Goal: Task Accomplishment & Management: Manage account settings

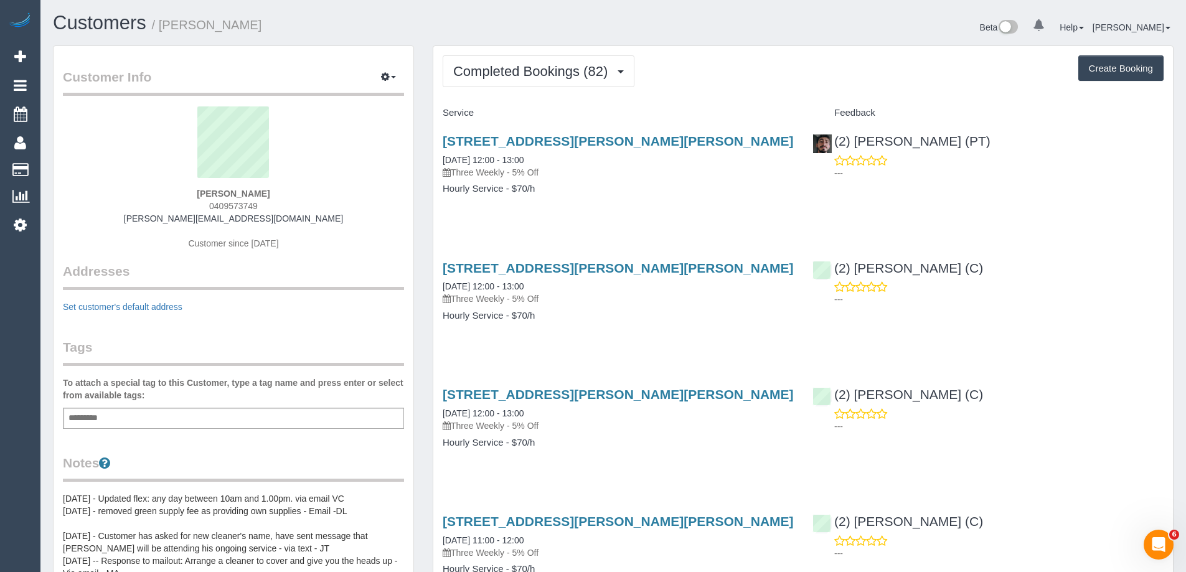
scroll to position [3366, 1186]
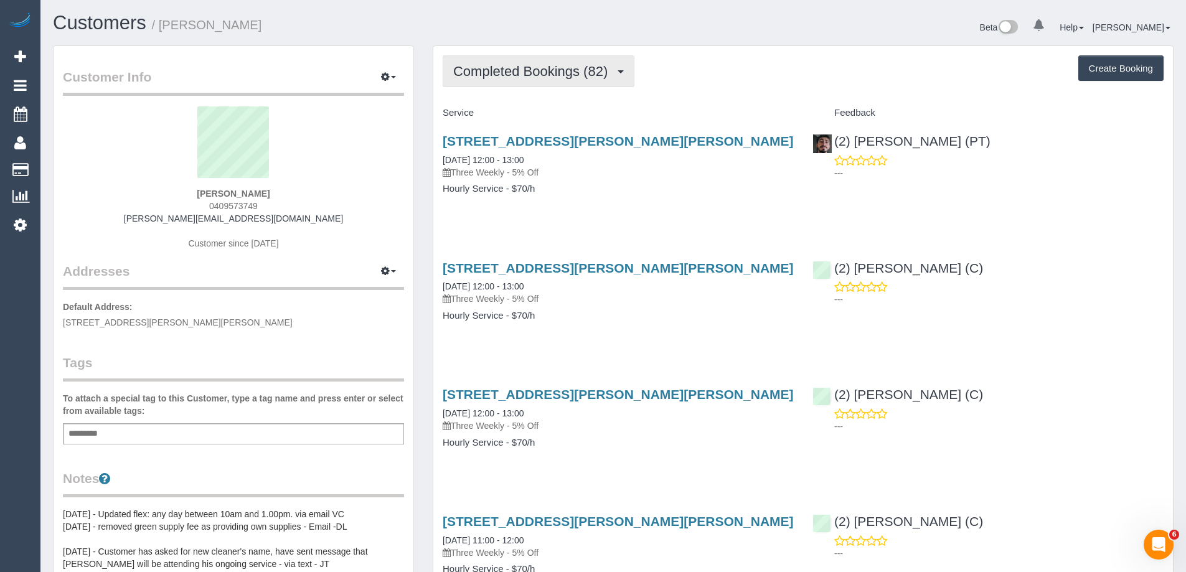
click at [532, 71] on span "Completed Bookings (82)" at bounding box center [533, 71] width 161 height 16
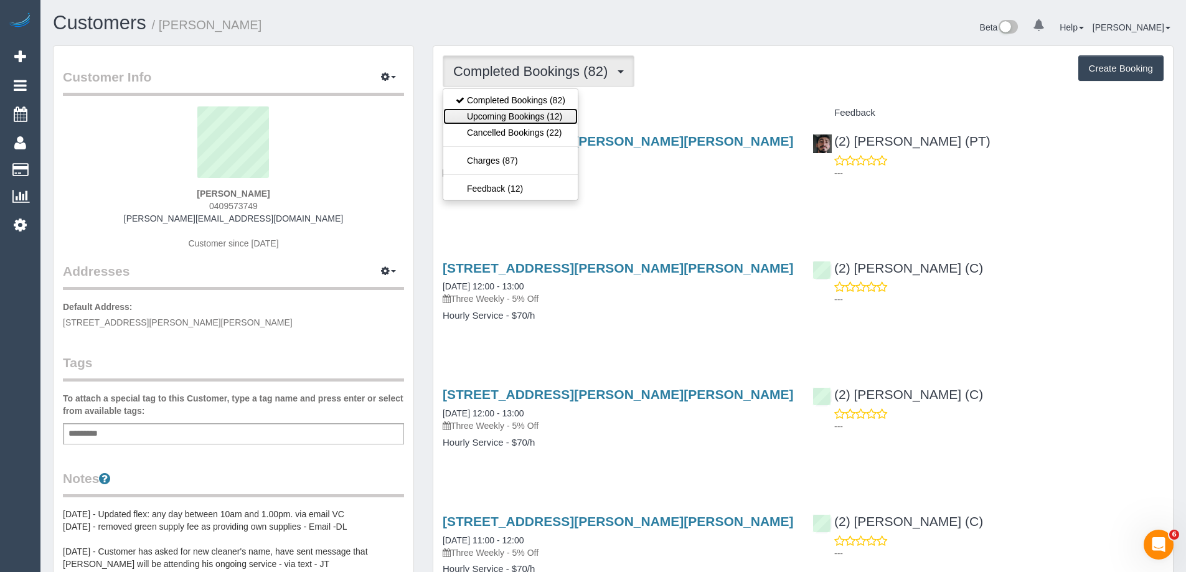
click at [515, 114] on link "Upcoming Bookings (12)" at bounding box center [510, 116] width 134 height 16
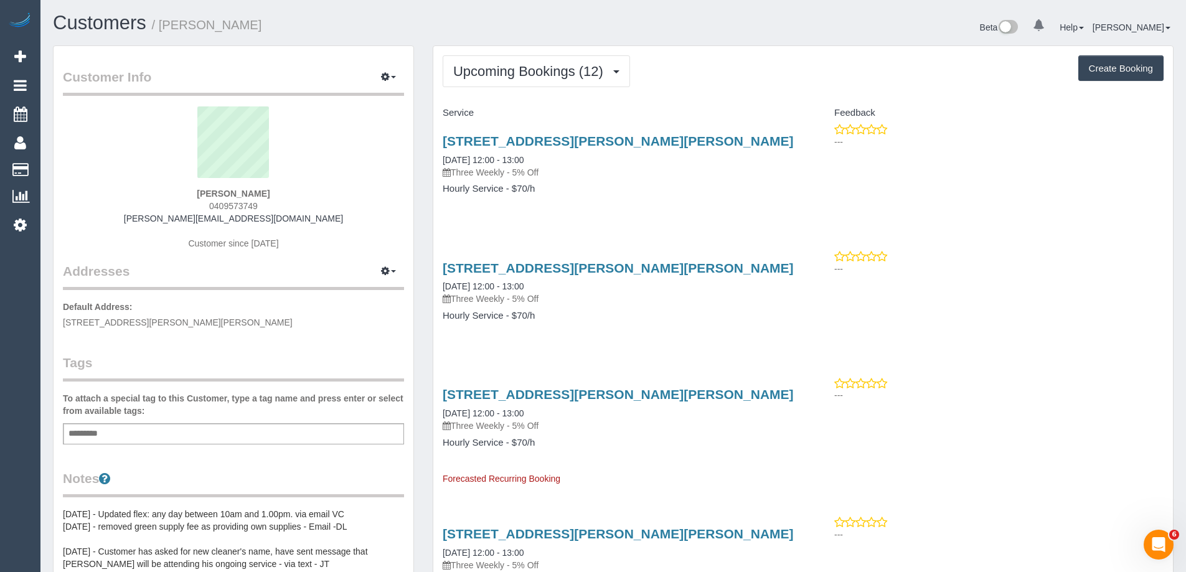
scroll to position [1835, 1186]
click at [672, 72] on div "Upcoming Bookings (12) Completed Bookings (82) Upcoming Bookings (12) Cancelled…" at bounding box center [803, 71] width 721 height 32
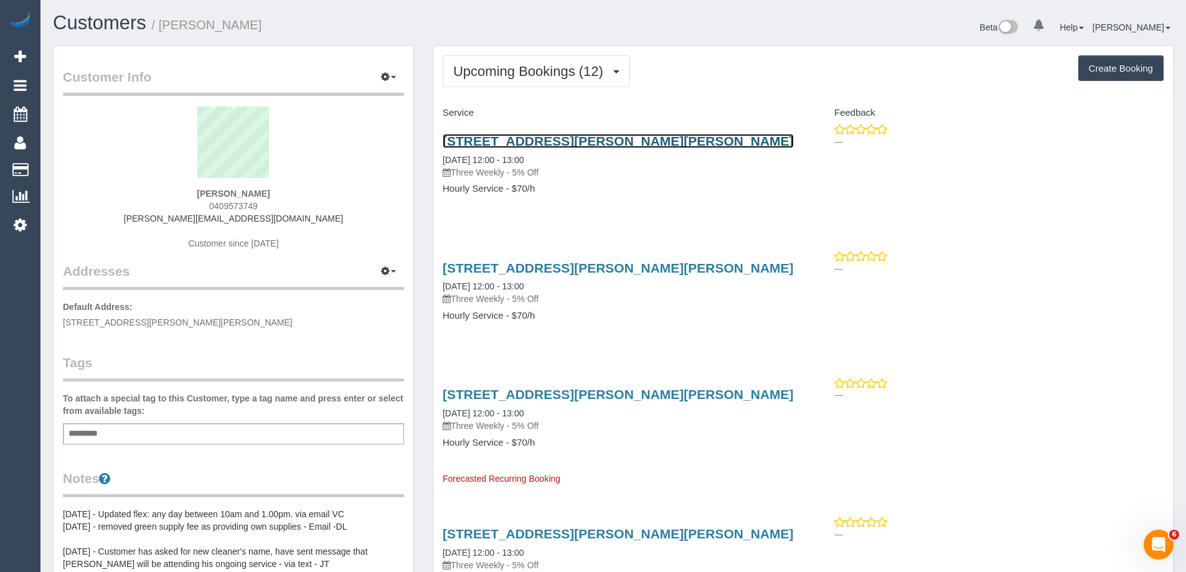
click at [577, 141] on link "80 Garton St, Princes Hill, VIC 3054" at bounding box center [618, 141] width 351 height 14
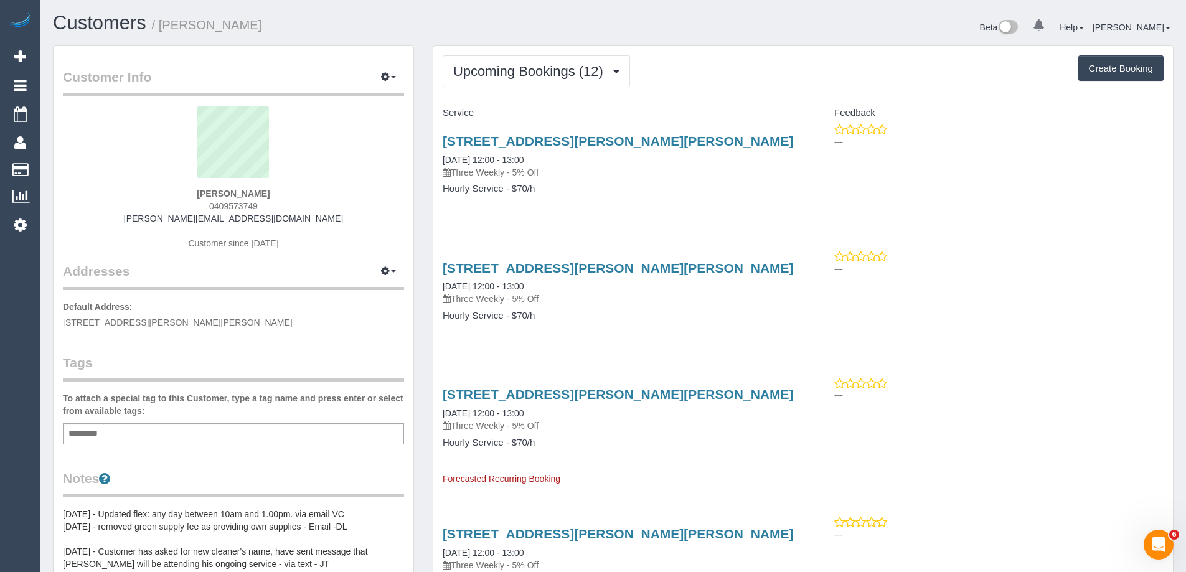
click at [232, 208] on span "0409573749" at bounding box center [233, 206] width 49 height 10
copy span "0409573749"
click at [552, 65] on span "Upcoming Bookings (12)" at bounding box center [531, 71] width 156 height 16
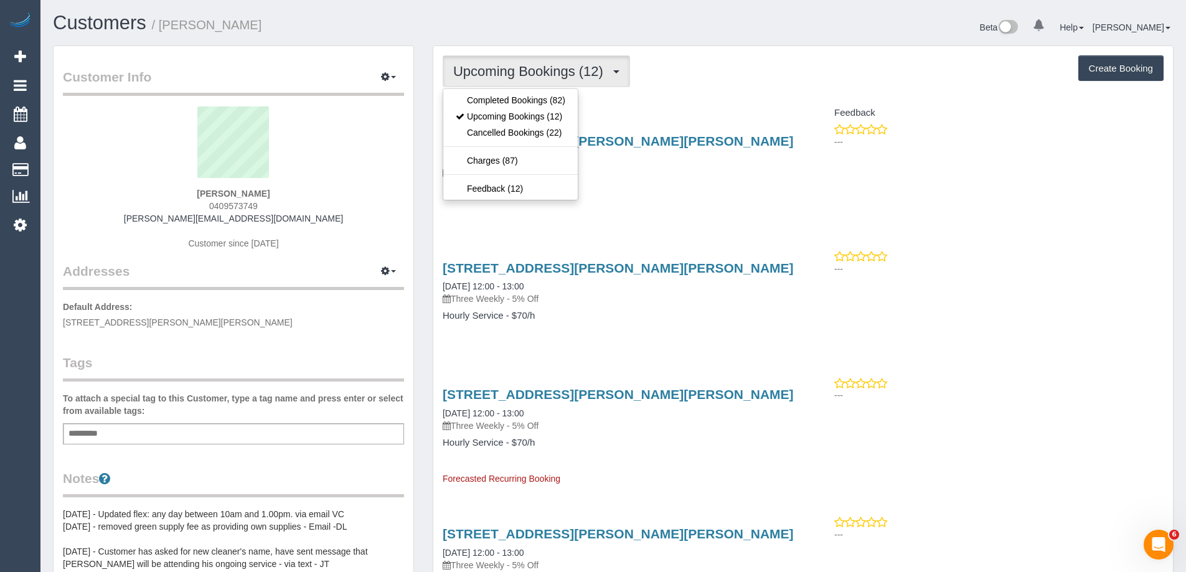
click at [428, 27] on h1 "Customers / Alan Fitzgerald" at bounding box center [328, 22] width 551 height 21
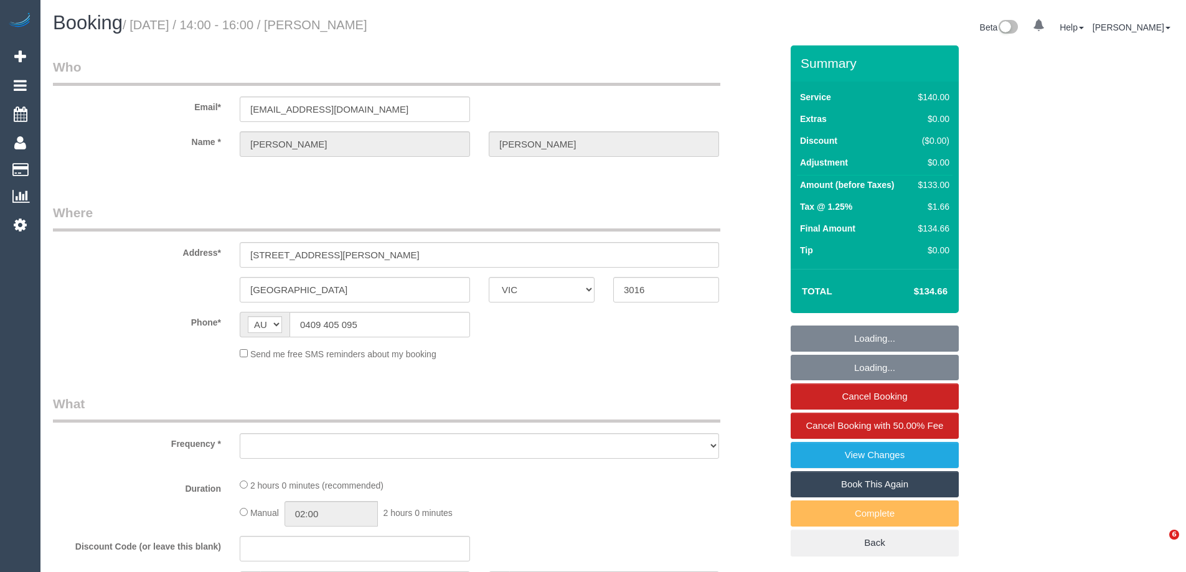
select select "VIC"
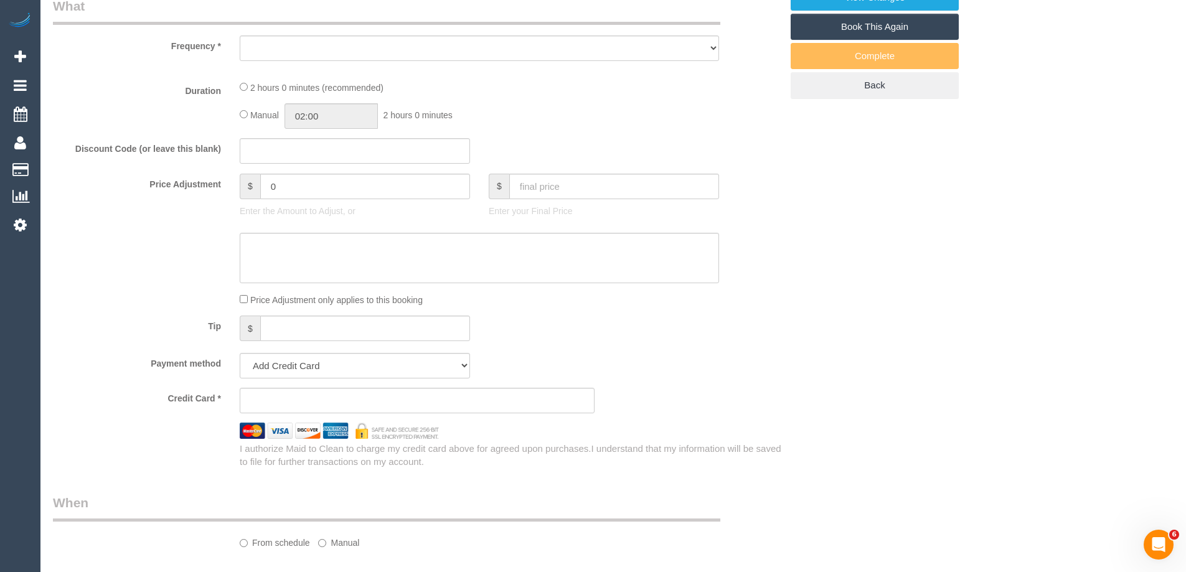
select select "object:698"
select select "string:stripe-pm_1MhQp22GScqysDRVjI4ymGkD"
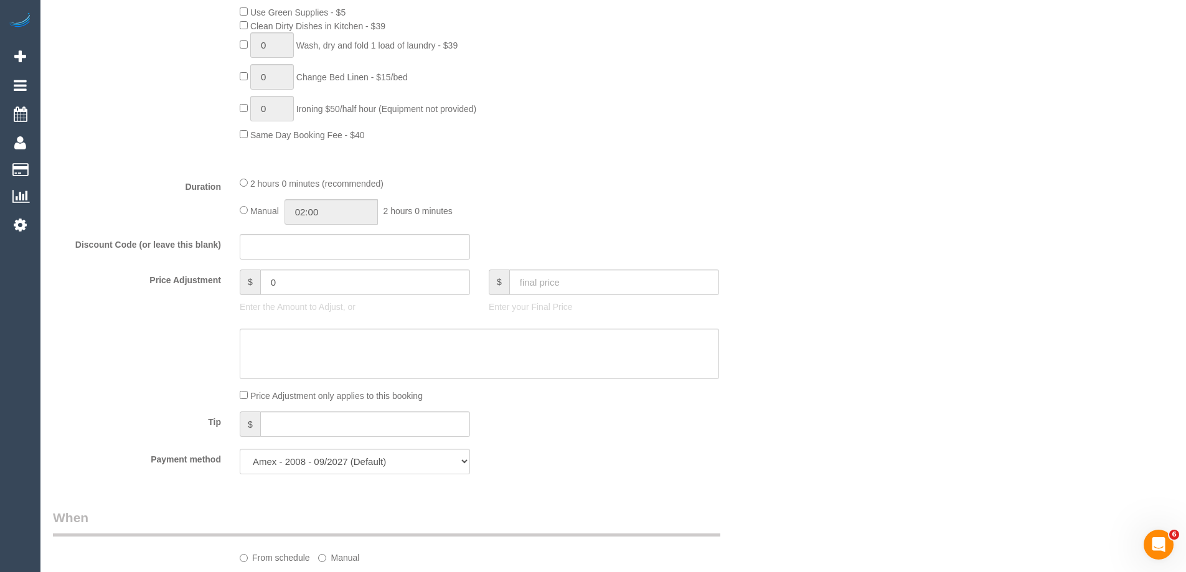
select select "spot1"
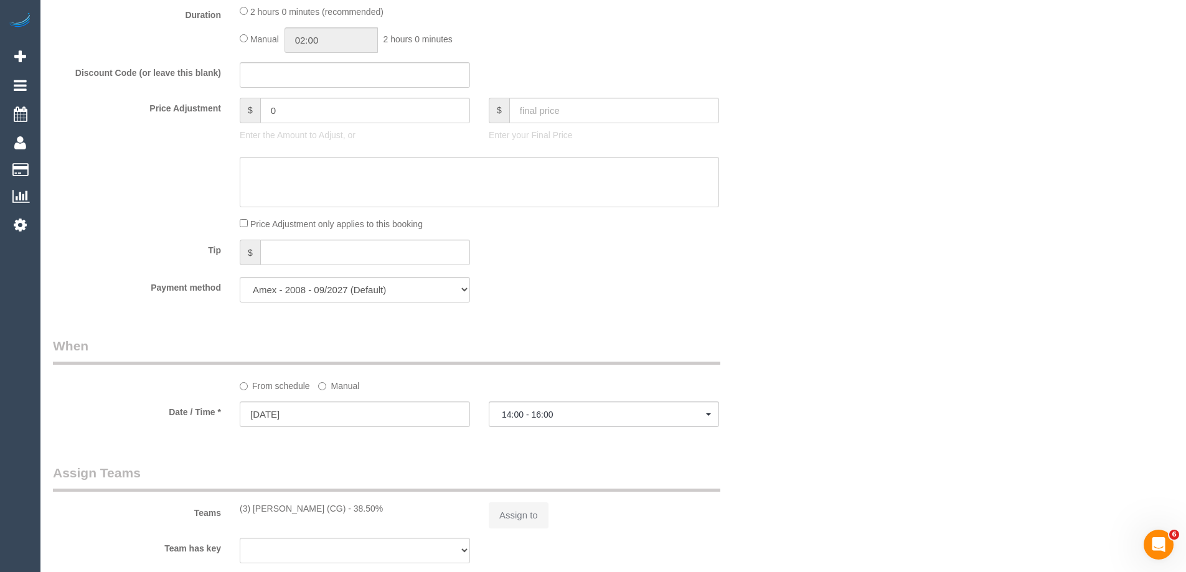
select select "object:929"
select select "number:27"
select select "number:14"
select select "number:19"
select select "number:22"
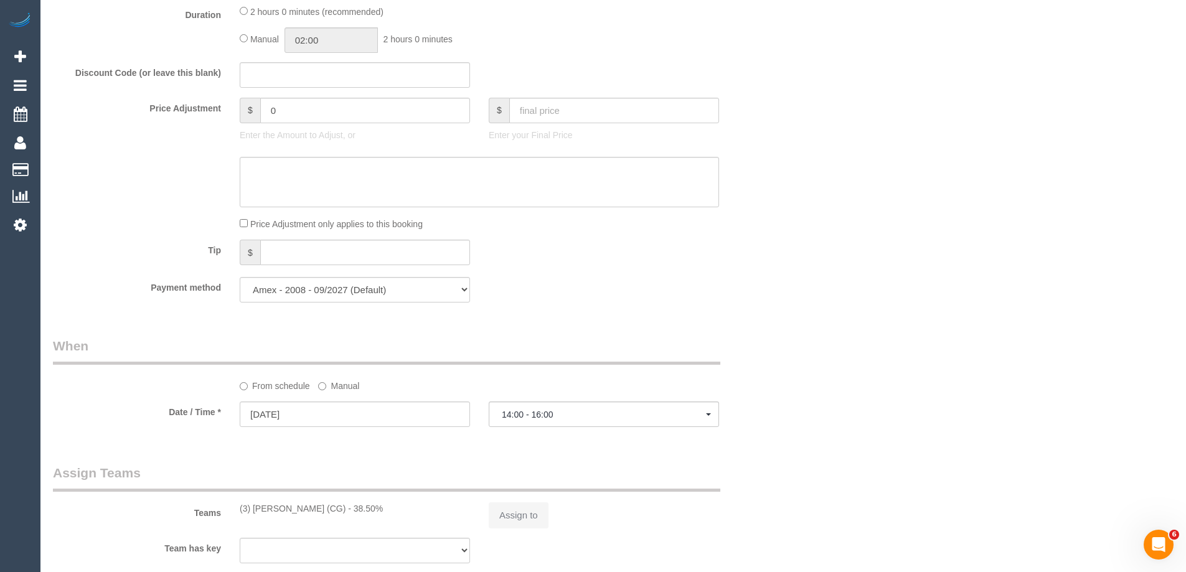
select select "number:34"
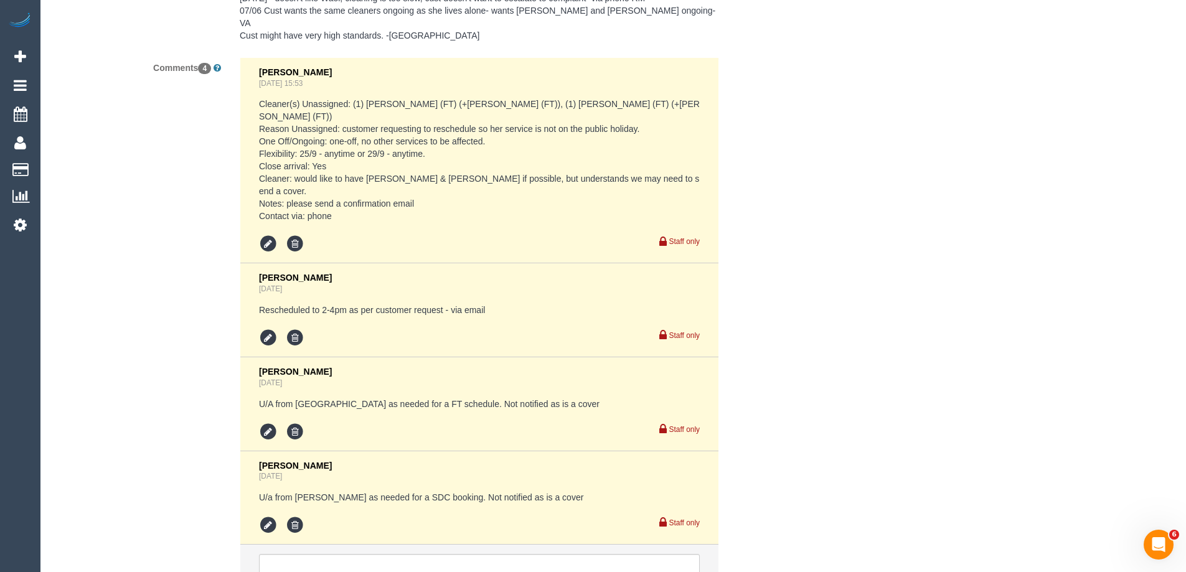
scroll to position [2375, 0]
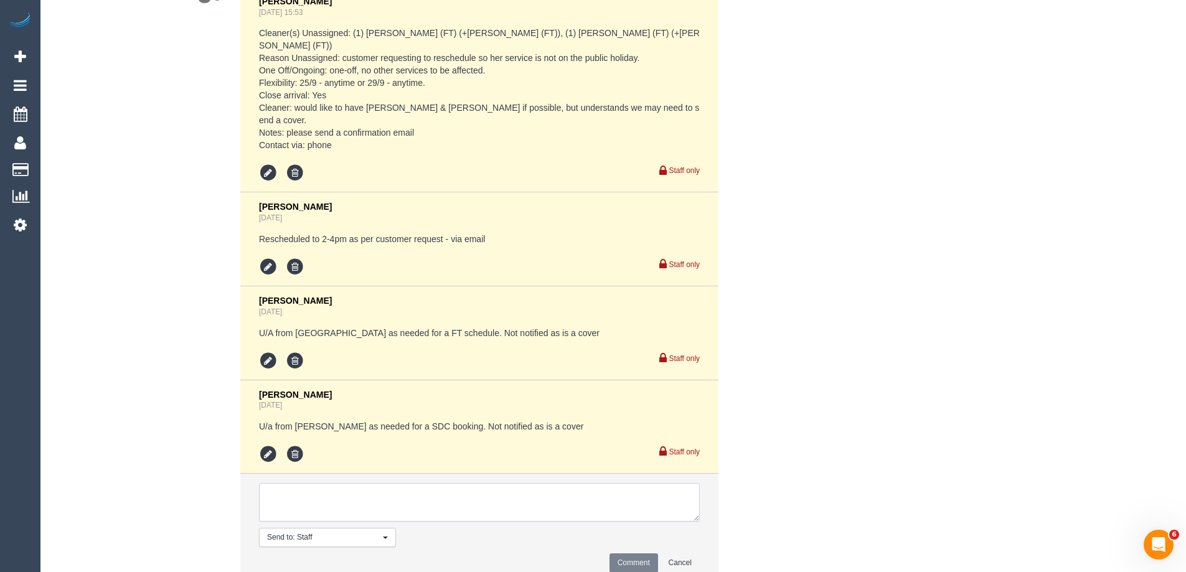
click at [439, 483] on textarea at bounding box center [479, 502] width 441 height 39
paste textarea "Cleaner(s) Unassigned: (3) Suzana Phillips (CG) Reason Unassigned: migraine & n…"
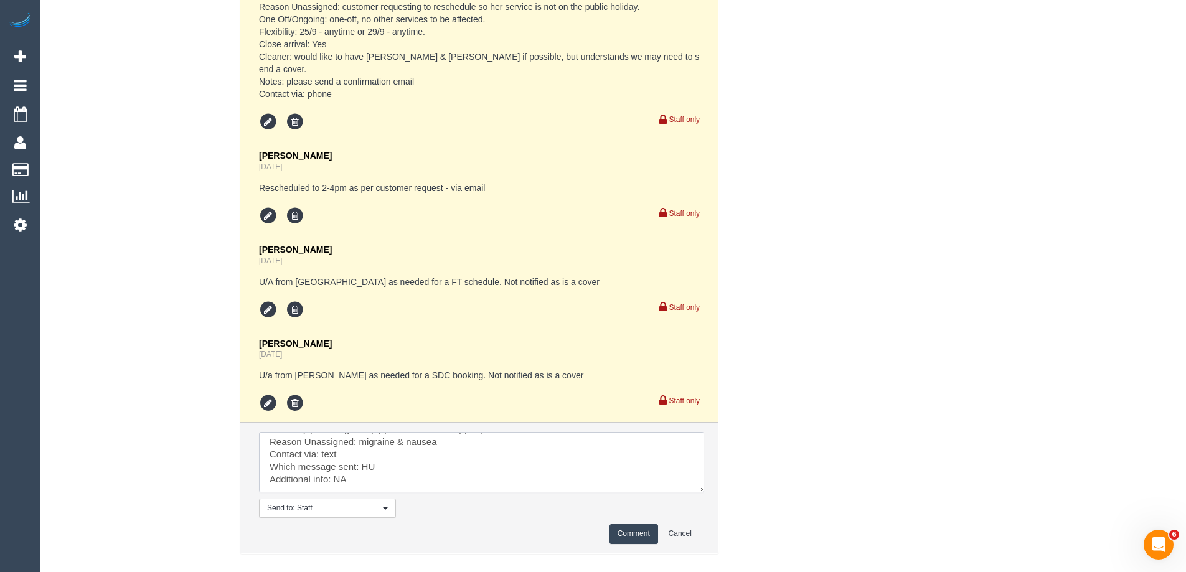
scroll to position [0, 0]
drag, startPoint x: 695, startPoint y: 413, endPoint x: 715, endPoint y: 524, distance: 112.6
click at [704, 492] on textarea at bounding box center [481, 462] width 445 height 60
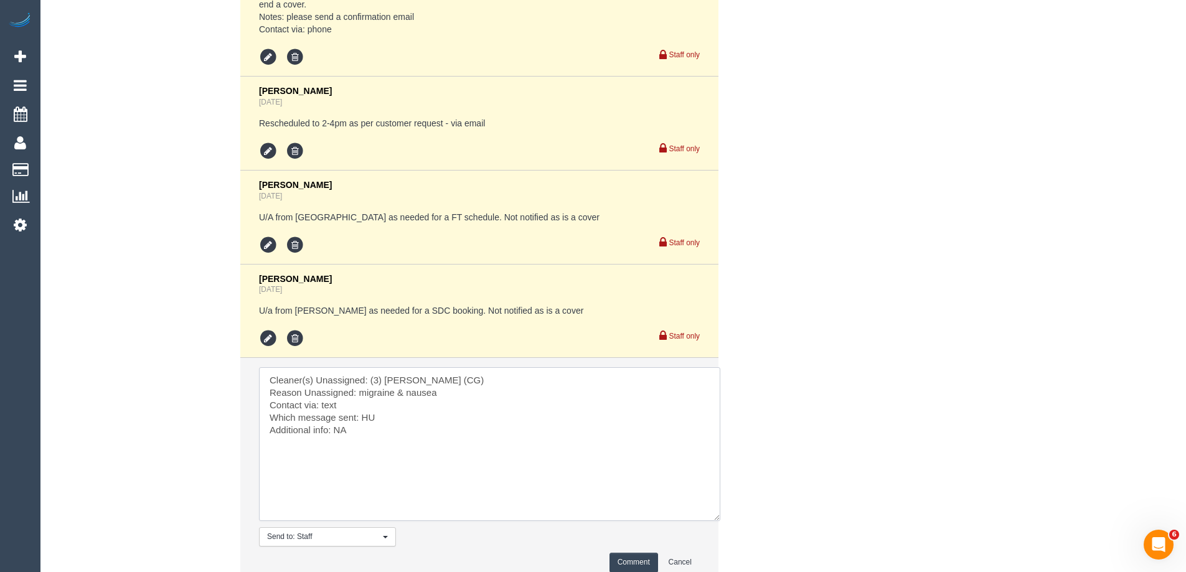
scroll to position [2542, 0]
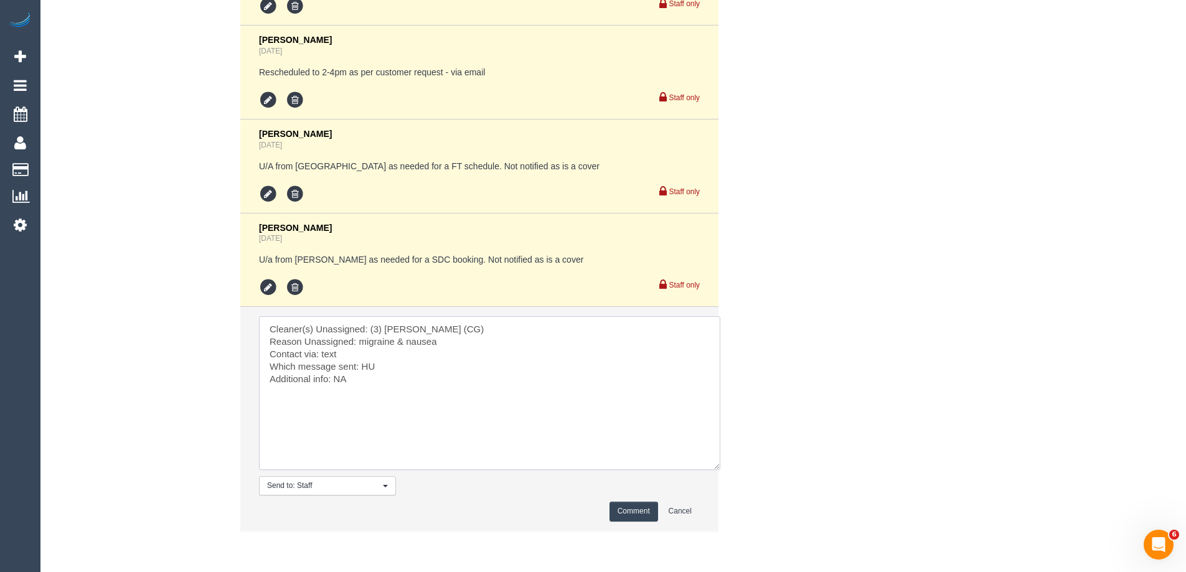
type textarea "Cleaner(s) Unassigned: (3) Suzana Phillips (CG) Reason Unassigned: migraine & n…"
click at [636, 502] on button "Comment" at bounding box center [633, 511] width 49 height 19
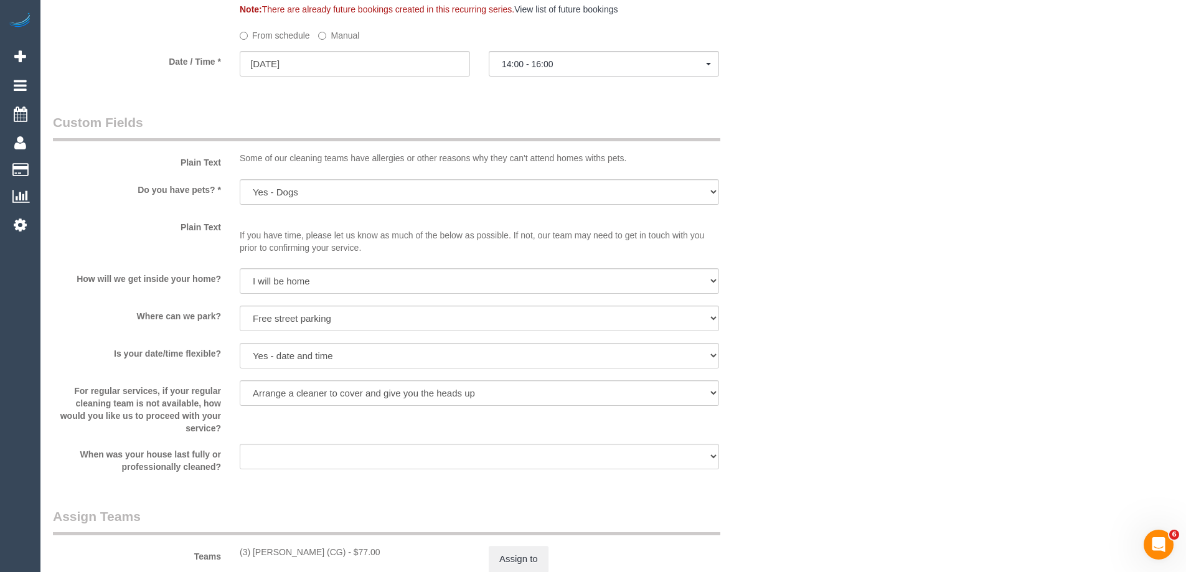
scroll to position [1638, 0]
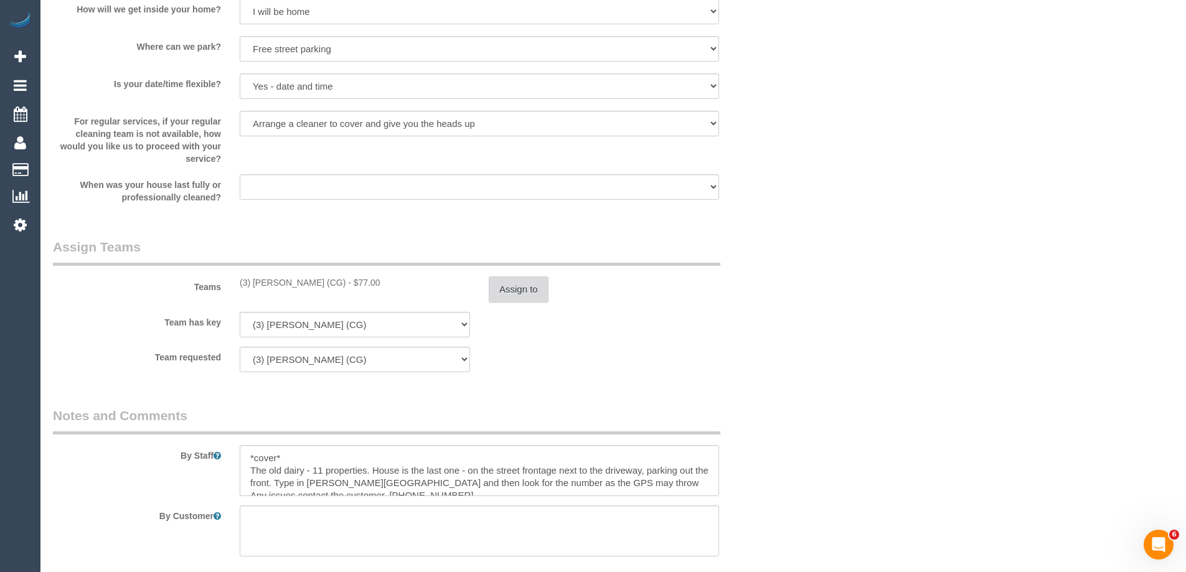
click at [518, 298] on button "Assign to" at bounding box center [519, 289] width 60 height 26
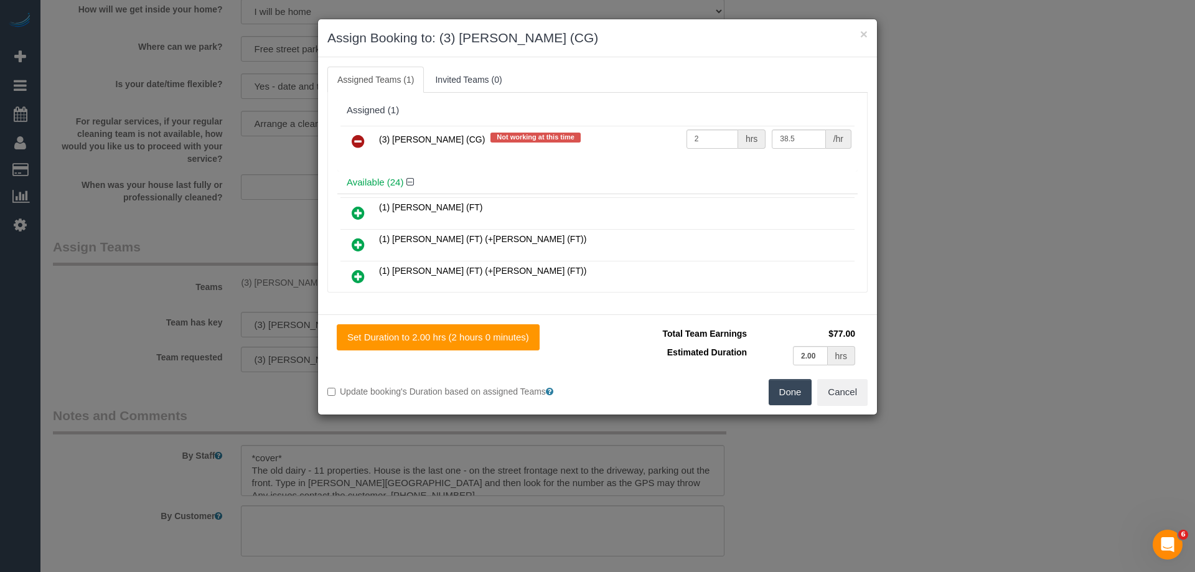
click at [358, 143] on icon at bounding box center [358, 141] width 13 height 15
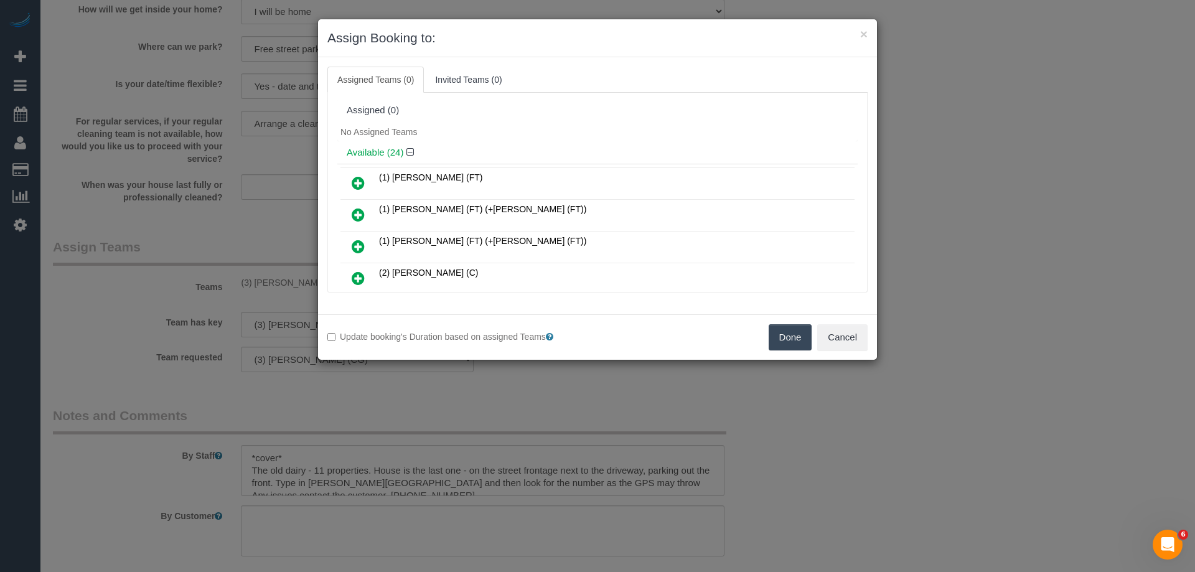
click at [781, 333] on button "Done" at bounding box center [791, 337] width 44 height 26
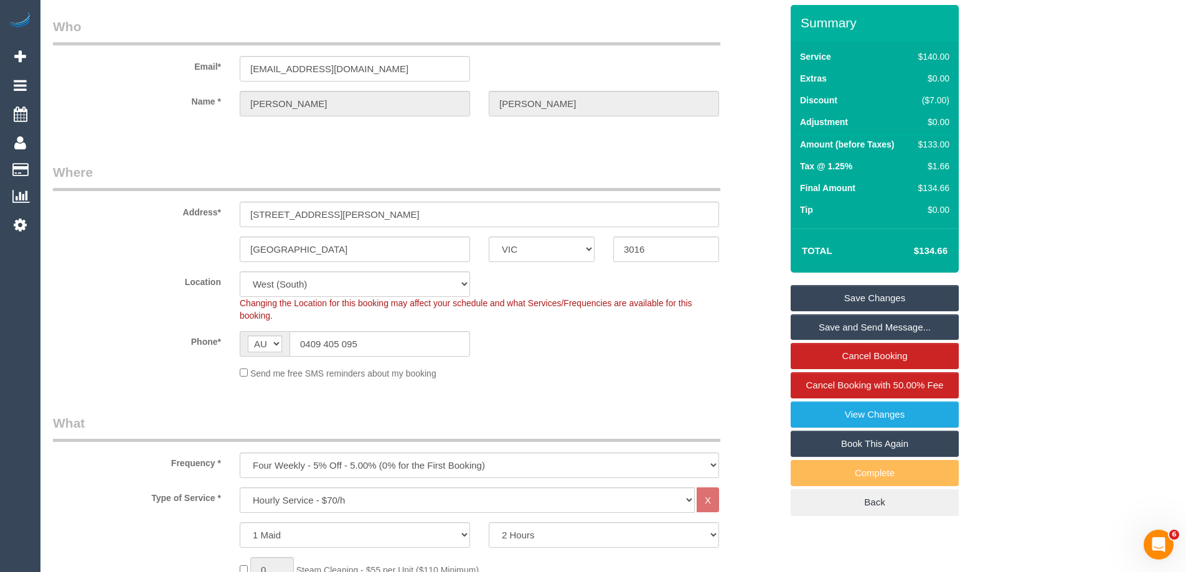
scroll to position [0, 0]
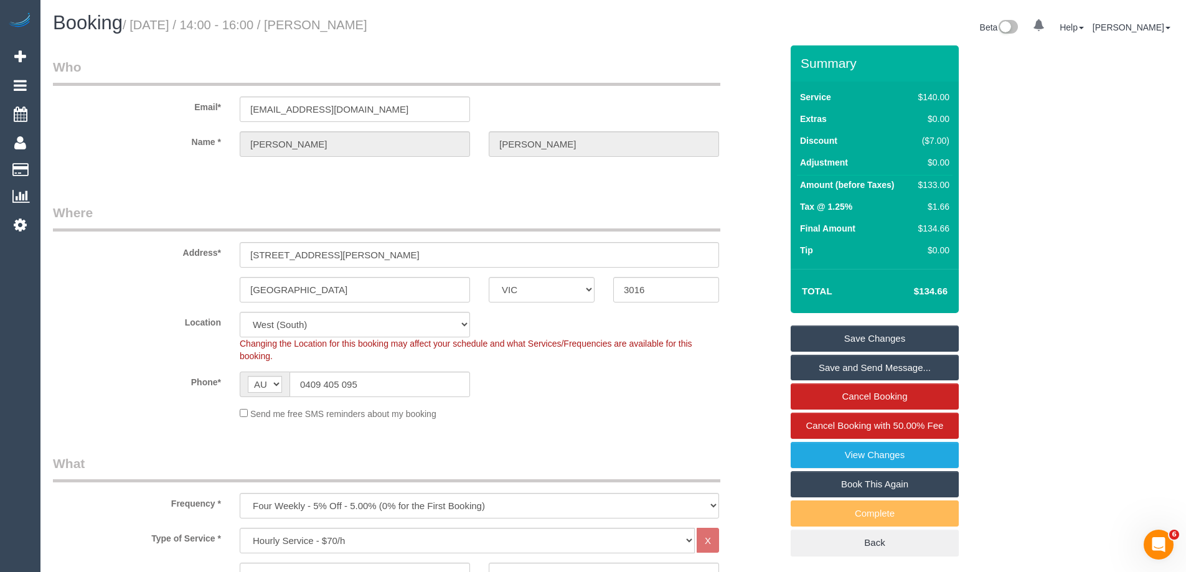
click at [870, 337] on link "Save Changes" at bounding box center [875, 339] width 168 height 26
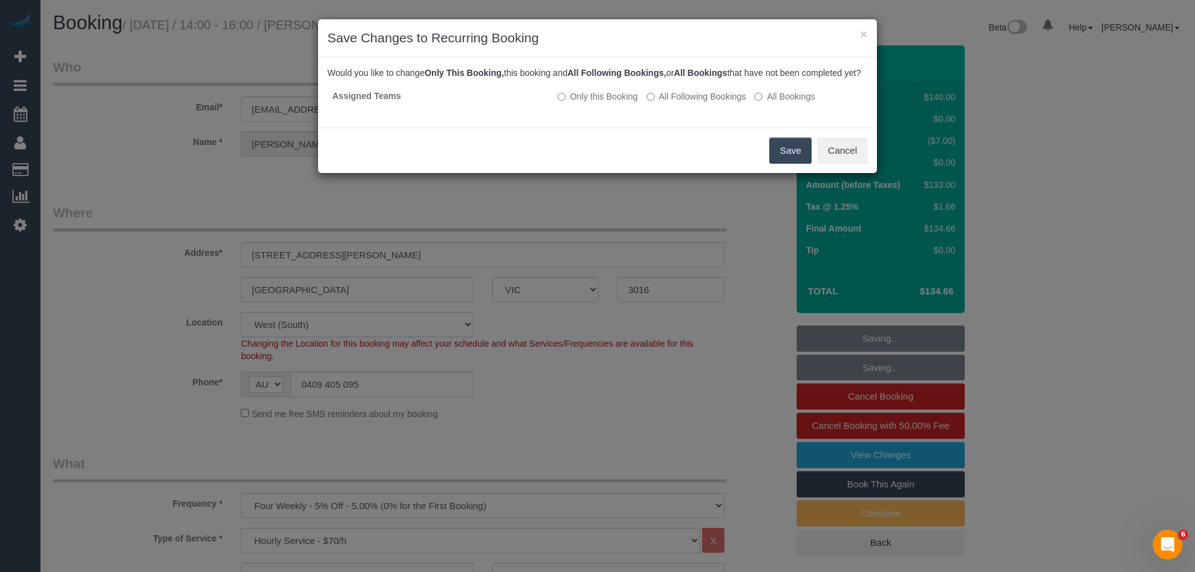
click at [788, 156] on button "Save" at bounding box center [790, 151] width 42 height 26
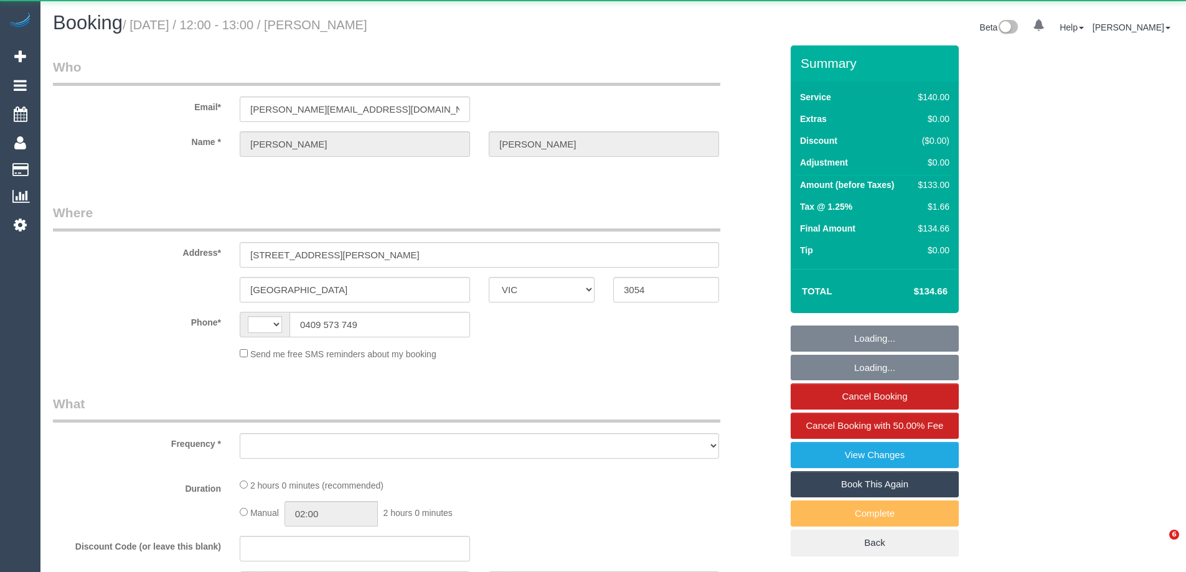
select select "VIC"
select select "string:AU"
select select "object:565"
select select "string:stripe-pm_1IqTnL2GScqysDRVjjHfuZgk"
select select "number:28"
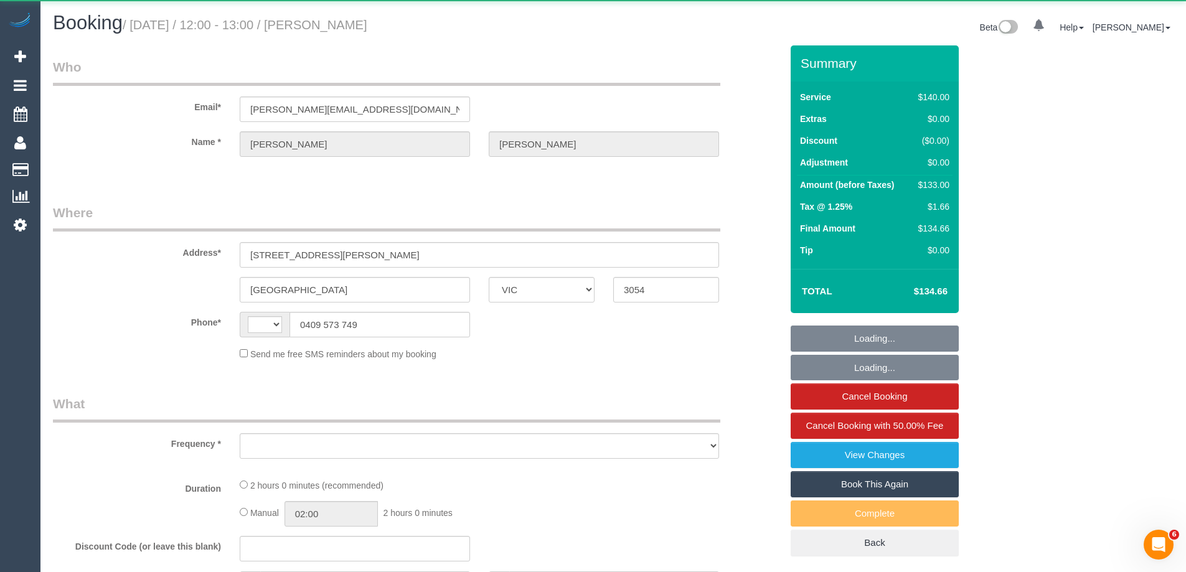
select select "number:14"
select select "number:19"
select select "number:22"
select select "number:34"
select select "number:11"
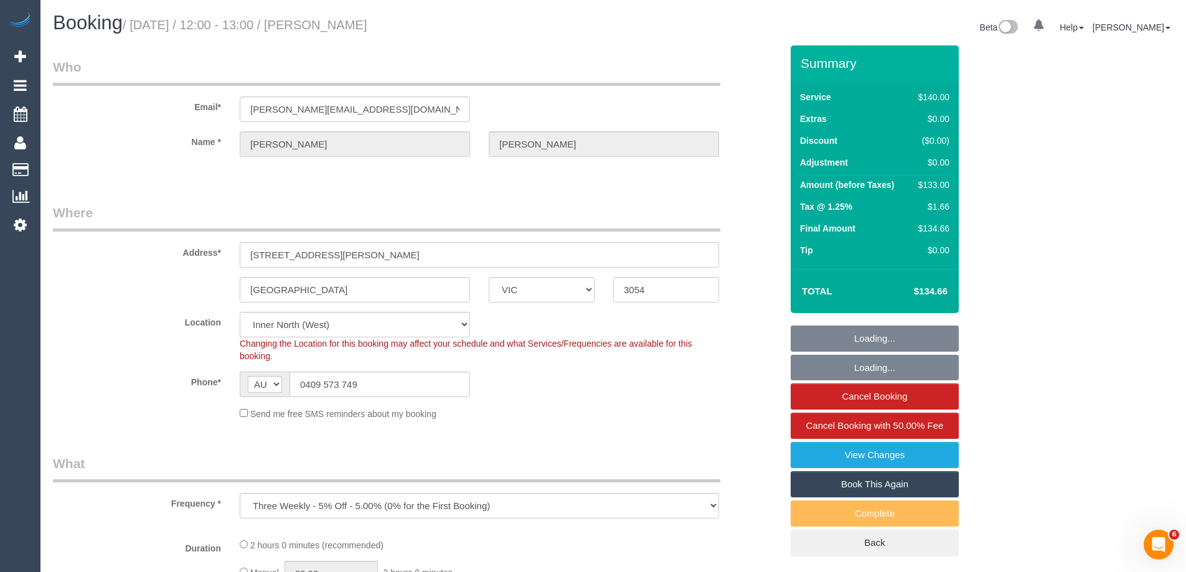
select select "object:882"
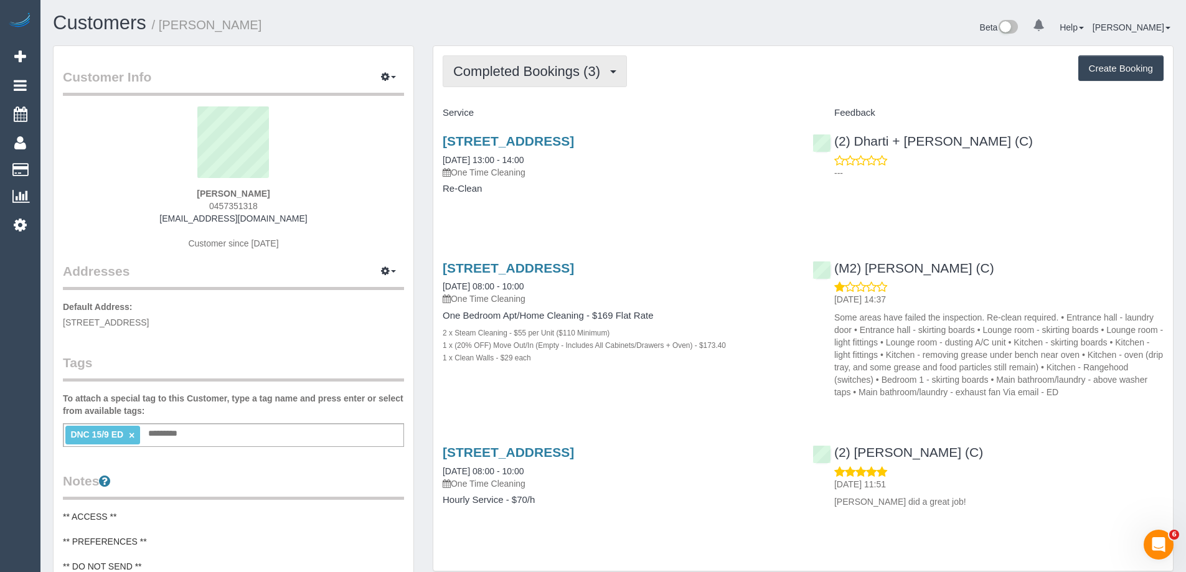
click at [547, 75] on span "Completed Bookings (3)" at bounding box center [529, 71] width 153 height 16
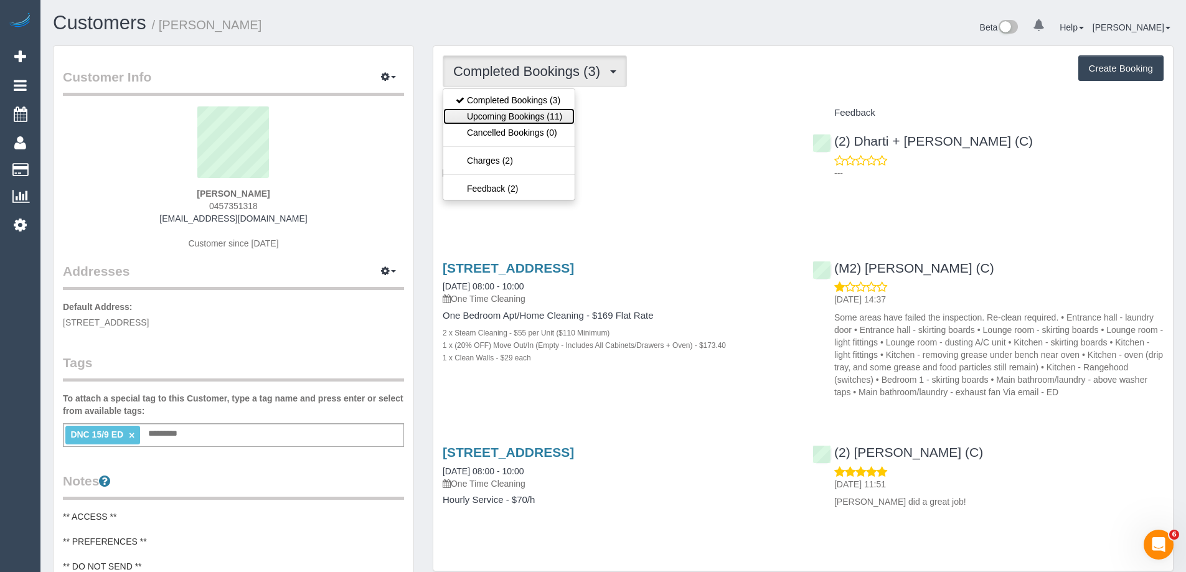
click at [540, 113] on link "Upcoming Bookings (11)" at bounding box center [508, 116] width 131 height 16
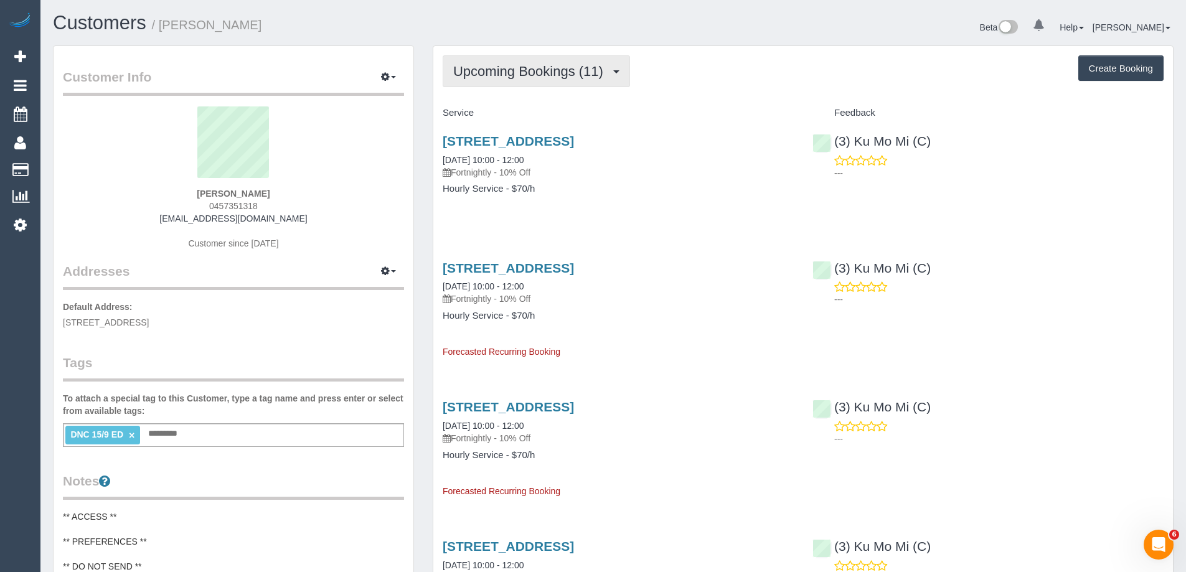
click at [549, 77] on span "Upcoming Bookings (11)" at bounding box center [531, 71] width 156 height 16
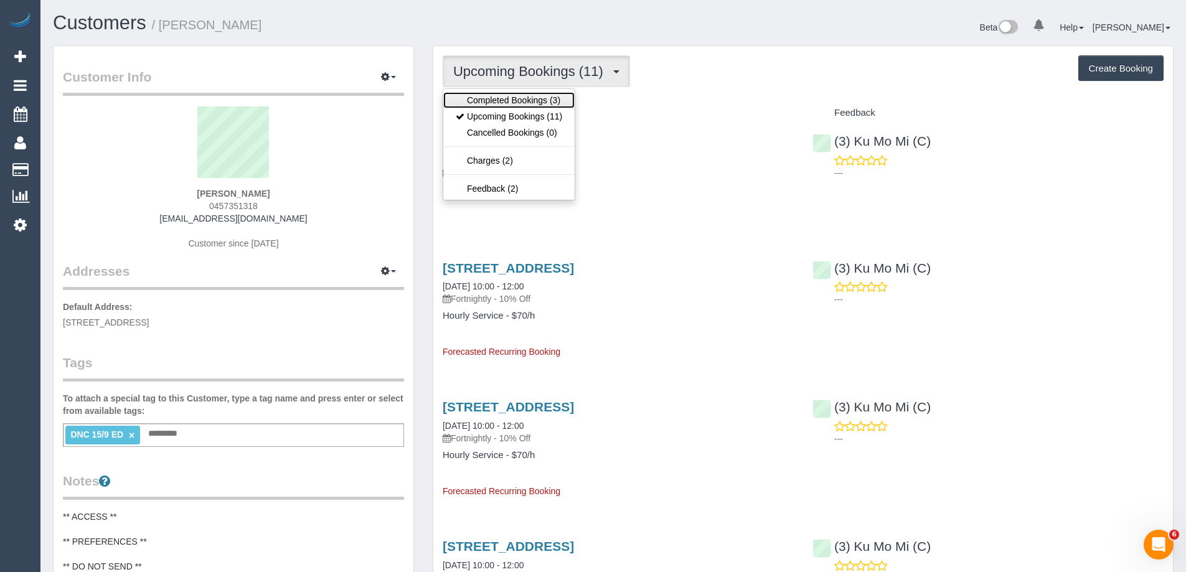
click at [541, 100] on link "Completed Bookings (3)" at bounding box center [508, 100] width 131 height 16
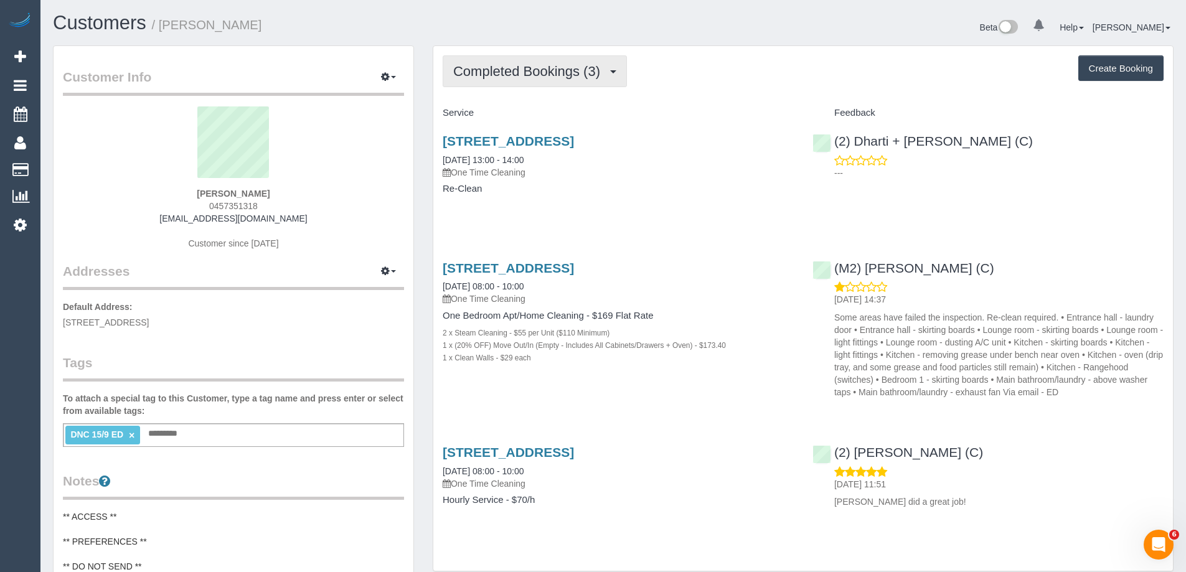
click at [544, 73] on span "Completed Bookings (3)" at bounding box center [529, 71] width 153 height 16
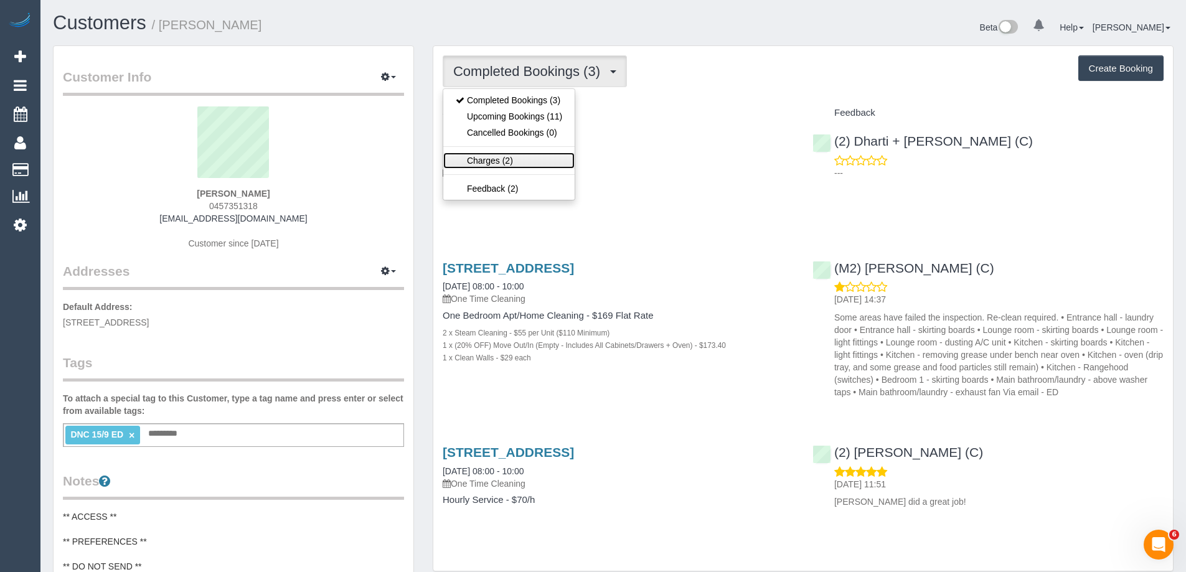
click at [522, 159] on link "Charges (2)" at bounding box center [508, 161] width 131 height 16
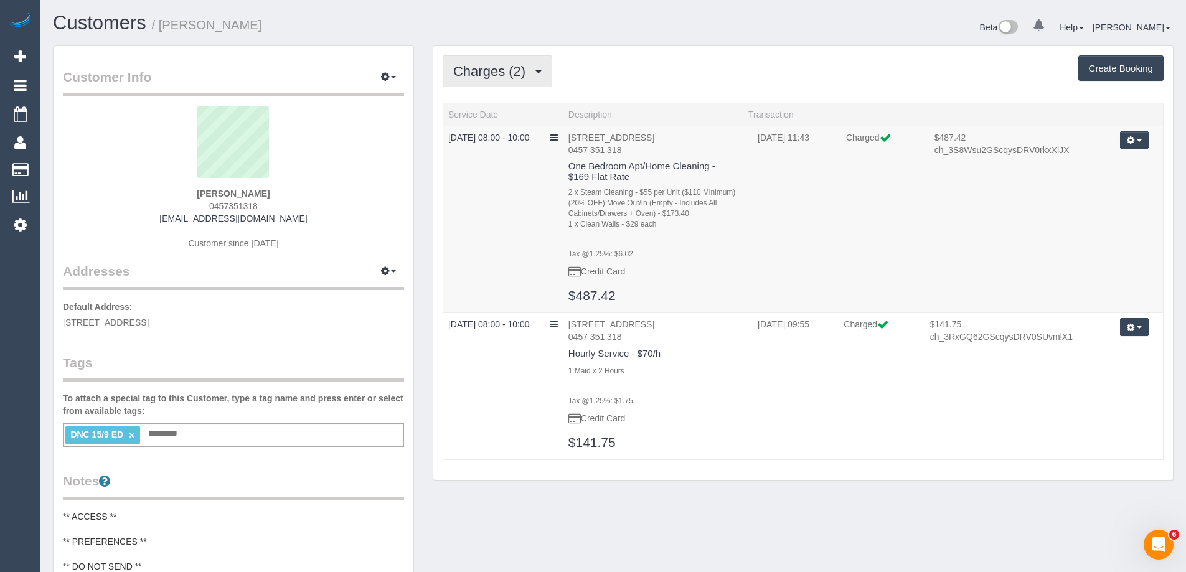
click at [492, 63] on span "Charges (2)" at bounding box center [492, 71] width 78 height 16
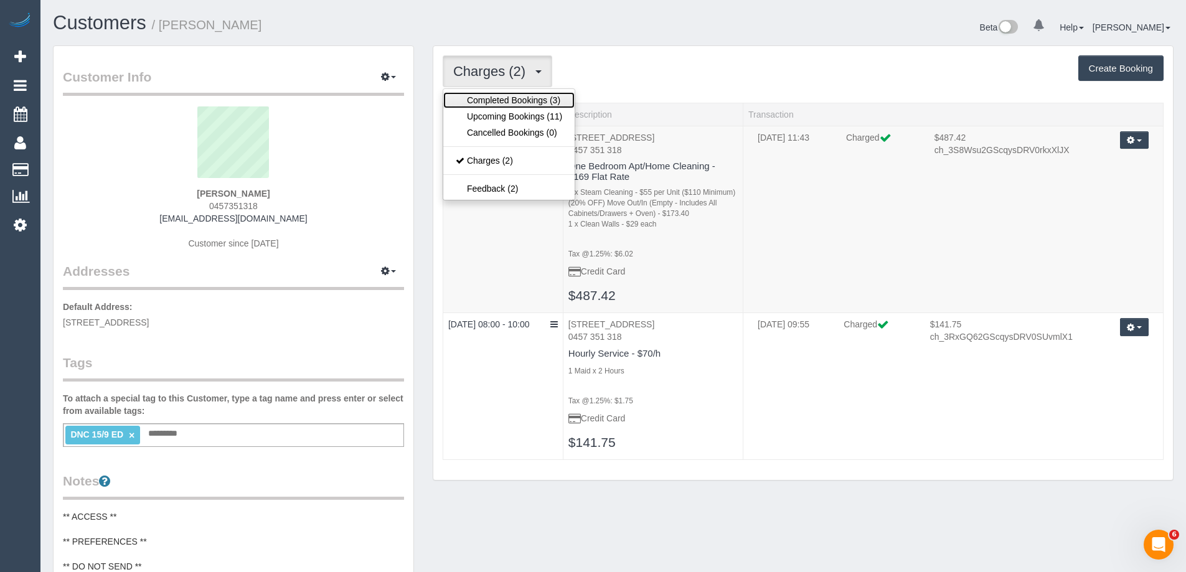
click at [481, 95] on link "Completed Bookings (3)" at bounding box center [508, 100] width 131 height 16
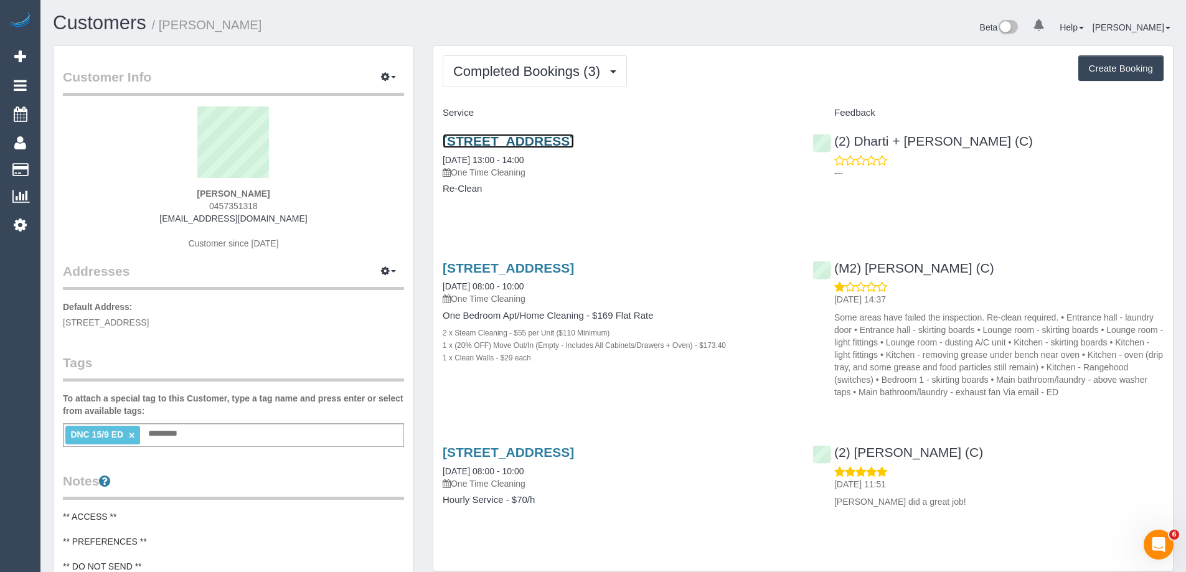
click at [486, 137] on link "2/16 Pigdon Street, Carlton North, VIC 3054" at bounding box center [508, 141] width 131 height 14
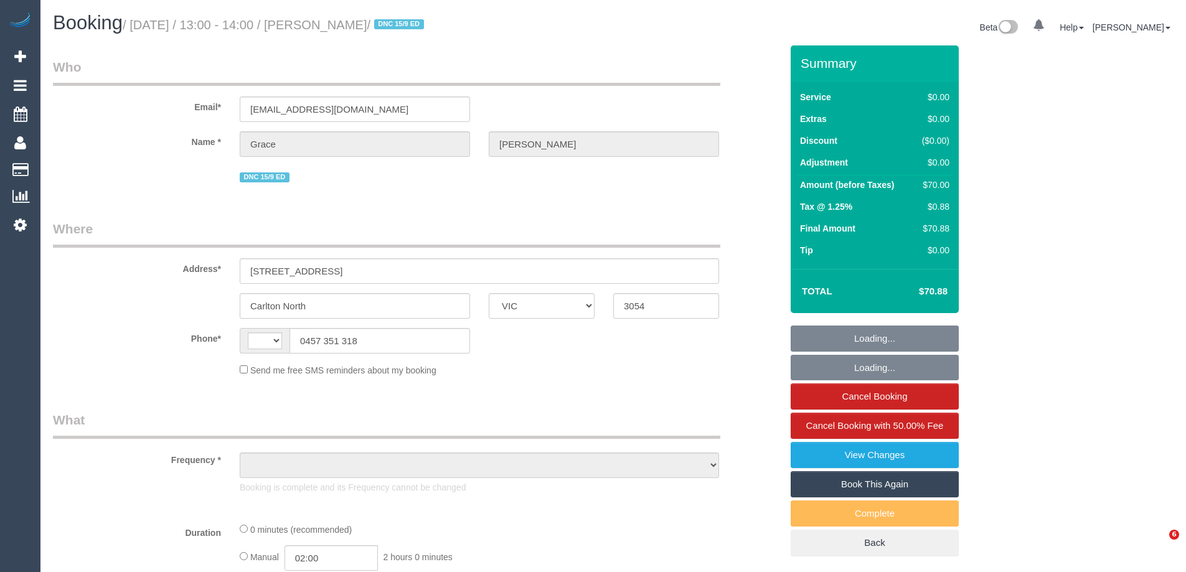
select select "VIC"
select select "string:stripe-pm_1RFobV2GScqysDRVt91yWtFg"
select select "string:AU"
select select "object:546"
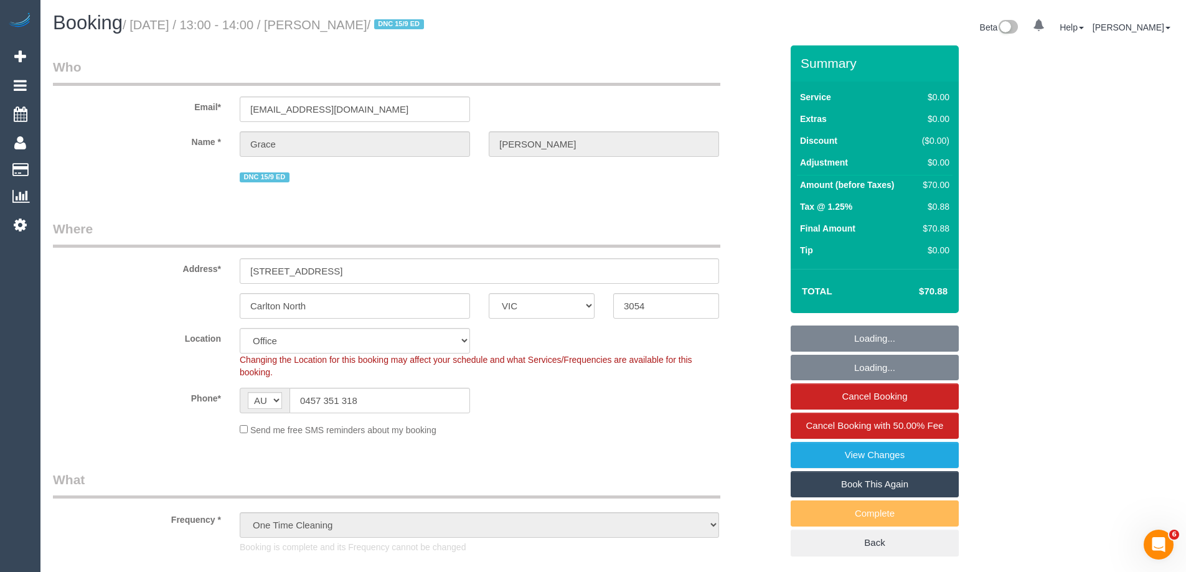
select select "number:28"
select select "number:14"
select select "number:19"
select select "number:25"
select select "number:33"
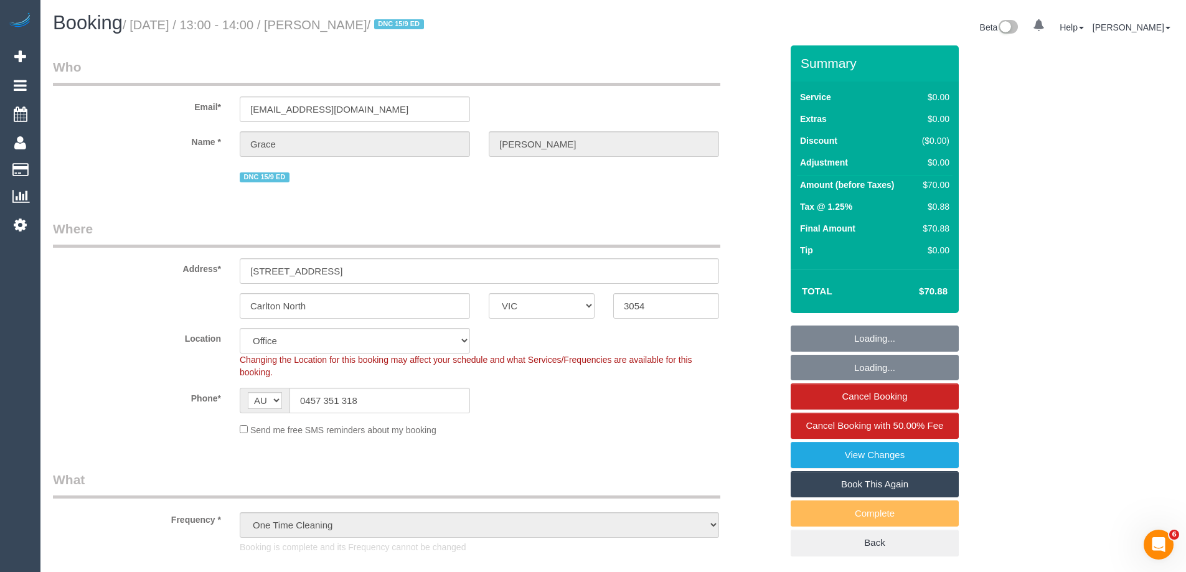
select select "object:1936"
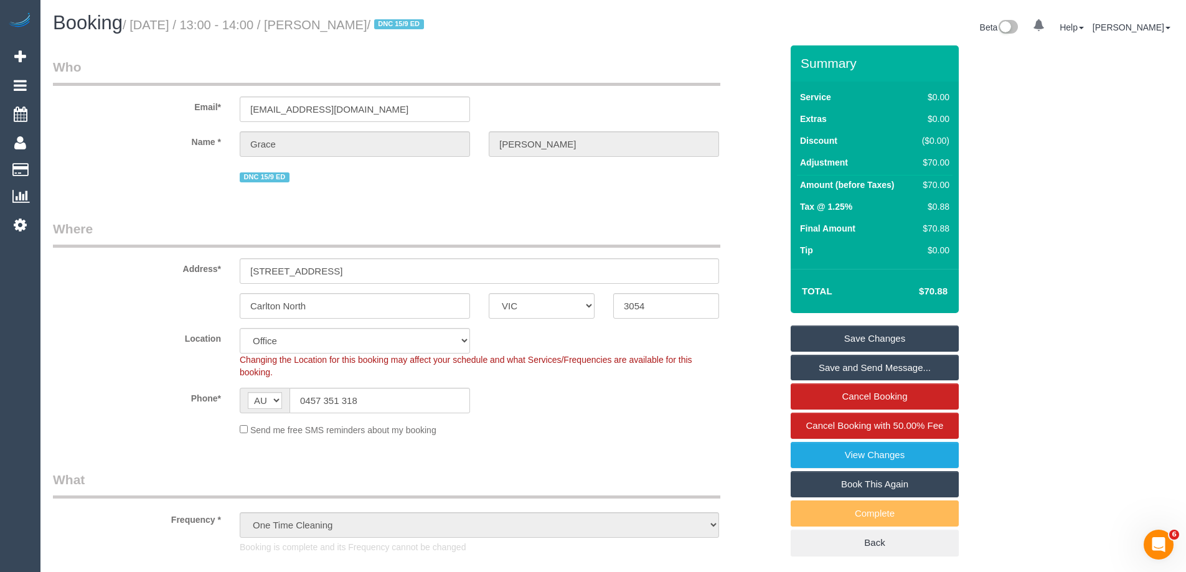
click at [164, 301] on div "Carlton North ACT [GEOGRAPHIC_DATA] NT [GEOGRAPHIC_DATA] SA TAS [GEOGRAPHIC_DAT…" at bounding box center [417, 306] width 747 height 26
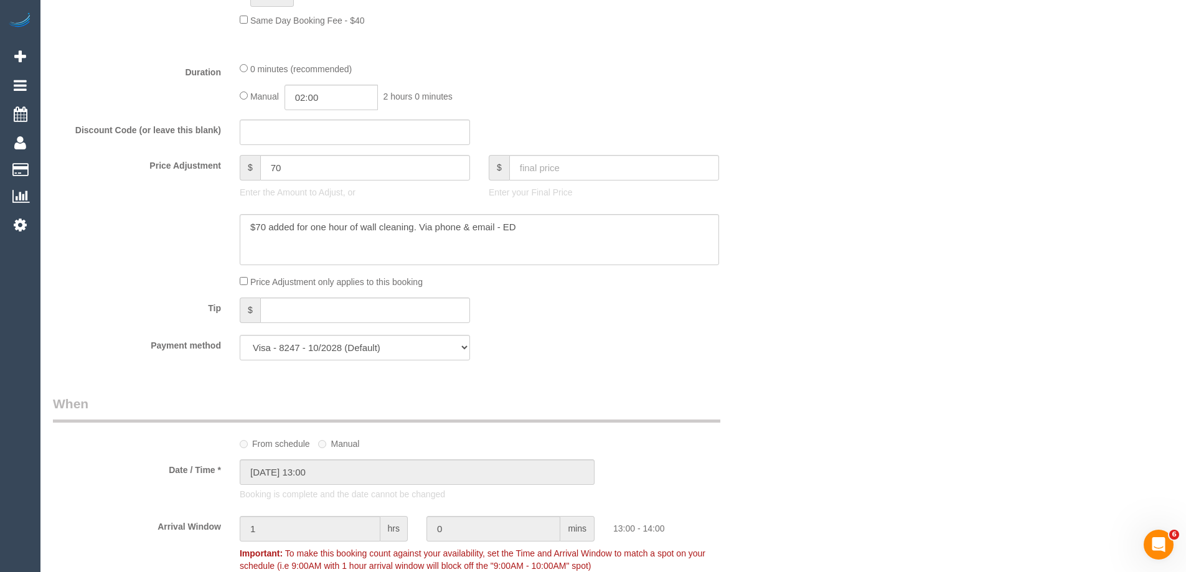
scroll to position [809, 0]
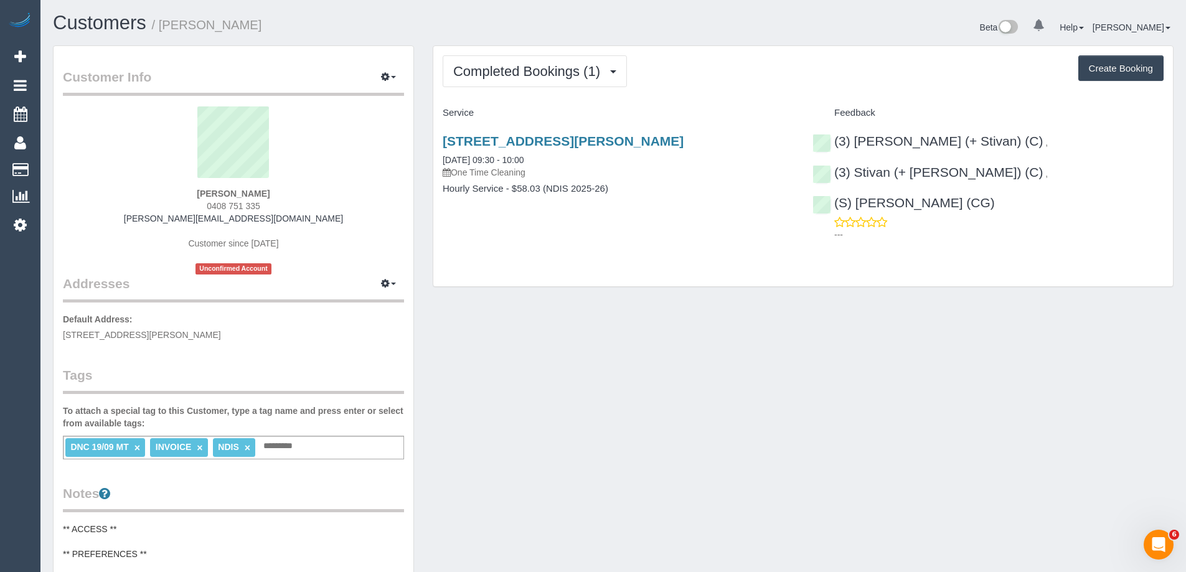
drag, startPoint x: 159, startPoint y: 19, endPoint x: 354, endPoint y: 19, distance: 194.2
click at [354, 19] on h1 "Customers / [PERSON_NAME]" at bounding box center [328, 22] width 551 height 21
copy small "[PERSON_NAME]"
click at [336, 21] on h1 "Customers / [PERSON_NAME]" at bounding box center [328, 22] width 551 height 21
drag, startPoint x: 318, startPoint y: 27, endPoint x: 162, endPoint y: 29, distance: 156.3
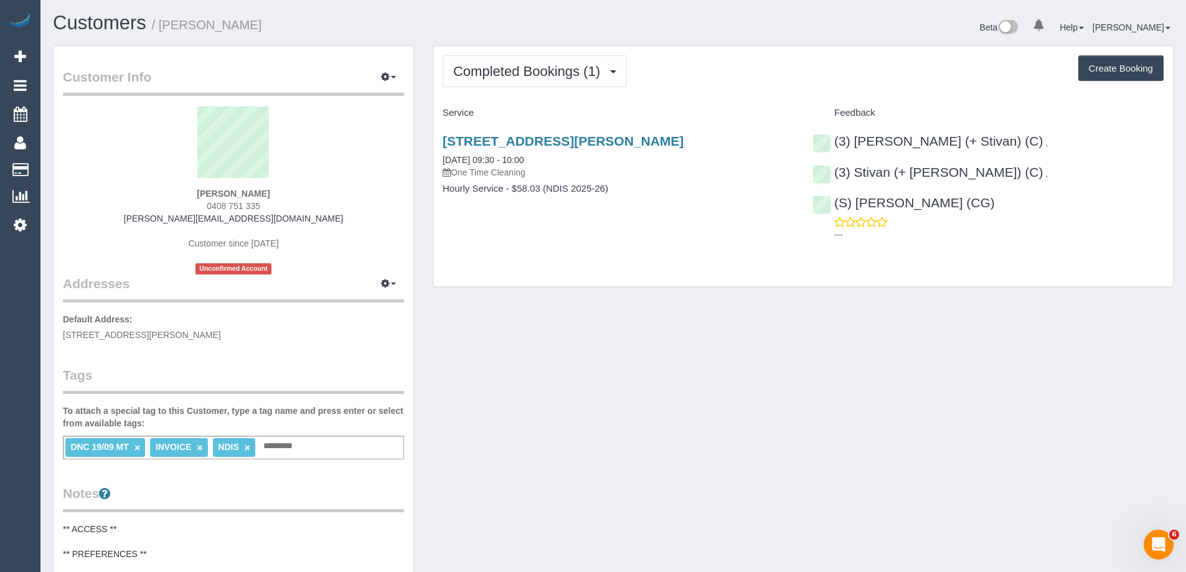
click at [162, 29] on h1 "Customers / [PERSON_NAME]" at bounding box center [328, 22] width 551 height 21
copy small "[PERSON_NAME]"
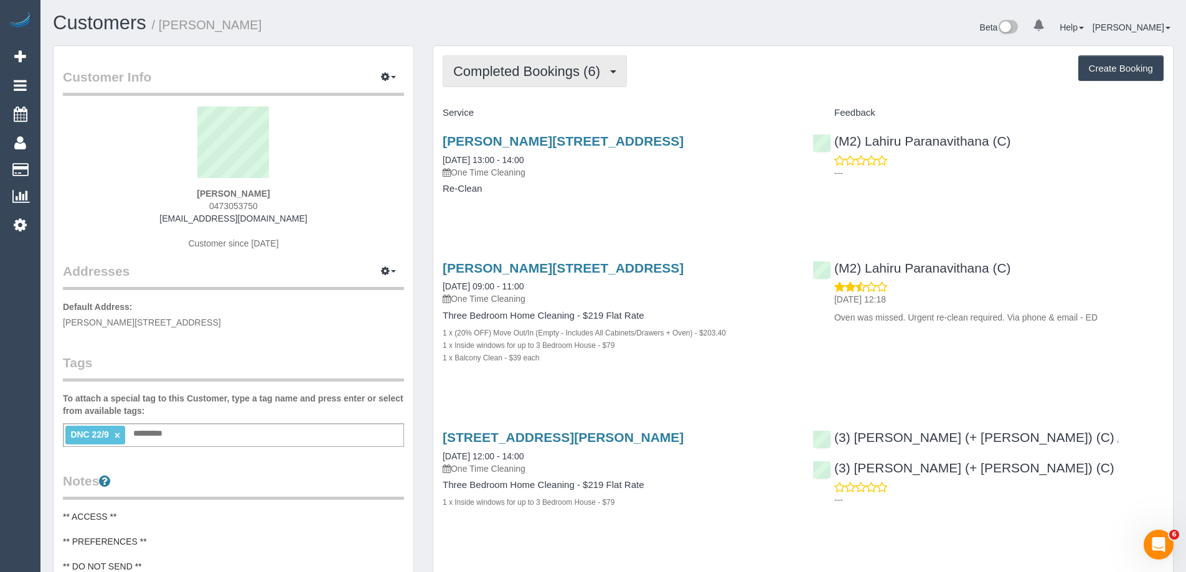
click at [562, 77] on span "Completed Bookings (6)" at bounding box center [529, 71] width 153 height 16
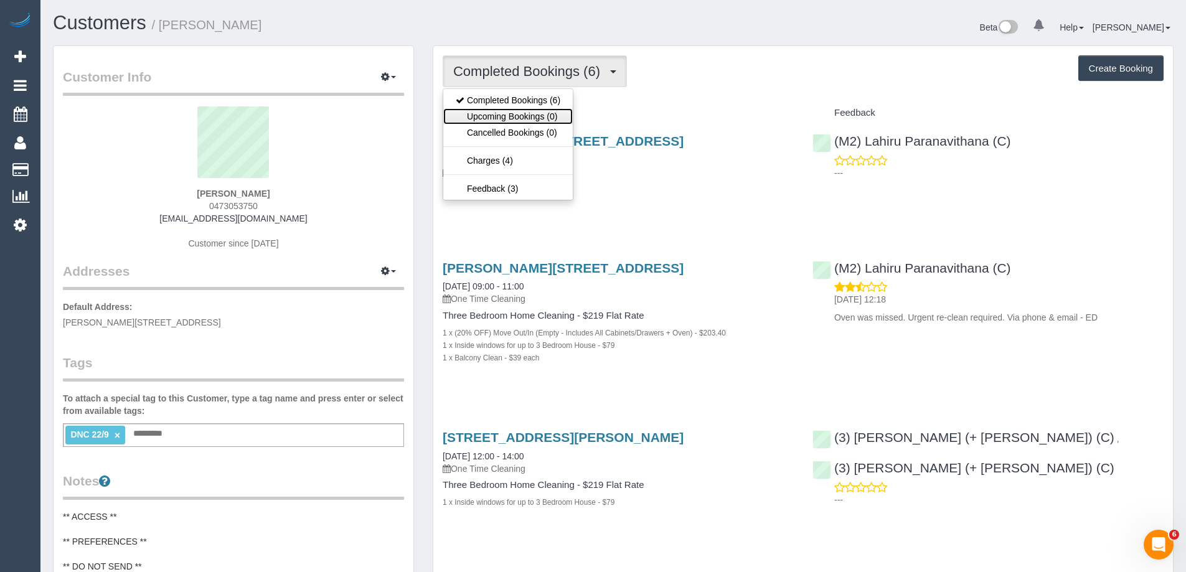
click at [545, 111] on link "Upcoming Bookings (0)" at bounding box center [507, 116] width 129 height 16
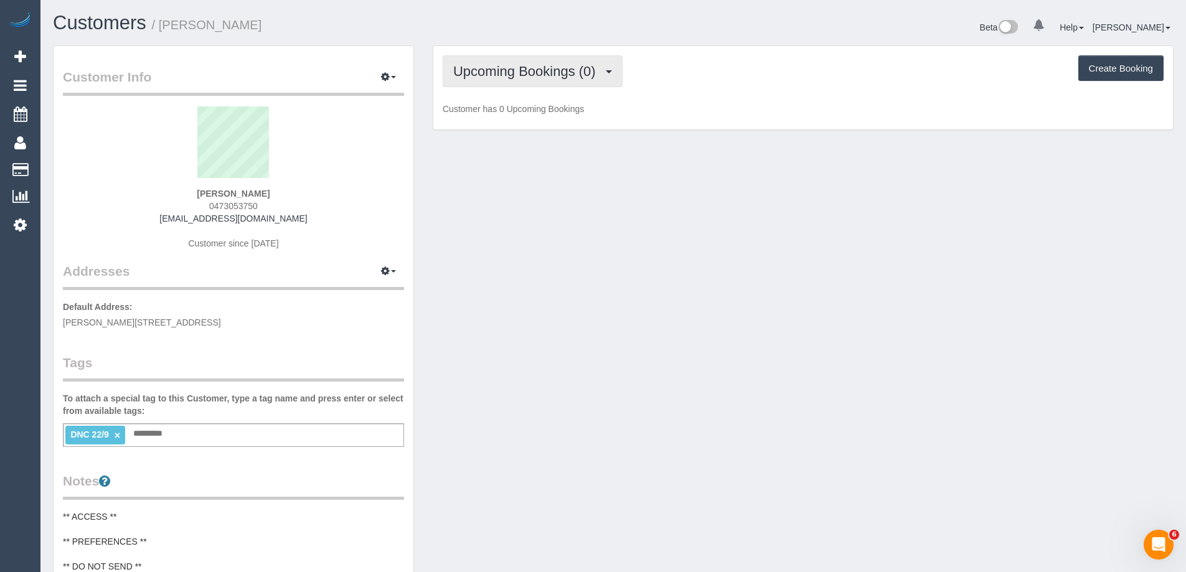
click at [544, 76] on span "Upcoming Bookings (0)" at bounding box center [527, 71] width 149 height 16
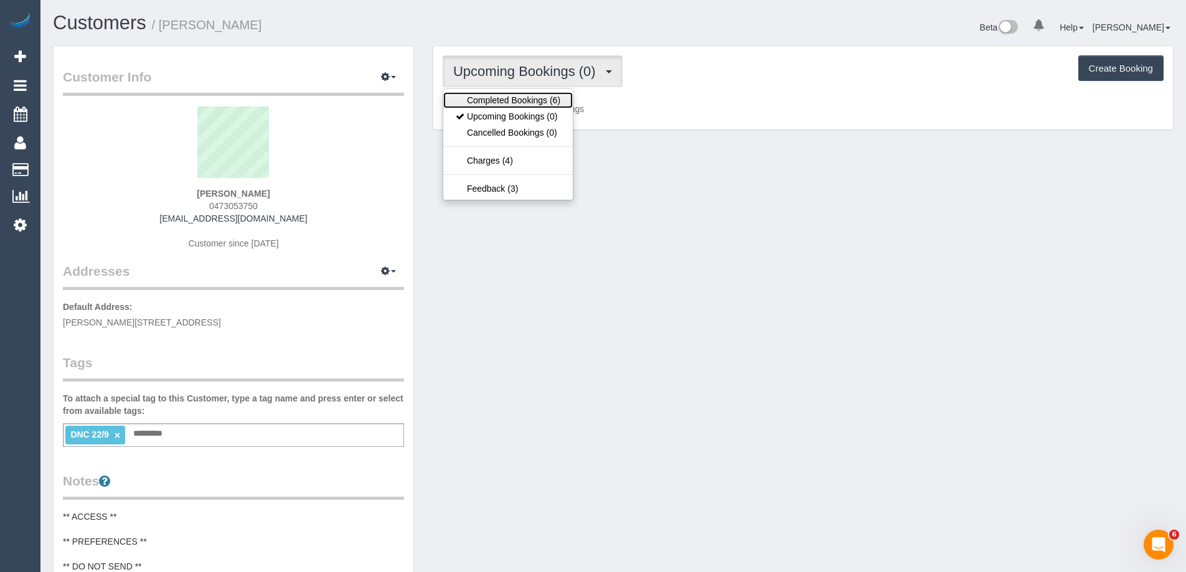
click at [523, 99] on link "Completed Bookings (6)" at bounding box center [507, 100] width 129 height 16
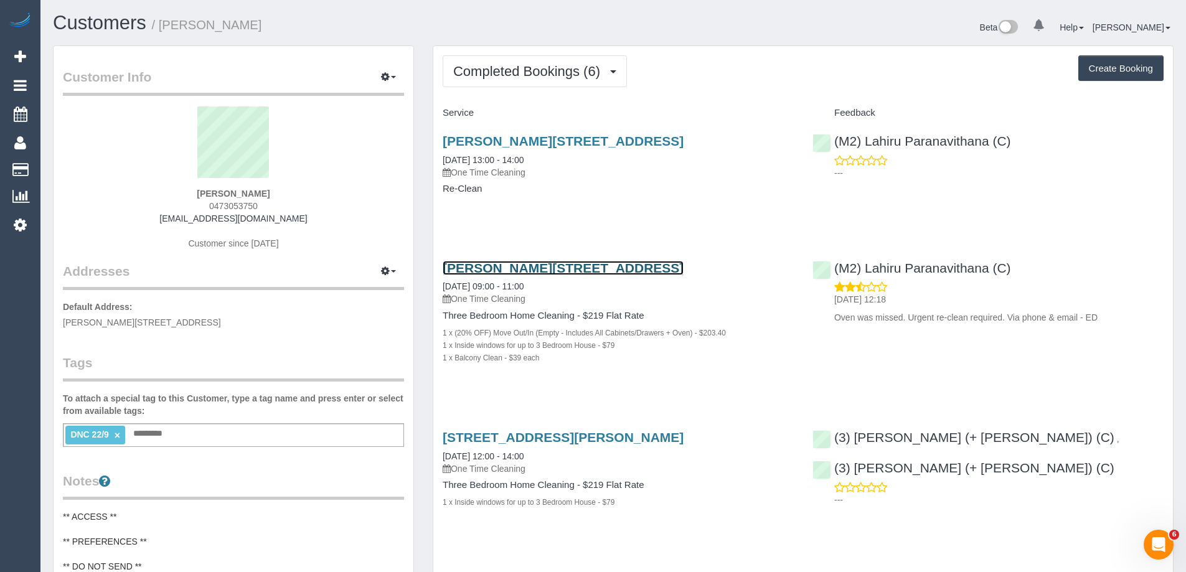
click at [527, 266] on link "Lydia St, 3, Brunswick, VIC 3056" at bounding box center [563, 268] width 241 height 14
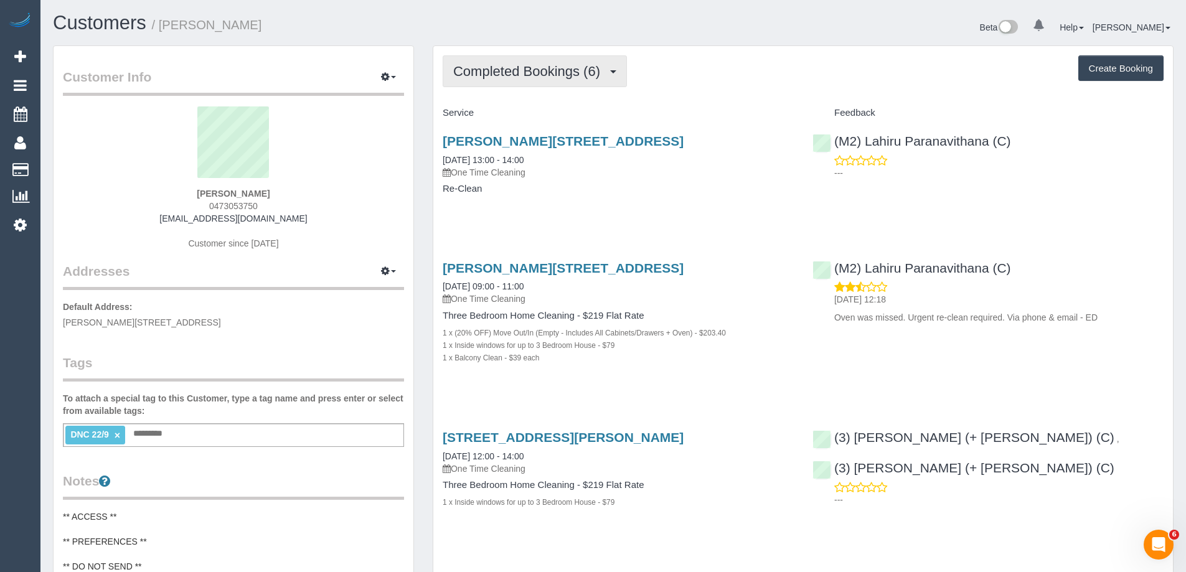
click at [464, 67] on span "Completed Bookings (6)" at bounding box center [529, 71] width 153 height 16
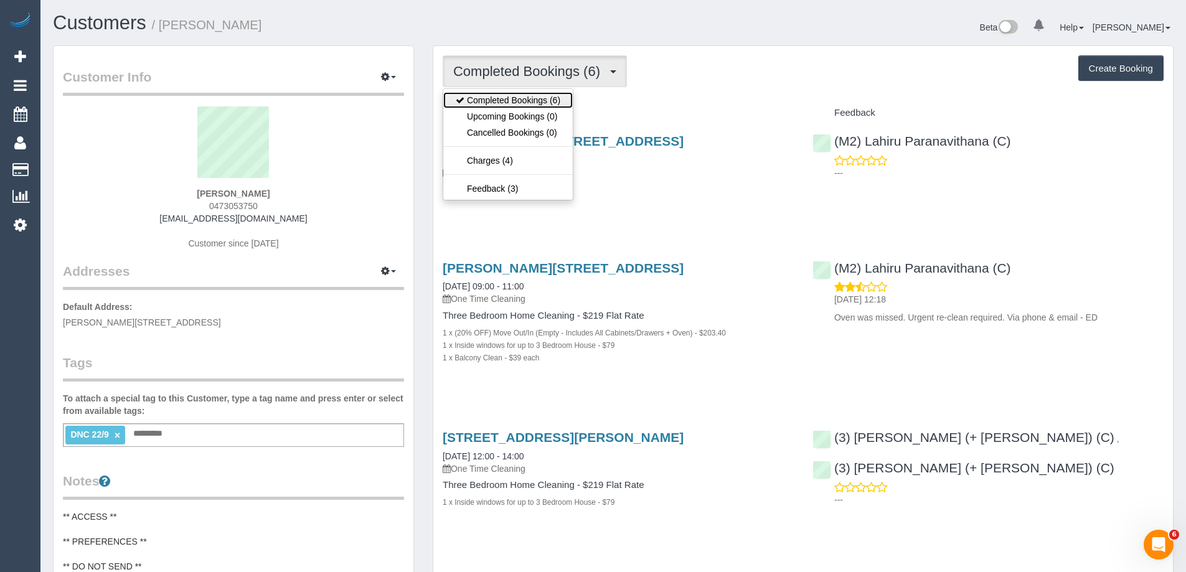
click at [471, 106] on link "Completed Bookings (6)" at bounding box center [507, 100] width 129 height 16
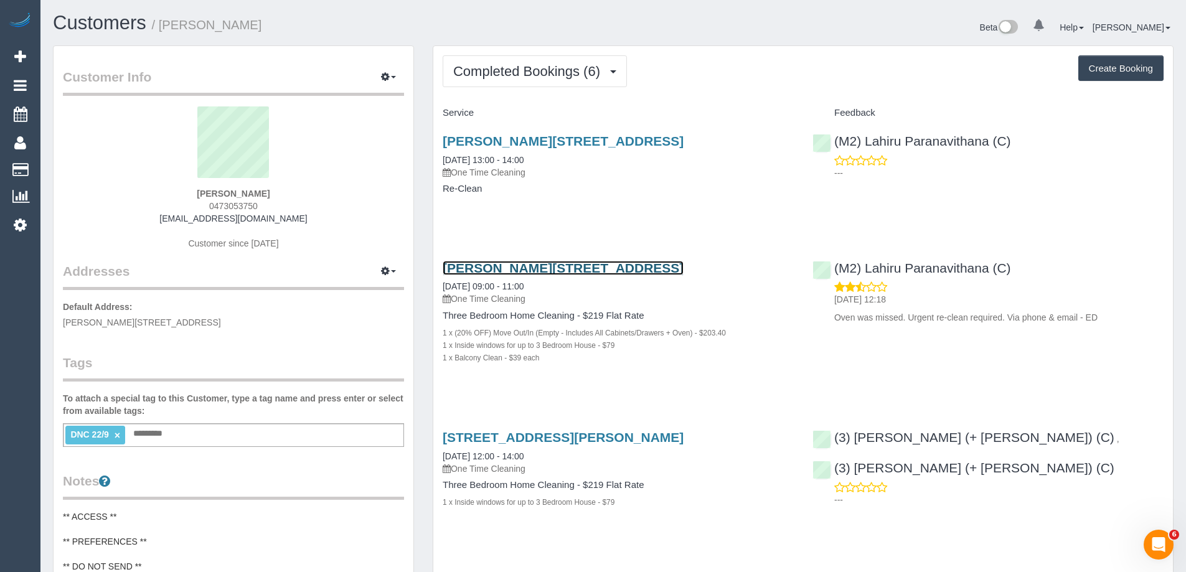
click at [540, 275] on link "Lydia St, 3, Brunswick, VIC 3056" at bounding box center [563, 268] width 241 height 14
drag, startPoint x: 238, startPoint y: 27, endPoint x: 164, endPoint y: 29, distance: 74.7
click at [164, 29] on h1 "Customers / [PERSON_NAME]" at bounding box center [328, 22] width 551 height 21
copy small "[PERSON_NAME]"
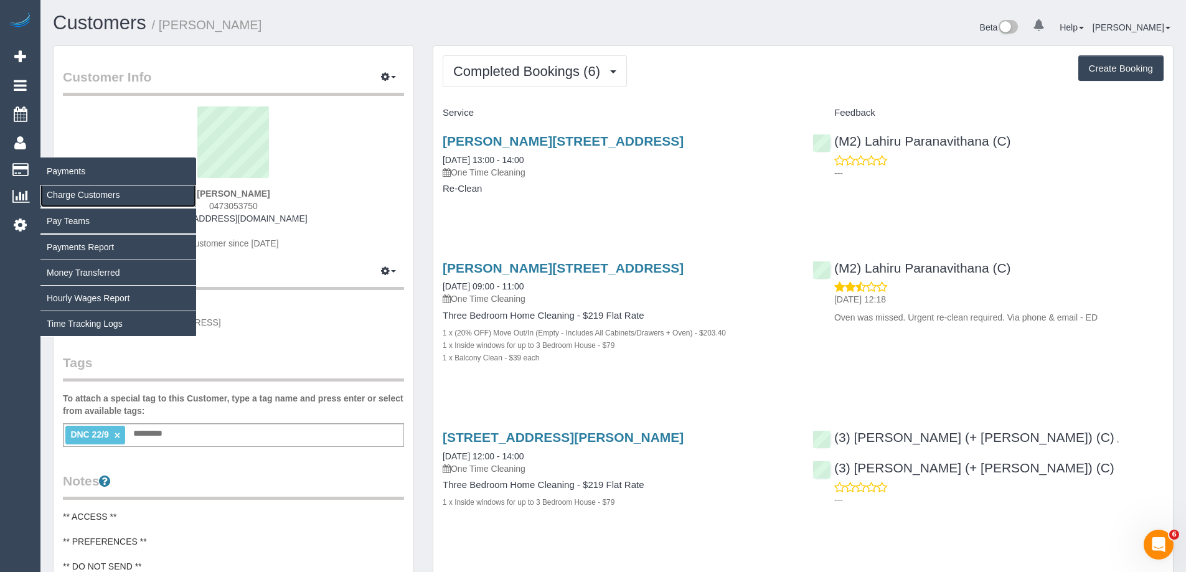
click at [100, 194] on link "Charge Customers" at bounding box center [118, 194] width 156 height 25
select select
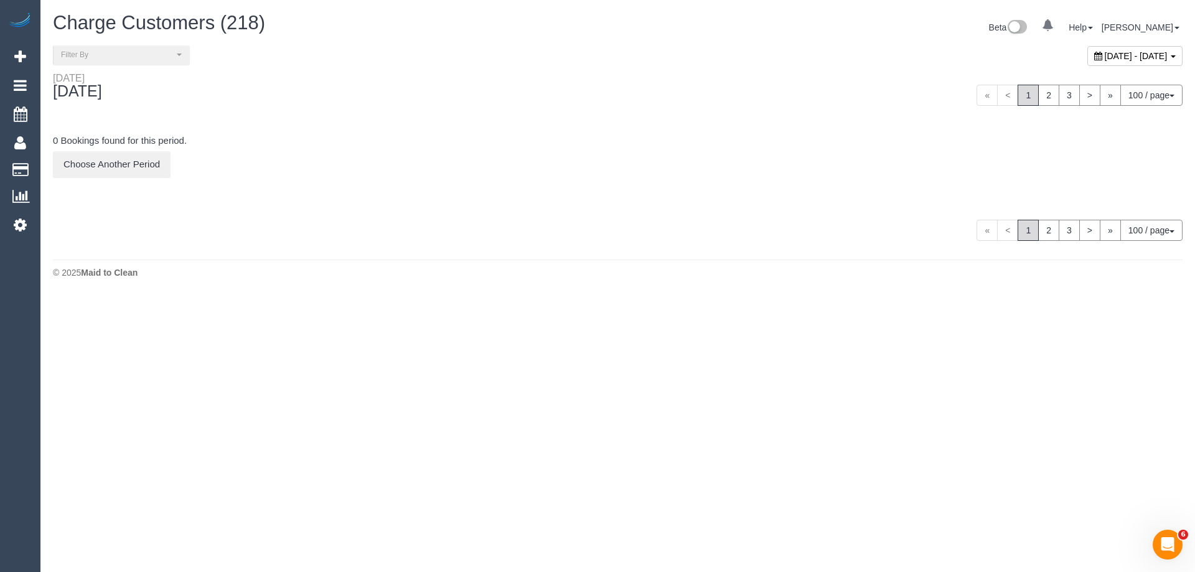
click at [1088, 49] on div "September 25, 2025 - September 25, 2025" at bounding box center [1135, 56] width 95 height 20
type input "**********"
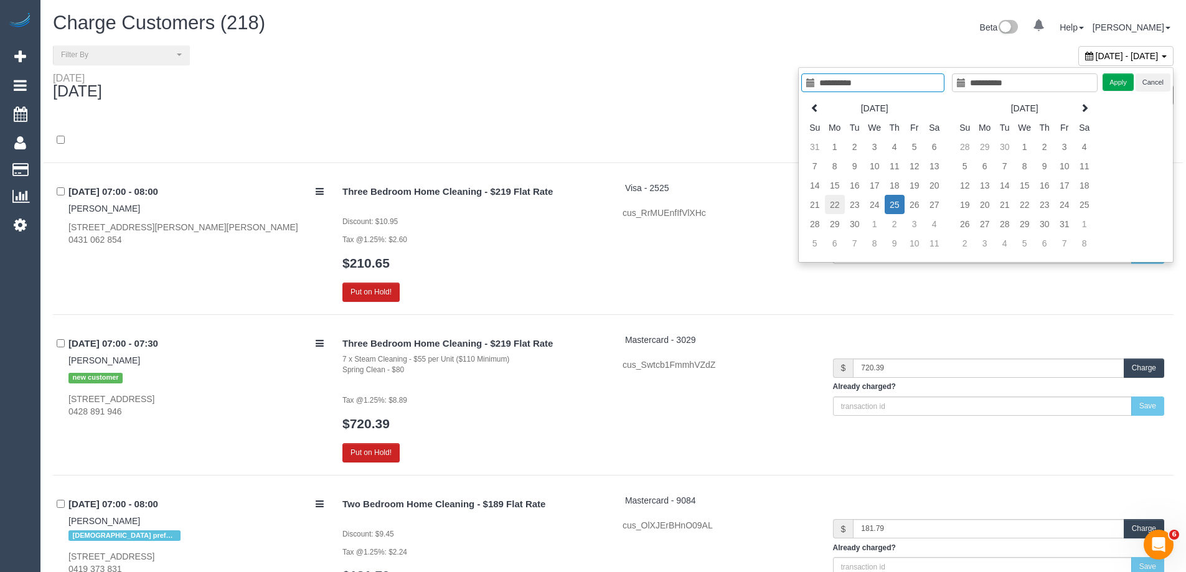
type input "**********"
click at [838, 205] on td "22" at bounding box center [835, 204] width 20 height 19
type input "**********"
click at [838, 205] on td "22" at bounding box center [835, 204] width 20 height 19
type input "**********"
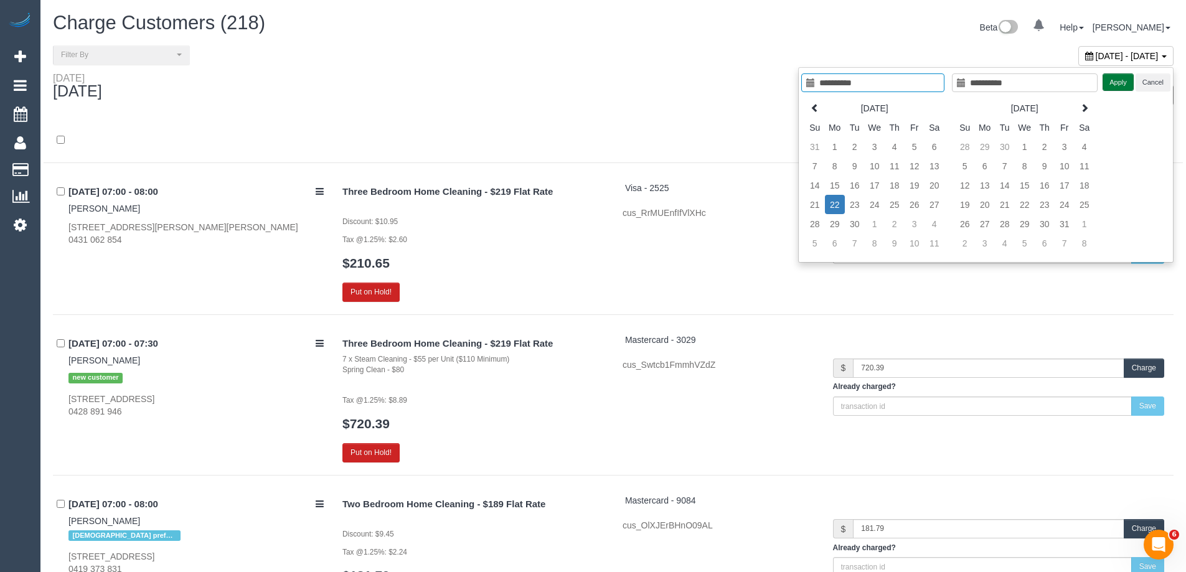
click at [1113, 86] on button "Apply" at bounding box center [1117, 82] width 31 height 18
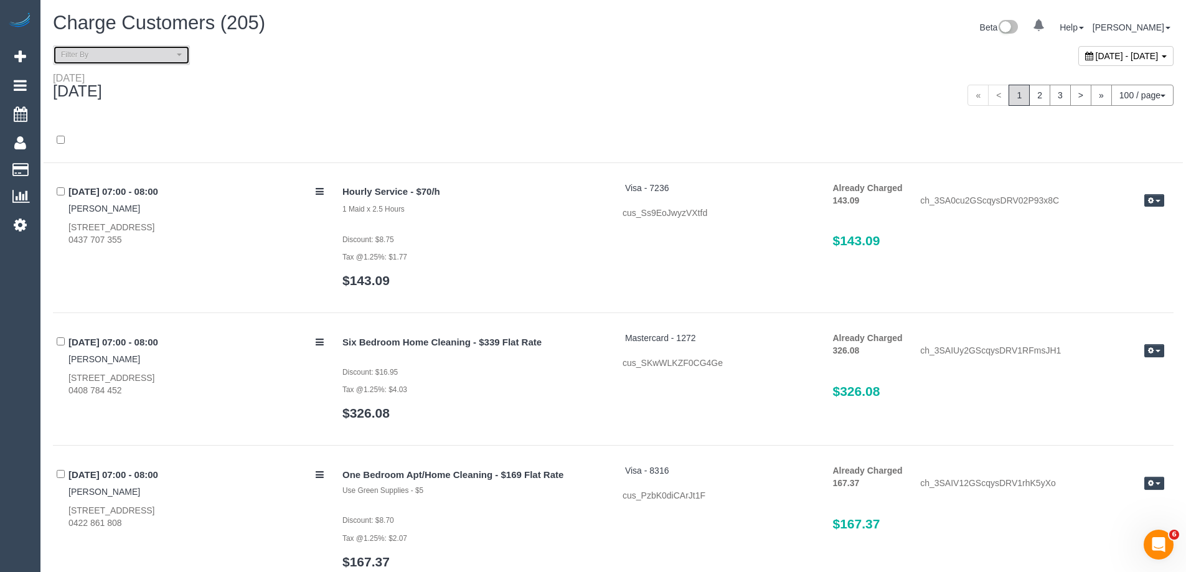
click at [166, 57] on span "Filter By" at bounding box center [117, 55] width 113 height 11
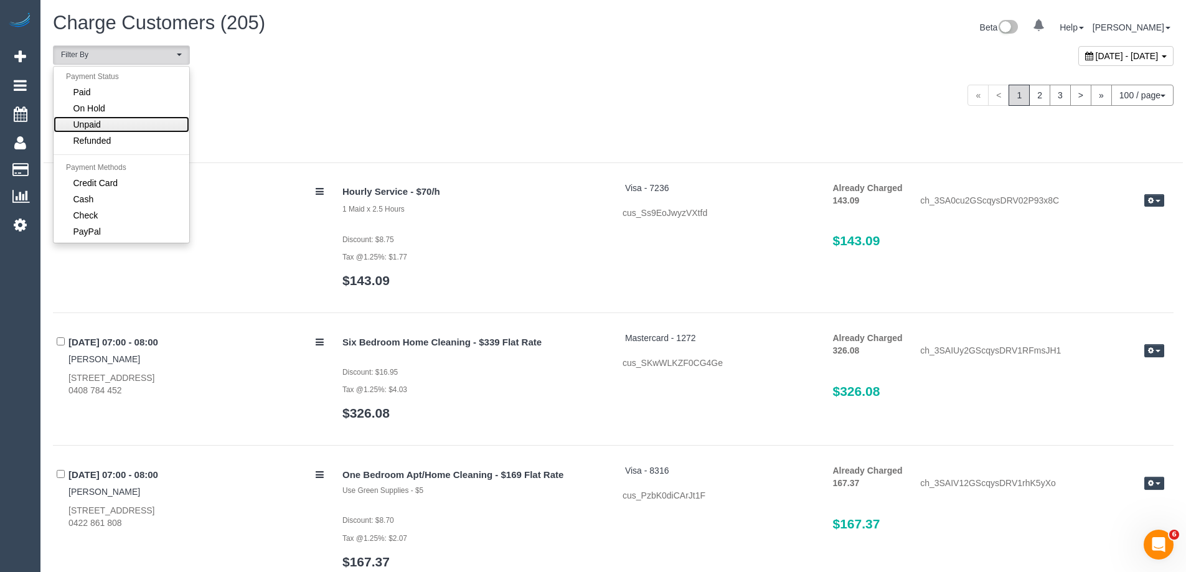
click at [140, 120] on link "Unpaid" at bounding box center [122, 124] width 136 height 16
select select "******"
click at [408, 95] on div "Monday September 22, 2025" at bounding box center [329, 88] width 570 height 33
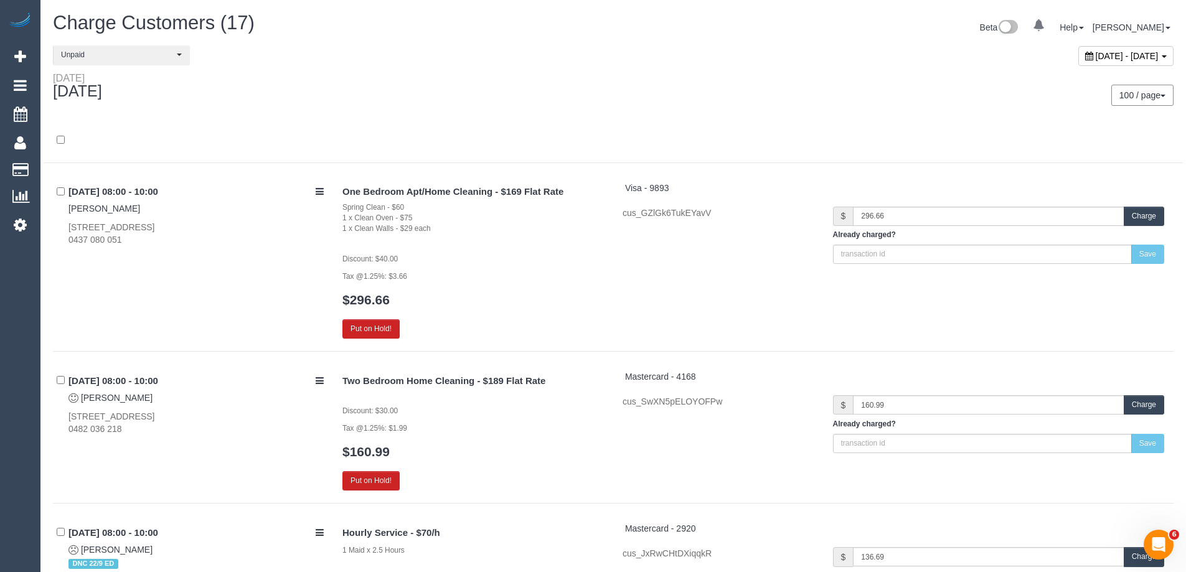
scroll to position [955, 0]
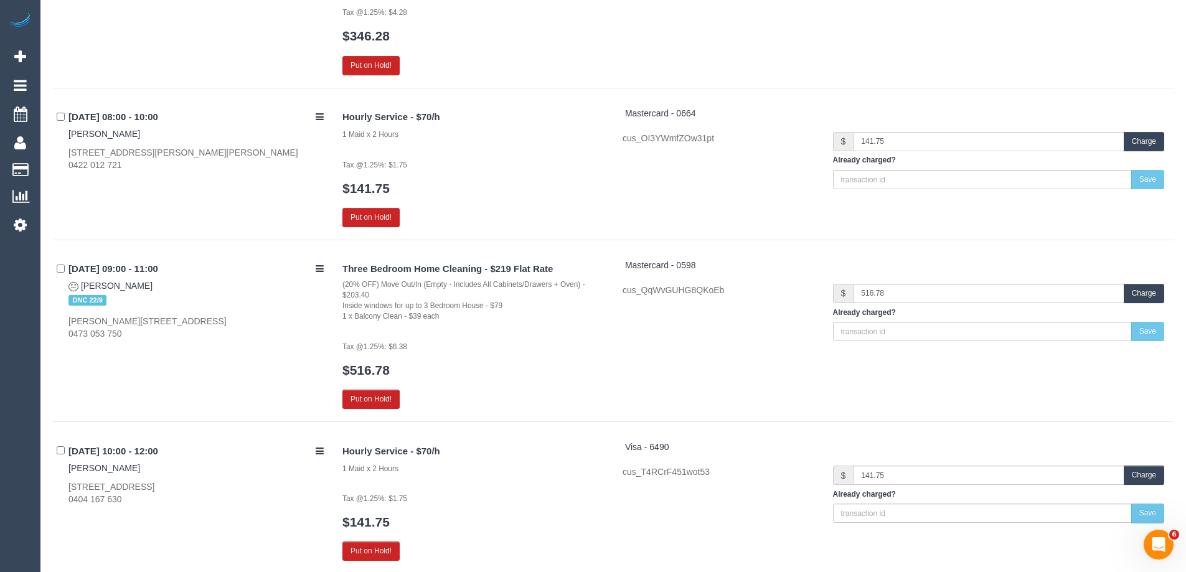
click at [1157, 294] on button "Charge" at bounding box center [1144, 293] width 40 height 19
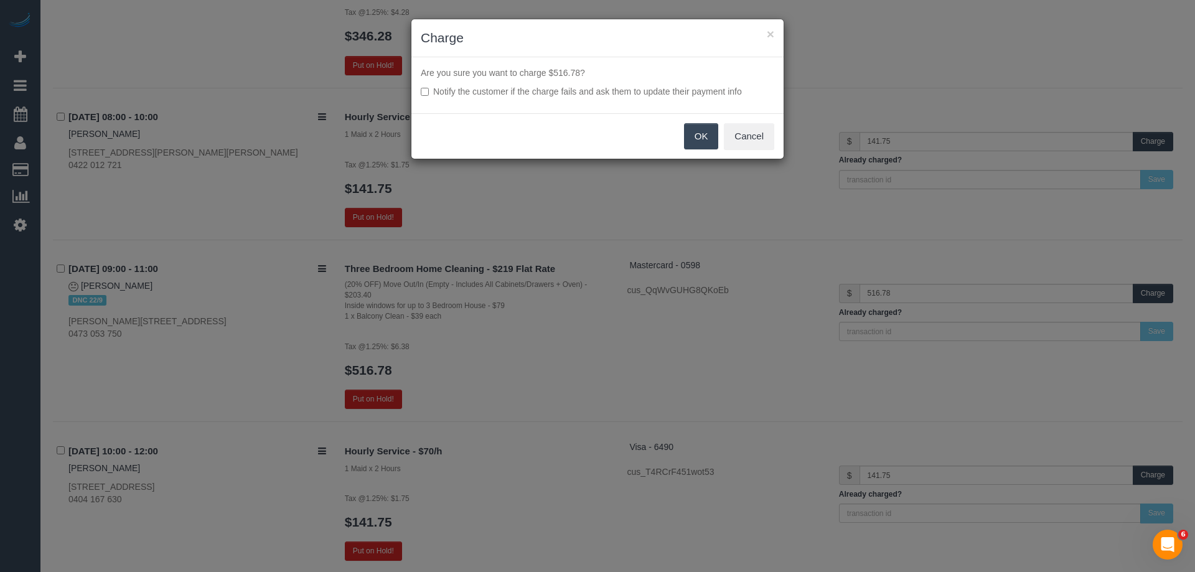
click at [703, 134] on button "OK" at bounding box center [701, 136] width 35 height 26
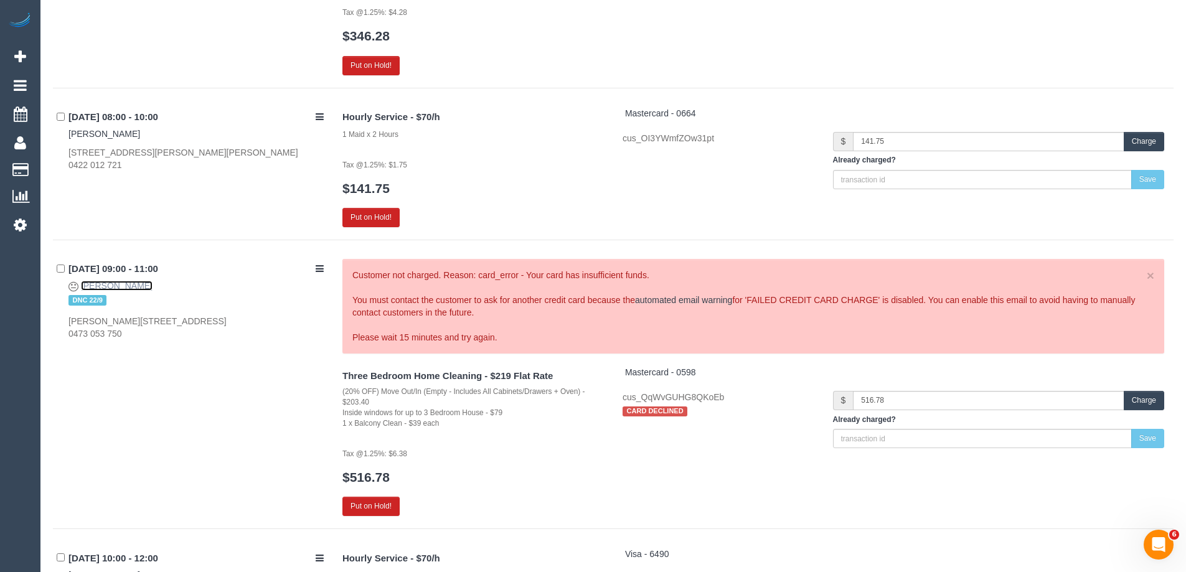
click at [119, 284] on link "Arianna Brown" at bounding box center [117, 286] width 72 height 10
click at [104, 281] on link "Arianna Brown" at bounding box center [117, 286] width 72 height 10
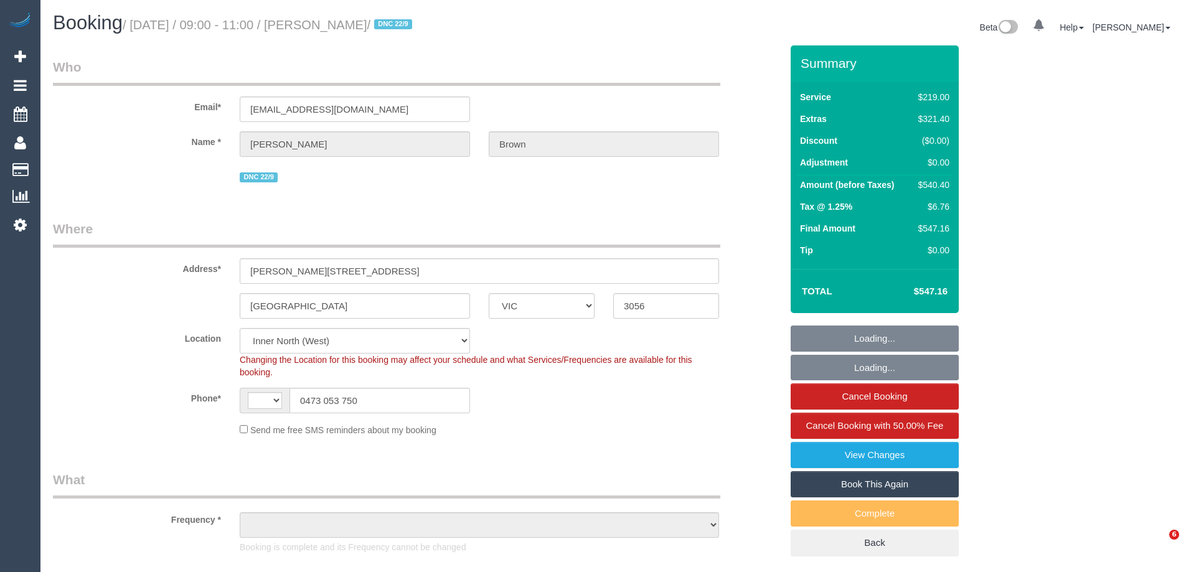
select select "VIC"
select select "number:28"
select select "number:14"
select select "number:19"
select select "number:25"
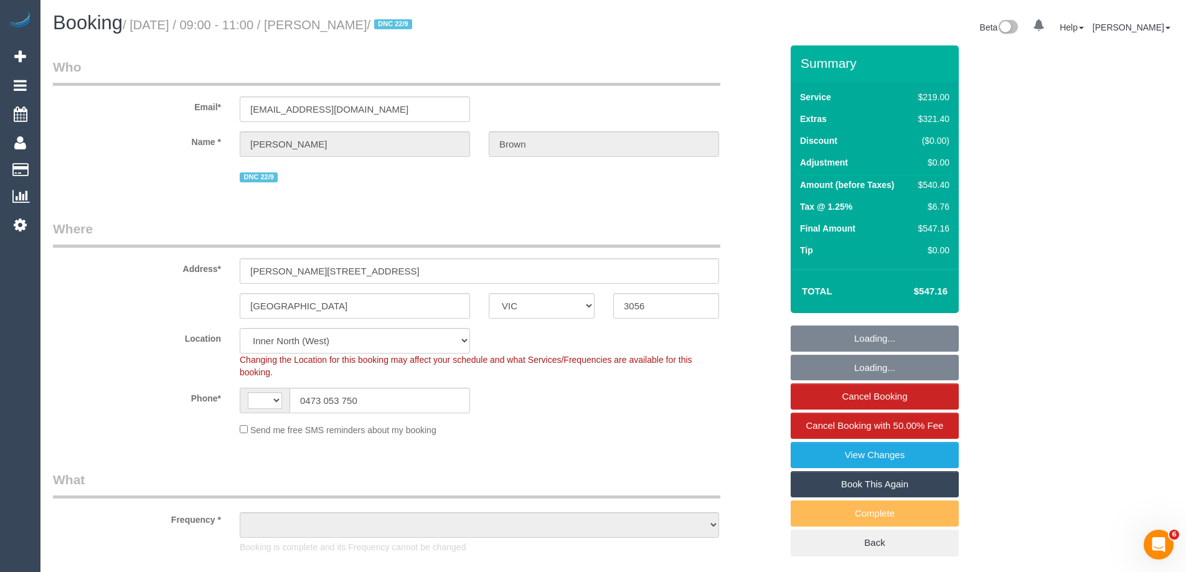
select select "number:35"
select select "number:26"
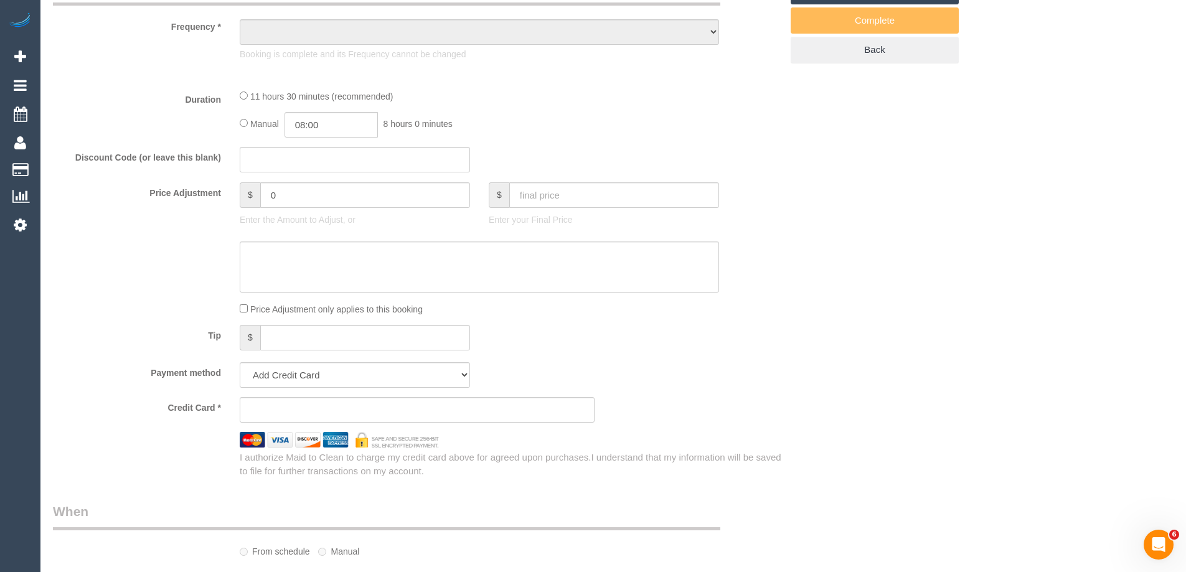
select select "string:AU"
select select "object:1725"
select select "string:stripe-pm_1ROz5F2GScqysDRVKP952VMm"
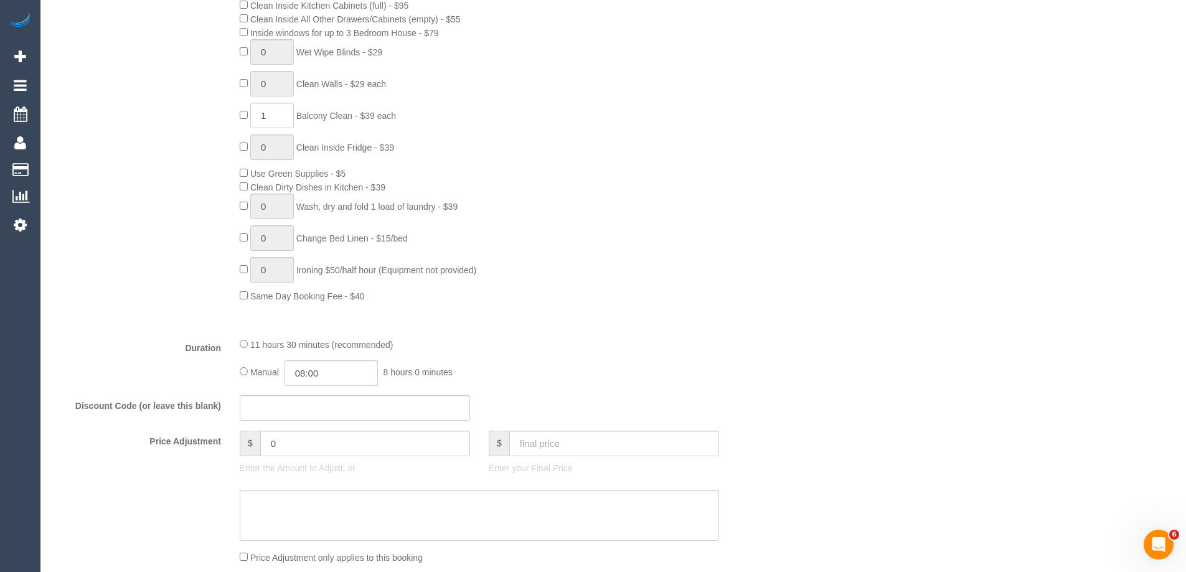
scroll to position [934, 0]
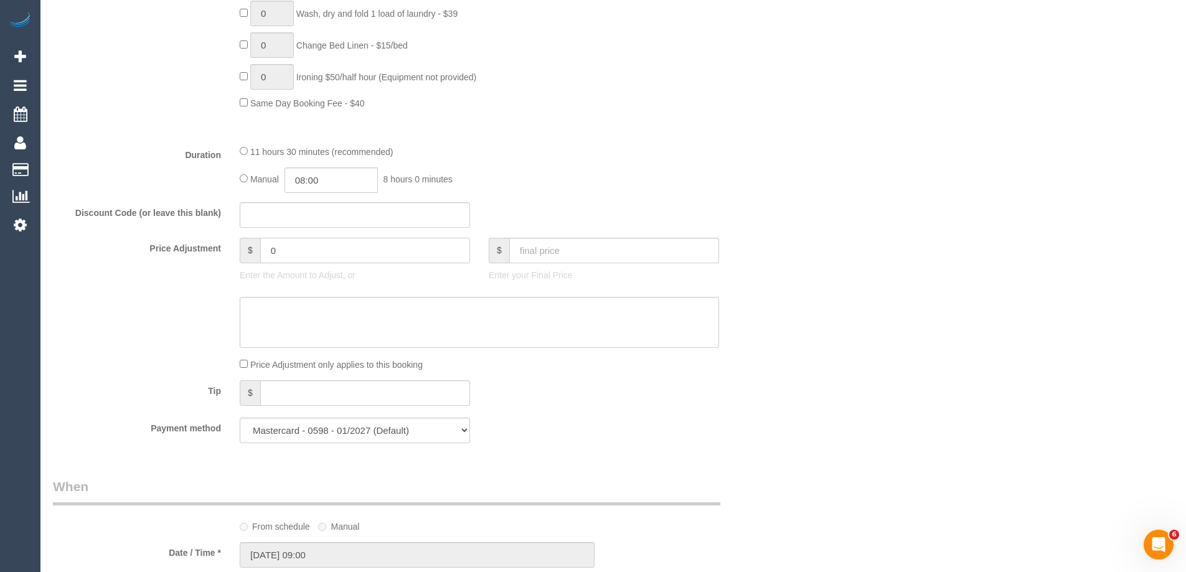
click at [391, 256] on input "0" at bounding box center [365, 251] width 210 height 26
click at [341, 257] on input "030" at bounding box center [365, 251] width 210 height 26
click at [341, 257] on input "30" at bounding box center [365, 251] width 210 height 26
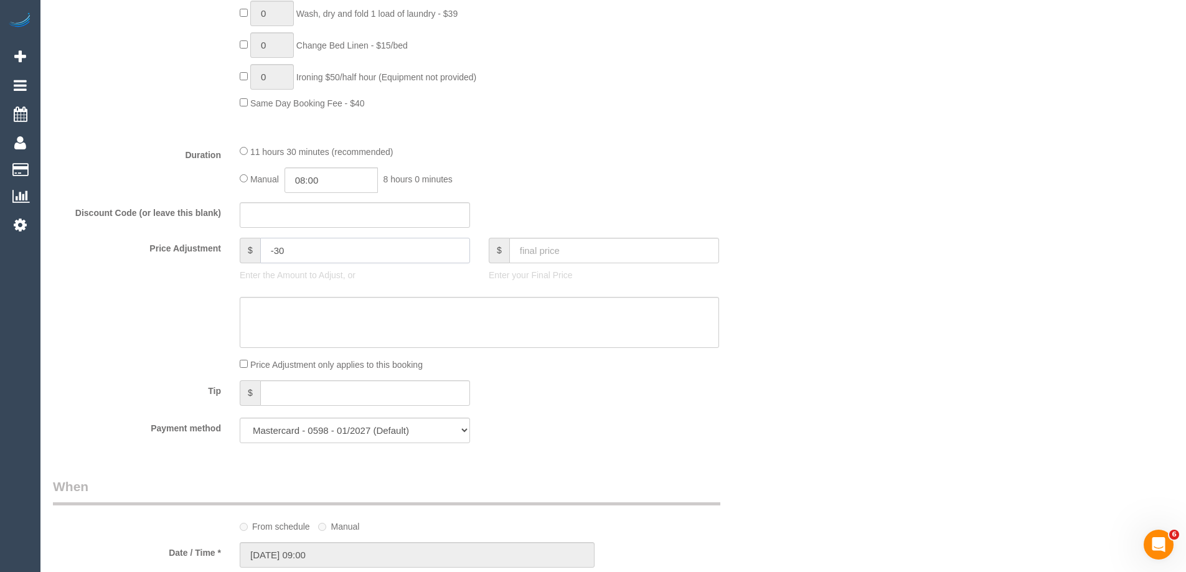
type input "-30"
click at [328, 309] on textarea at bounding box center [479, 322] width 479 height 51
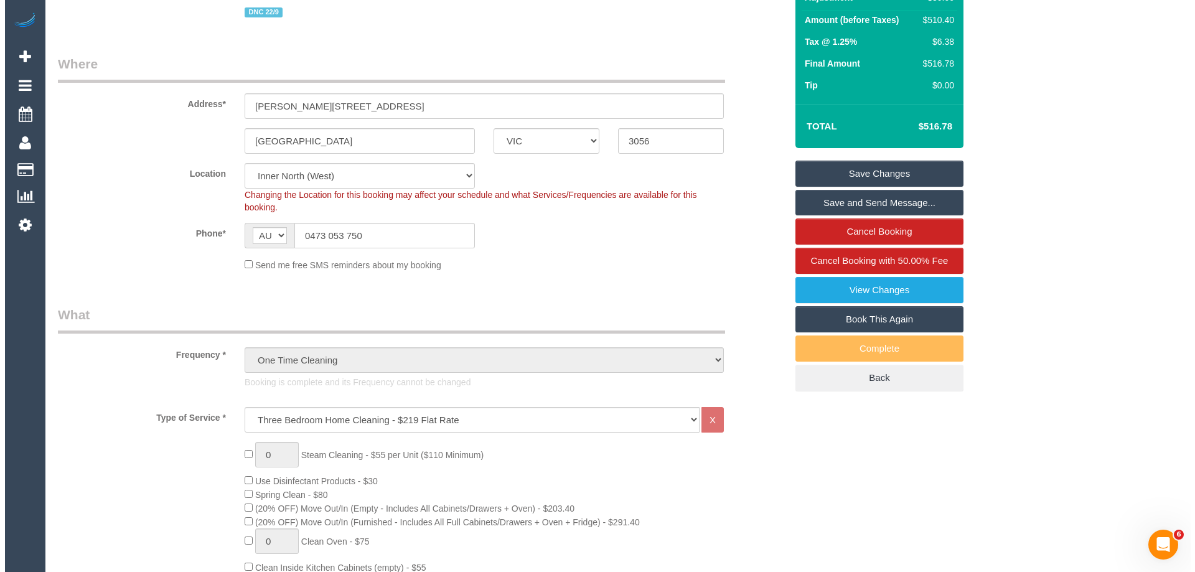
scroll to position [0, 0]
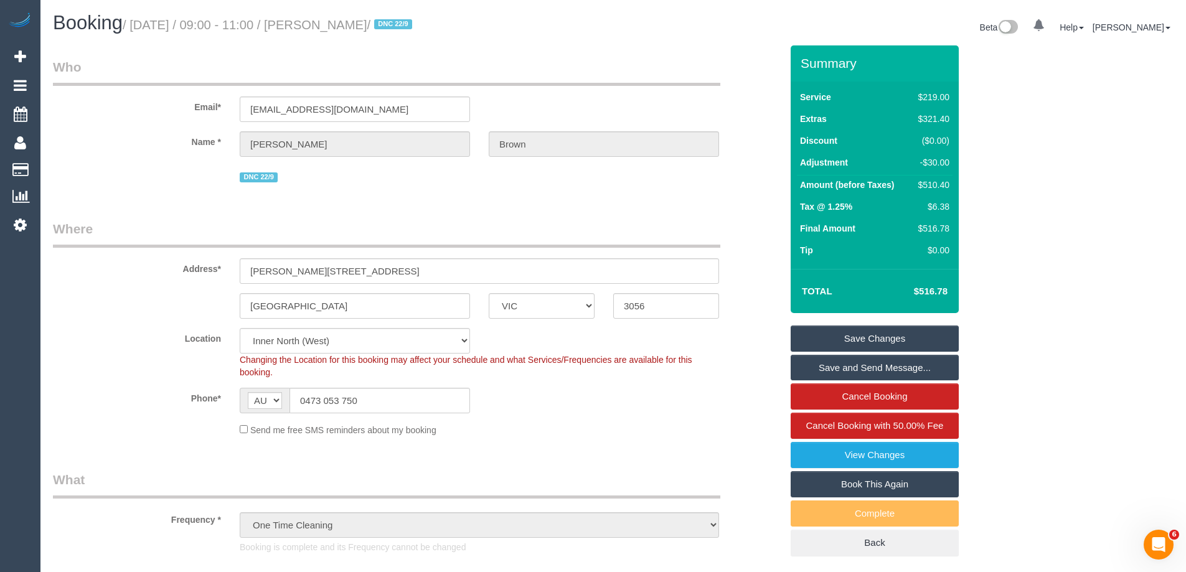
type textarea "$30 discount applied for complaint. Via email - ED"
click at [867, 338] on link "Save Changes" at bounding box center [875, 339] width 168 height 26
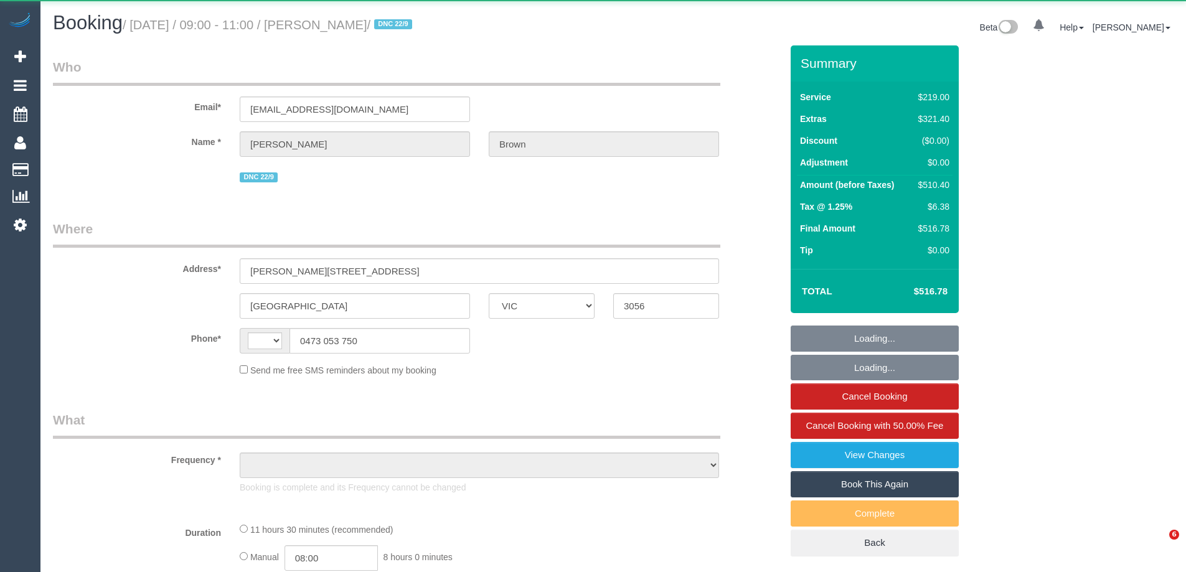
select select "VIC"
select select "string:AU"
select select "object:684"
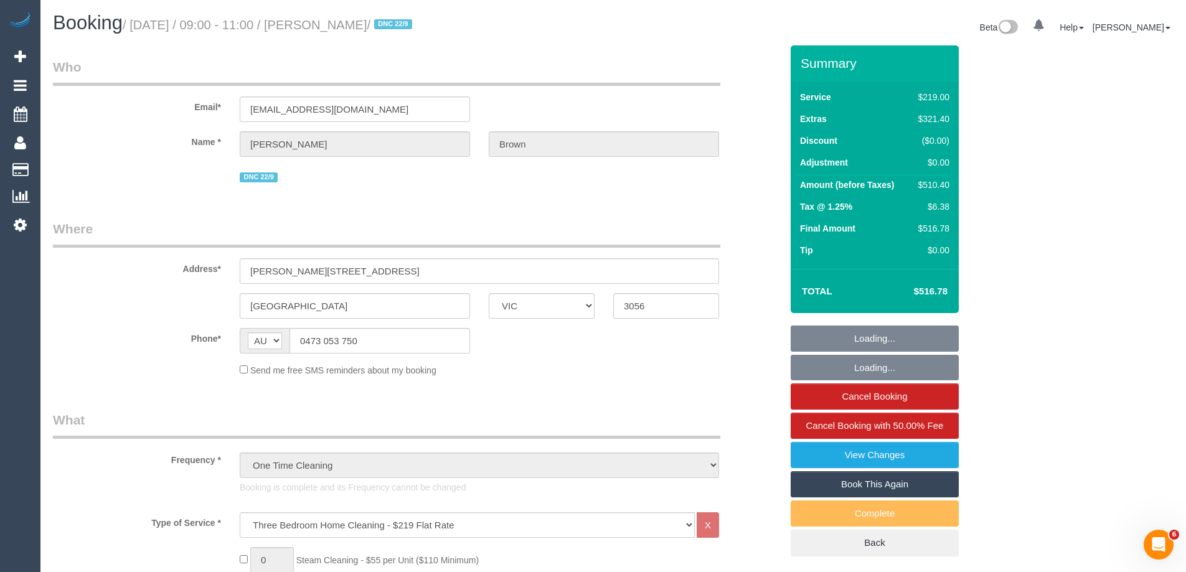
select select "string:stripe-pm_1ROz5F2GScqysDRVKP952VMm"
select select "number:28"
select select "number:14"
select select "number:19"
select select "number:25"
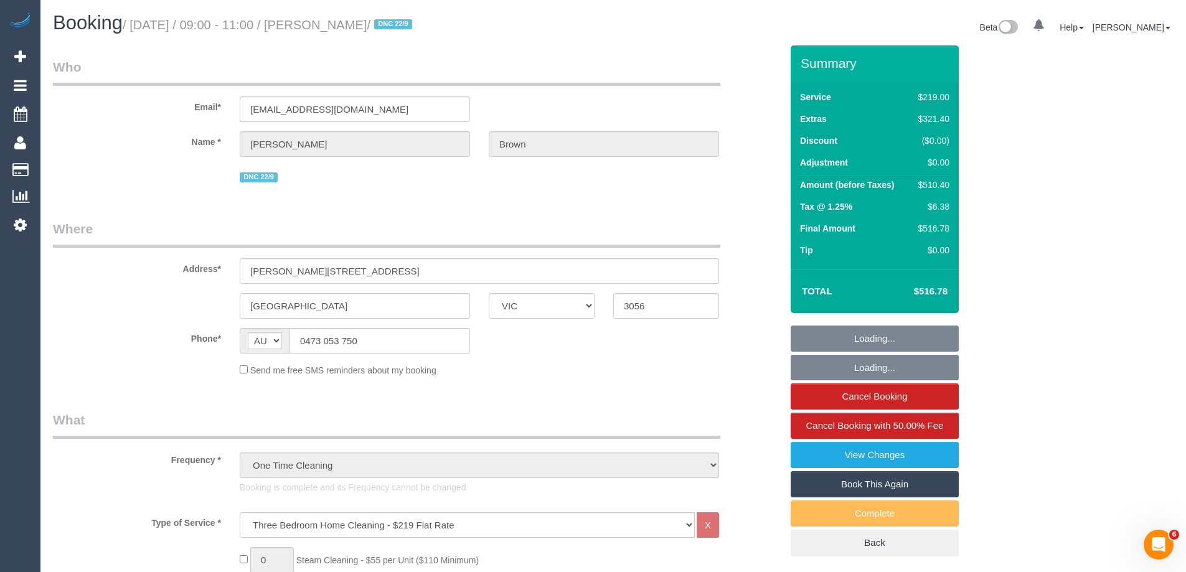
select select "number:35"
select select "number:26"
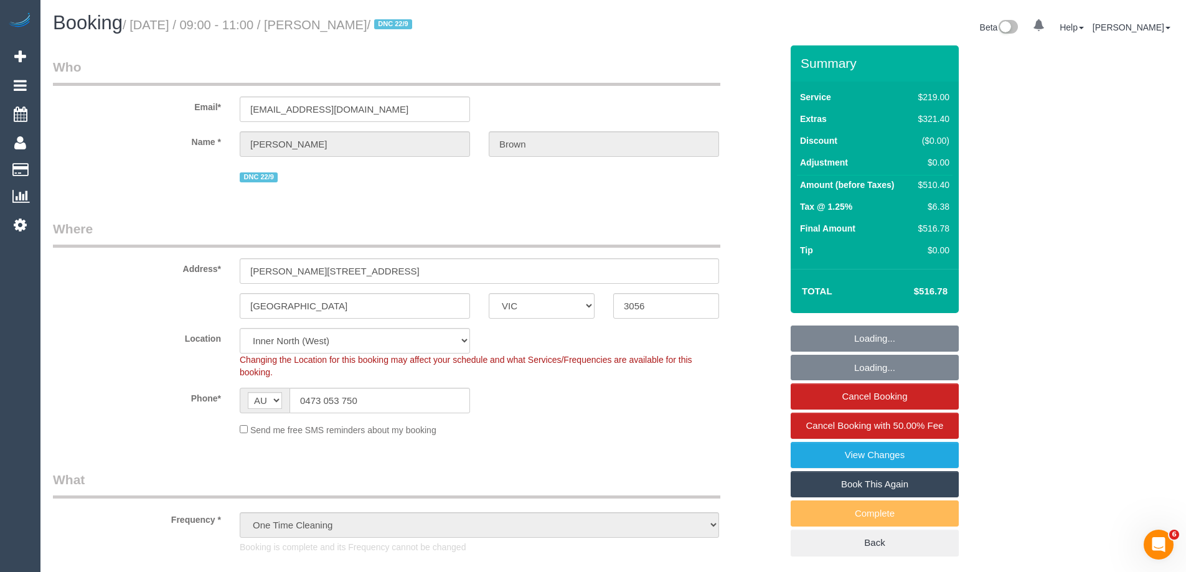
select select "object:1741"
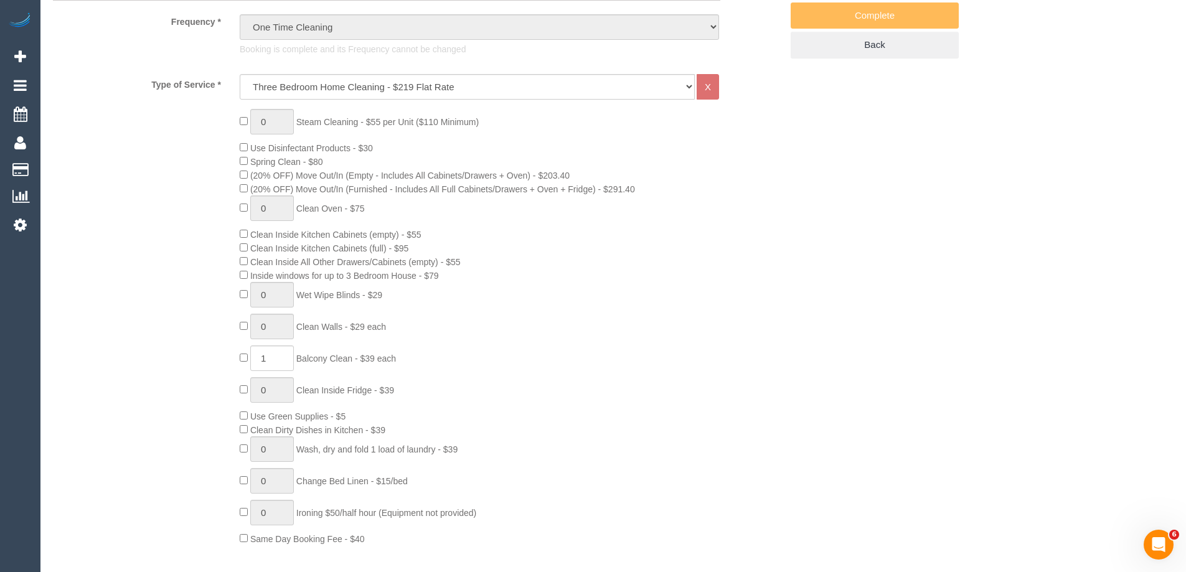
scroll to position [996, 0]
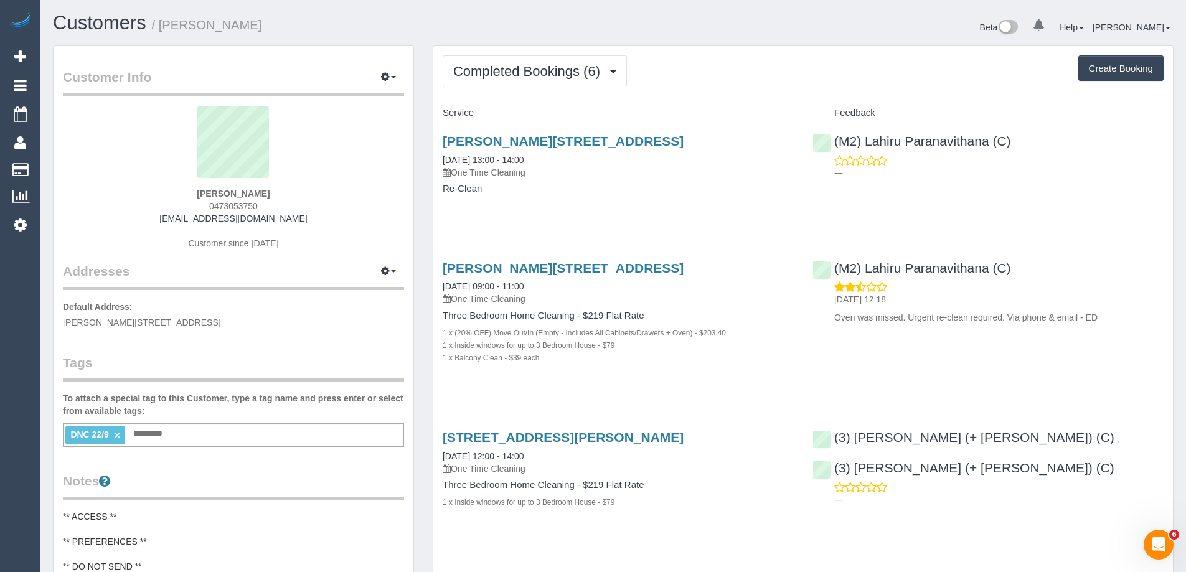
click at [116, 433] on link "×" at bounding box center [118, 435] width 6 height 11
drag, startPoint x: 260, startPoint y: 32, endPoint x: 164, endPoint y: 29, distance: 95.9
click at [164, 29] on h1 "Customers / [PERSON_NAME]" at bounding box center [328, 22] width 551 height 21
copy small "[PERSON_NAME]"
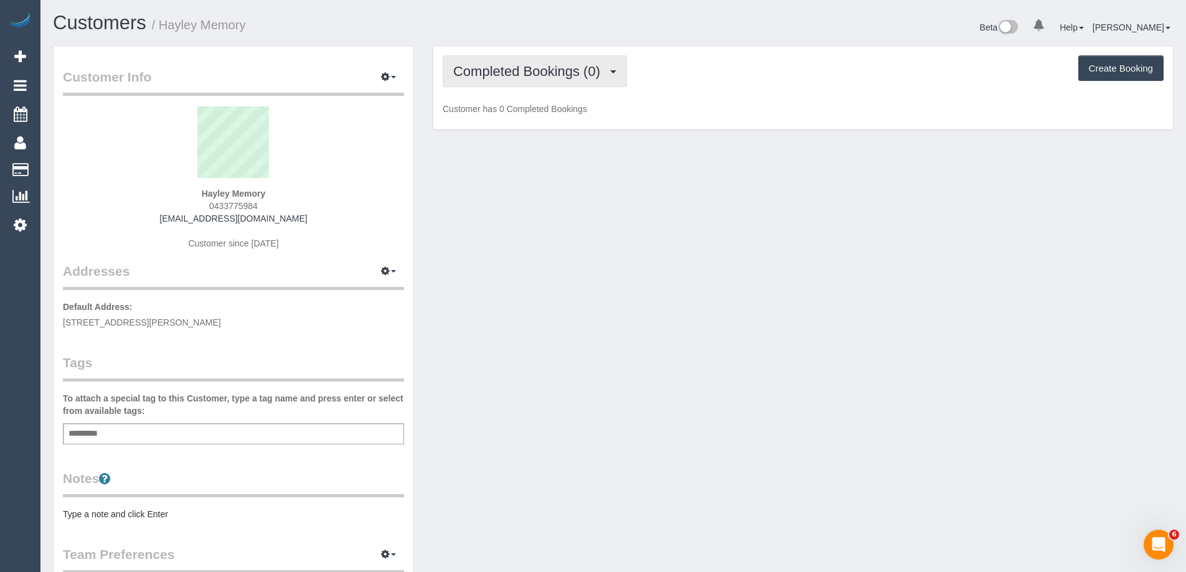
click at [582, 73] on span "Completed Bookings (0)" at bounding box center [529, 71] width 153 height 16
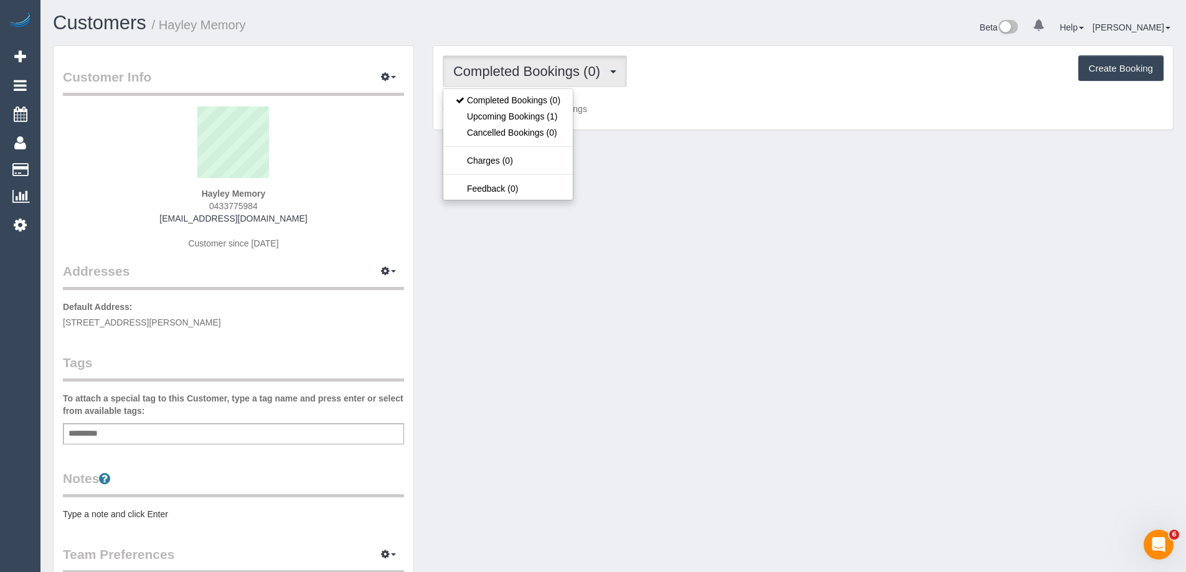
click at [197, 510] on pre "Type a note and click Enter" at bounding box center [233, 514] width 341 height 12
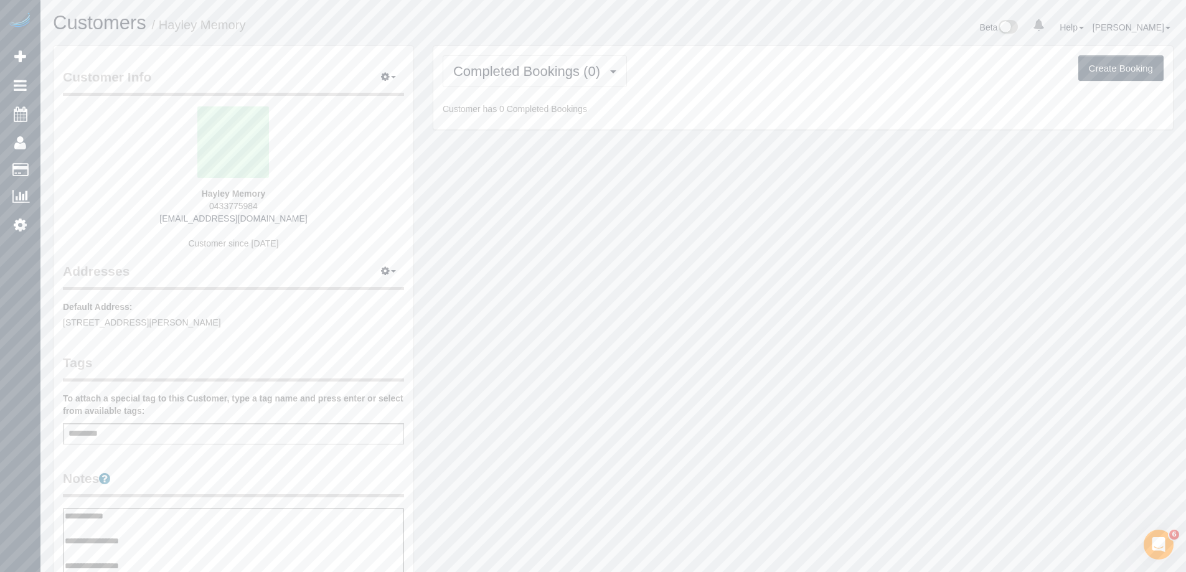
type textarea "**********"
click at [251, 463] on div "Customer Info Edit Contact Info Send Message Email Preferences Special Sales Ta…" at bounding box center [234, 509] width 360 height 927
click at [530, 67] on span "Completed Bookings (0)" at bounding box center [529, 71] width 153 height 16
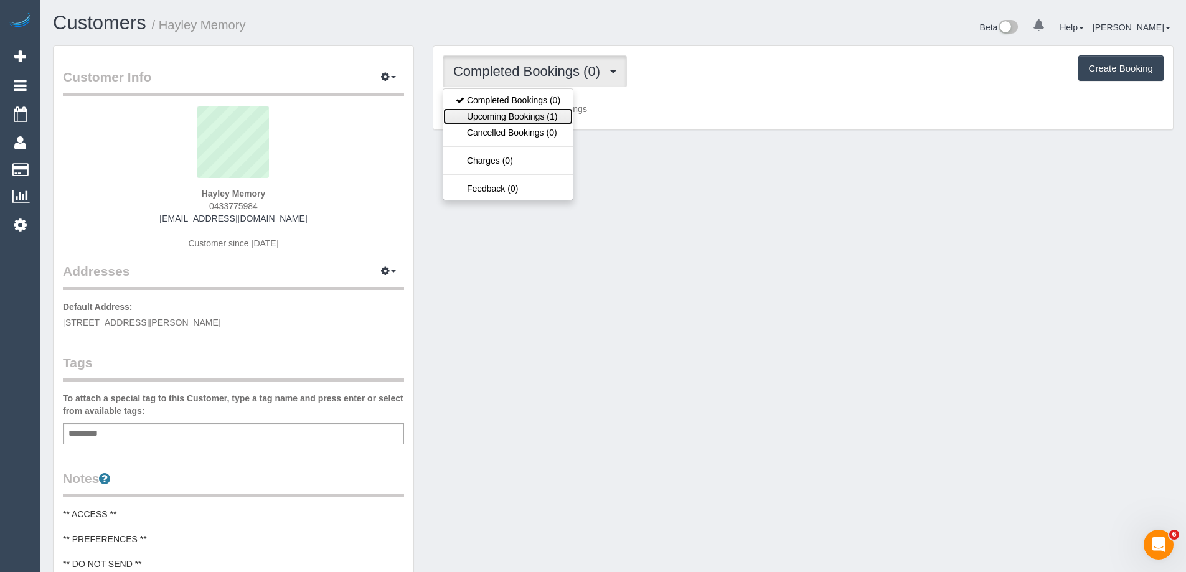
click at [511, 119] on link "Upcoming Bookings (1)" at bounding box center [507, 116] width 129 height 16
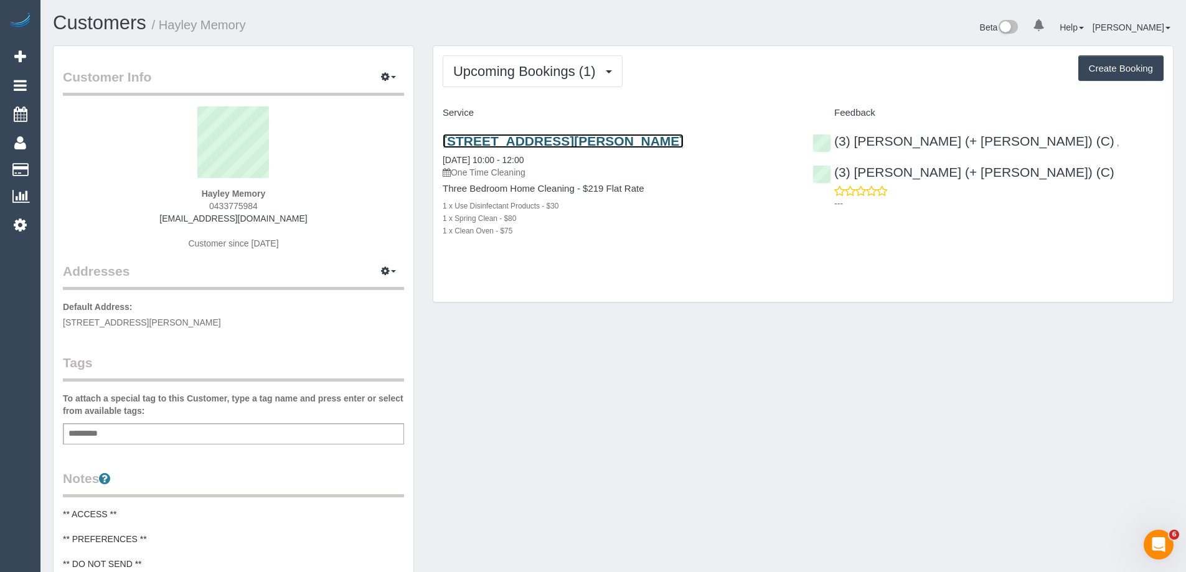
click at [505, 136] on link "26 Brewster Drive, Kalkallo, VIC 3064" at bounding box center [563, 141] width 241 height 14
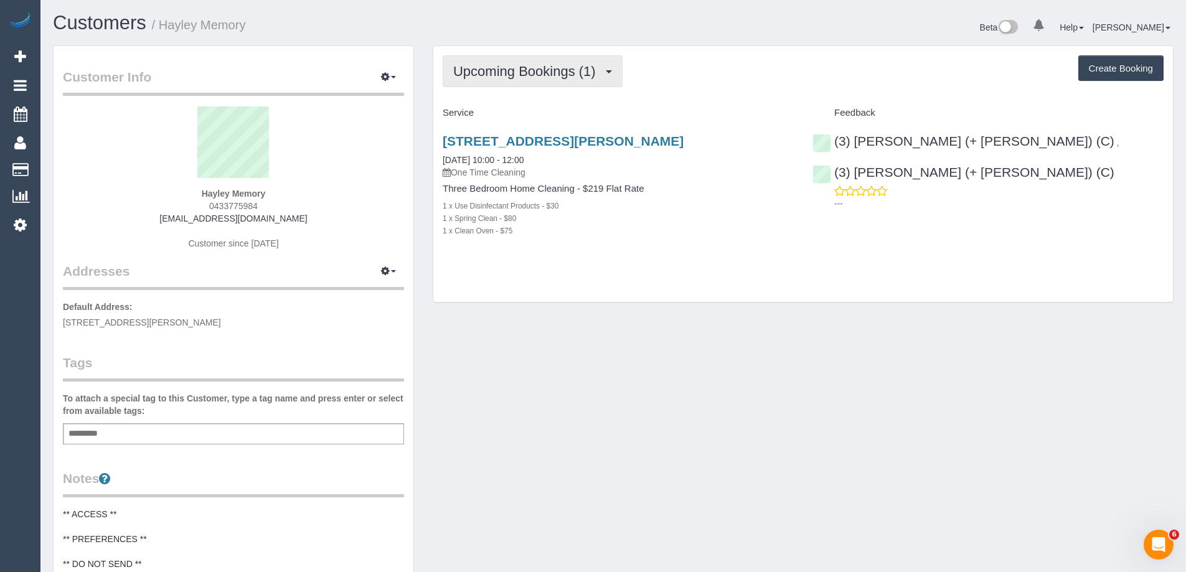
click at [558, 69] on span "Upcoming Bookings (1)" at bounding box center [527, 71] width 149 height 16
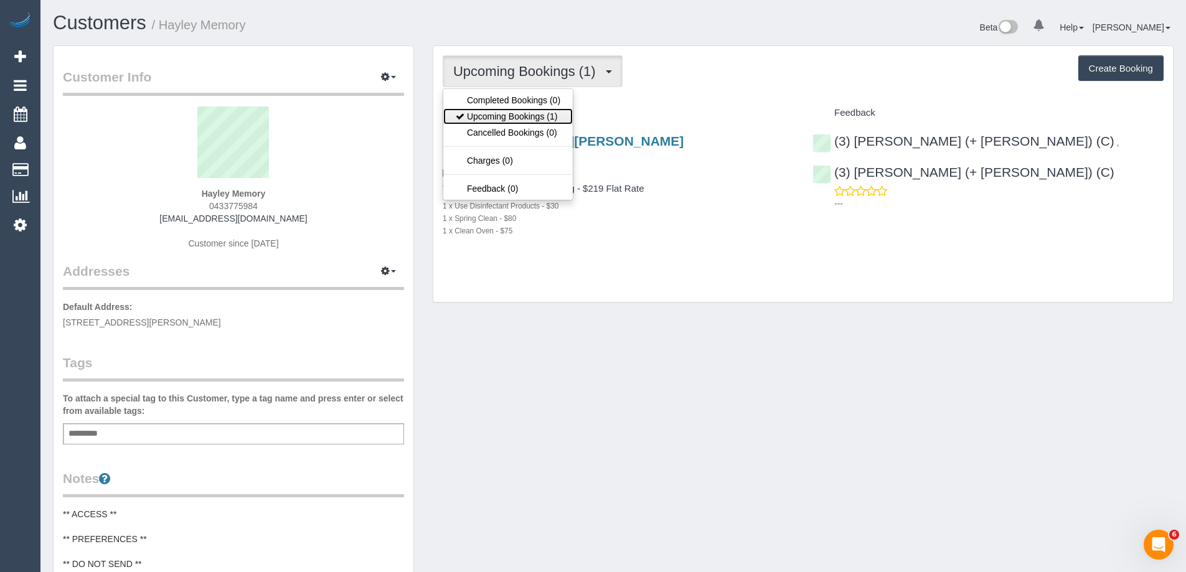
click at [539, 113] on link "Upcoming Bookings (1)" at bounding box center [507, 116] width 129 height 16
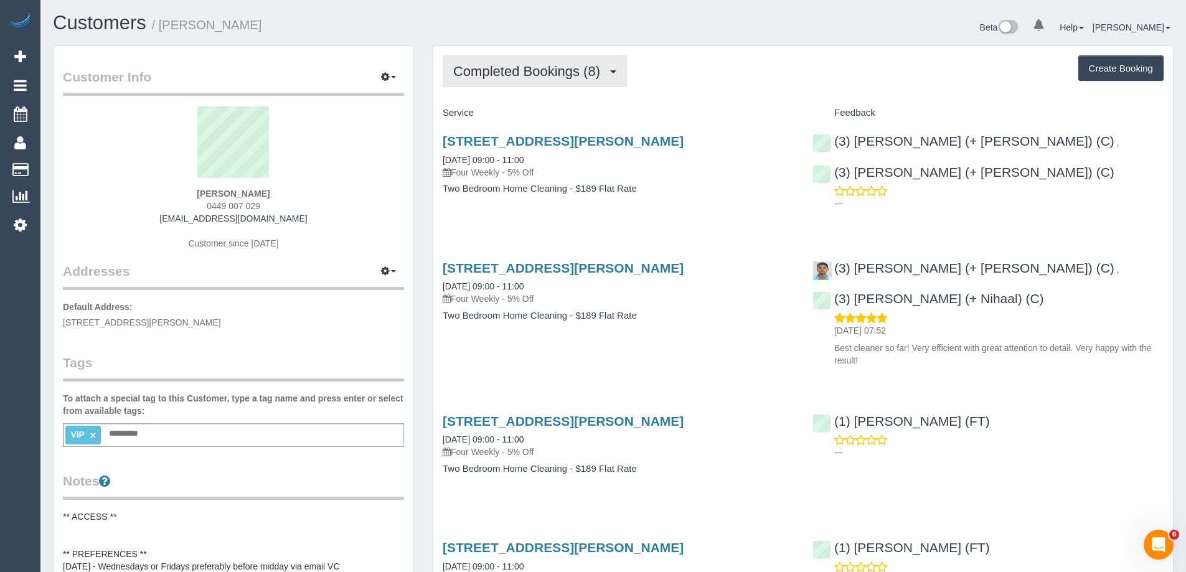
click at [507, 72] on span "Completed Bookings (8)" at bounding box center [529, 71] width 153 height 16
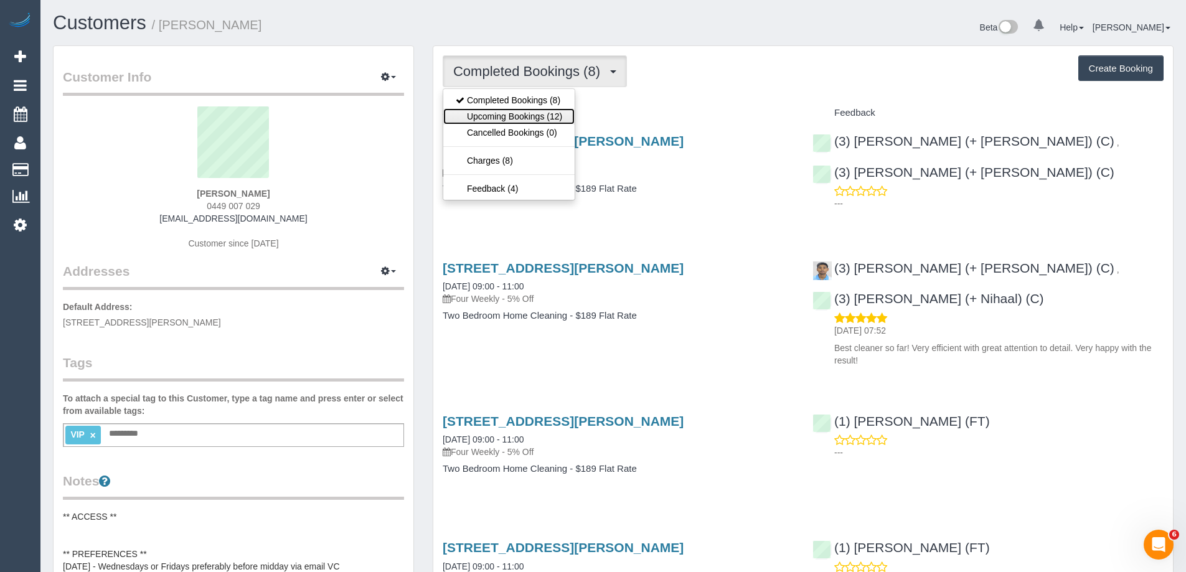
click at [500, 110] on link "Upcoming Bookings (12)" at bounding box center [508, 116] width 131 height 16
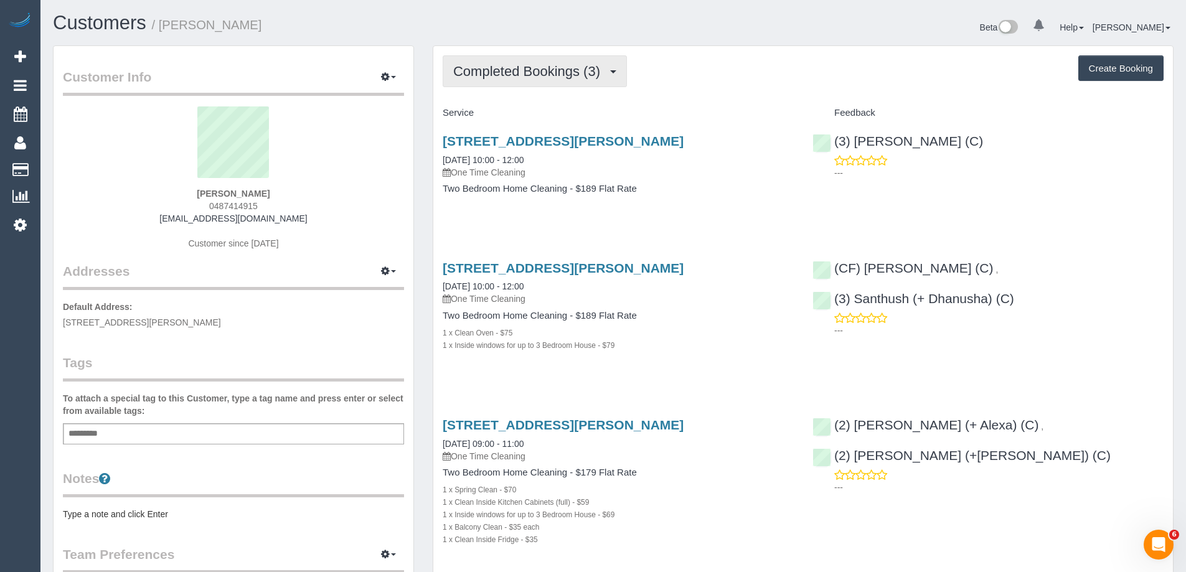
click at [536, 68] on span "Completed Bookings (3)" at bounding box center [529, 71] width 153 height 16
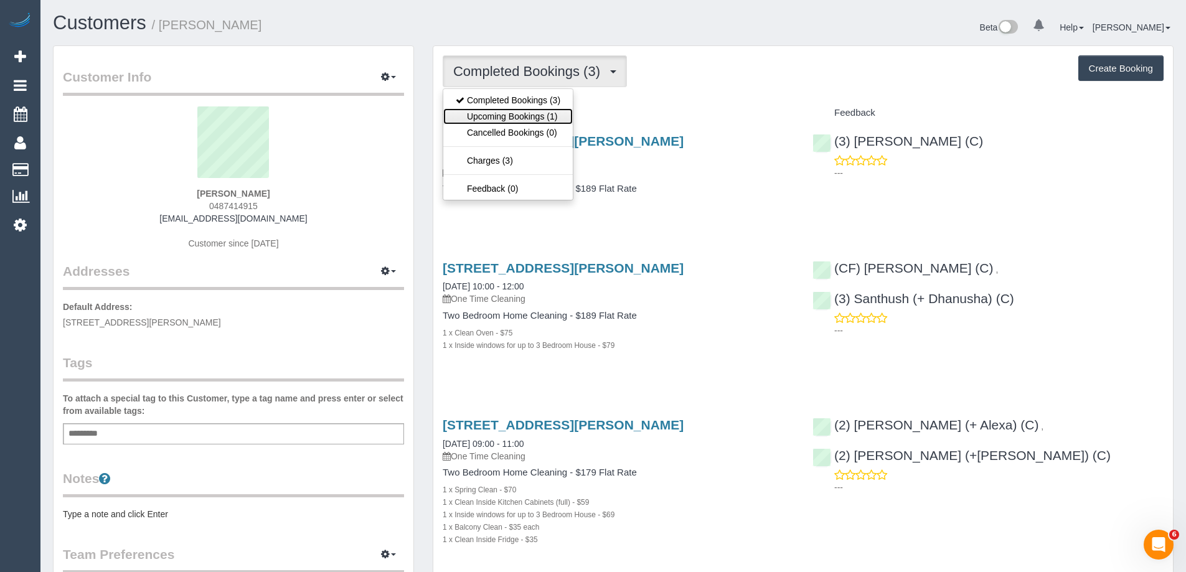
click at [516, 113] on link "Upcoming Bookings (1)" at bounding box center [507, 116] width 129 height 16
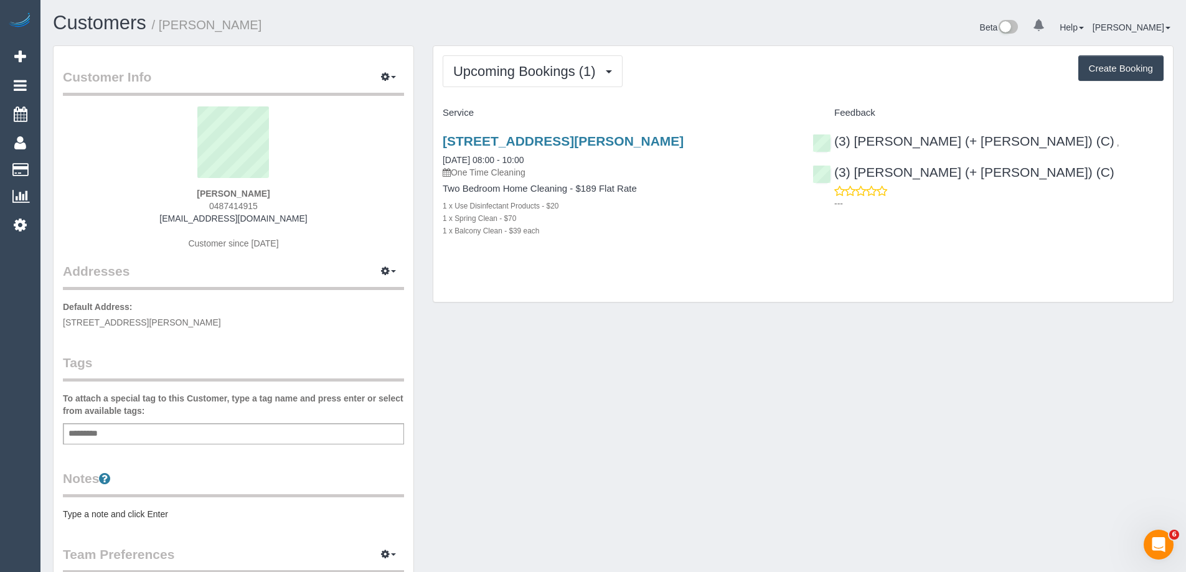
click at [164, 514] on pre "Type a note and click Enter" at bounding box center [233, 514] width 341 height 12
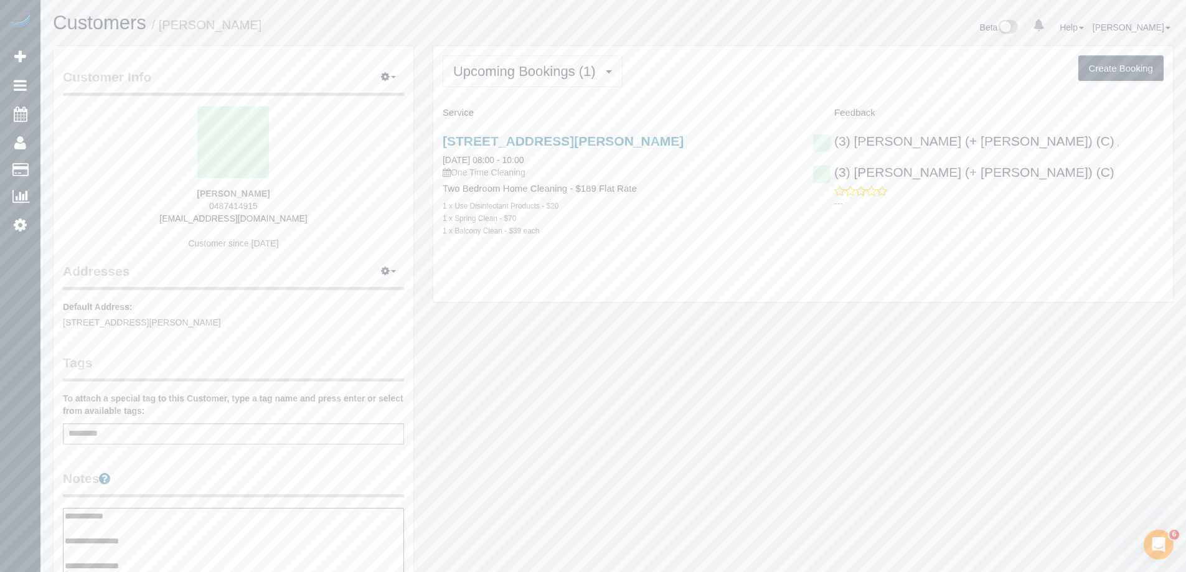
type textarea "**********"
click at [204, 491] on legend "Notes" at bounding box center [233, 483] width 341 height 28
click at [565, 137] on link "203/68 Gadd St, Northcote, VIC 3070" at bounding box center [563, 141] width 241 height 14
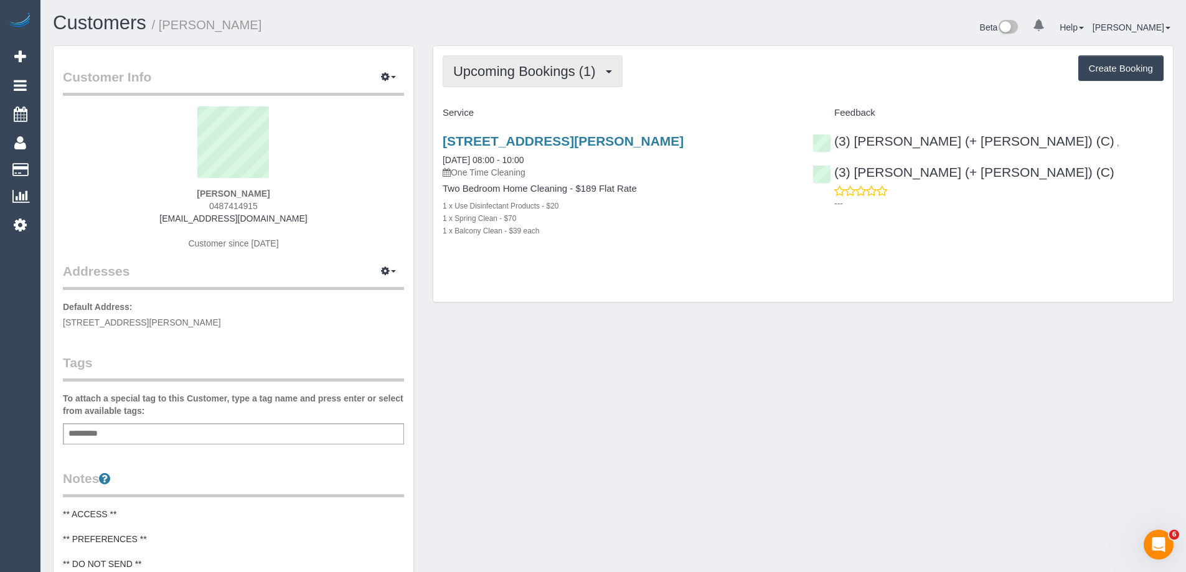
click at [541, 66] on span "Upcoming Bookings (1)" at bounding box center [527, 71] width 149 height 16
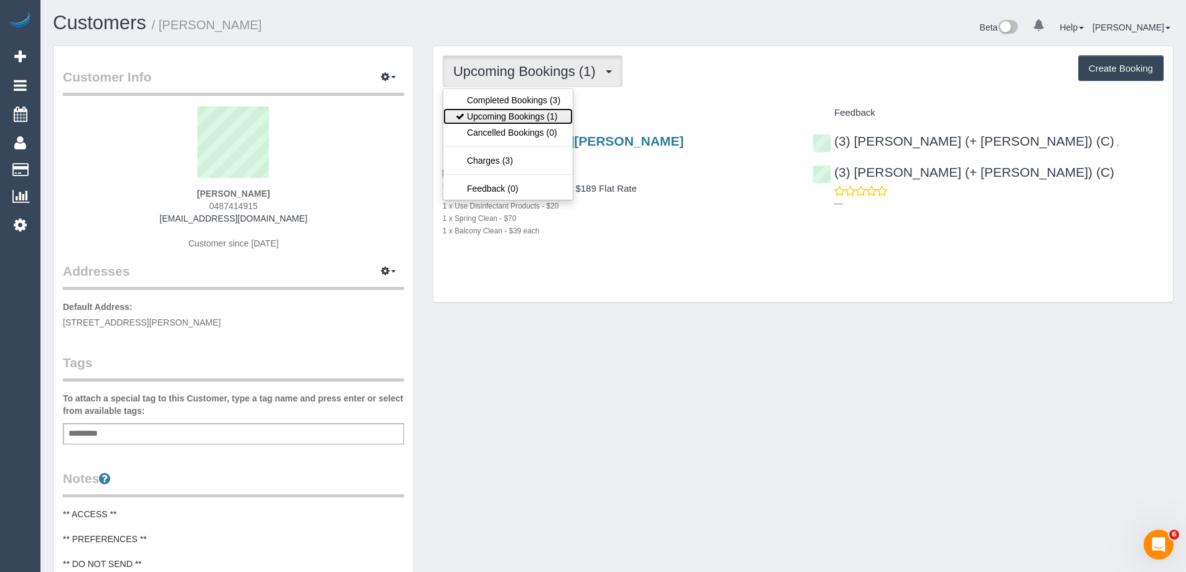
click at [525, 114] on link "Upcoming Bookings (1)" at bounding box center [507, 116] width 129 height 16
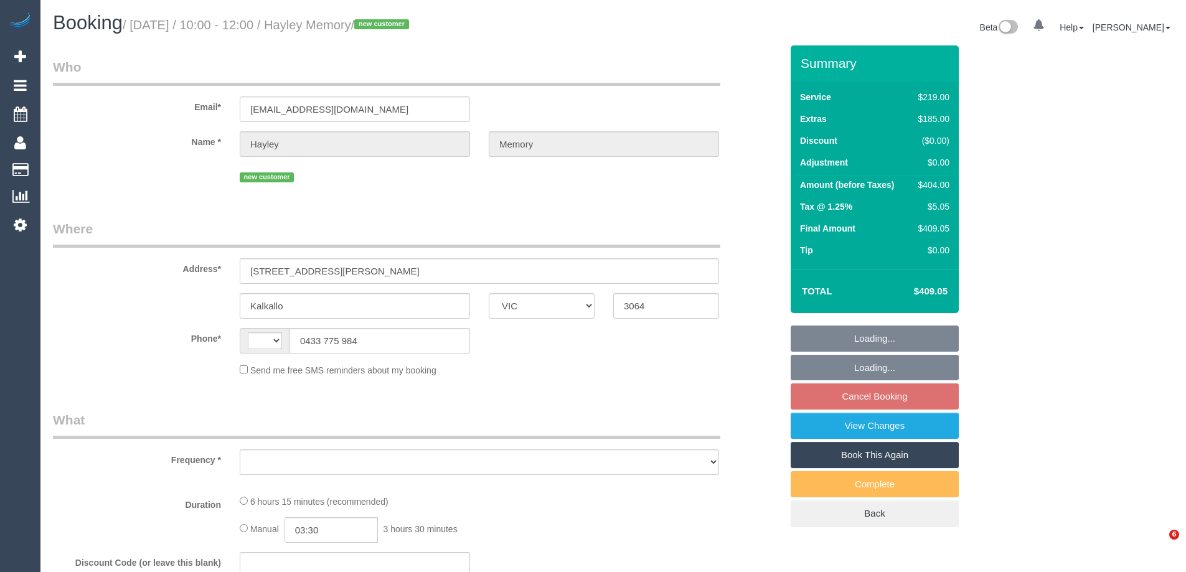
select select "VIC"
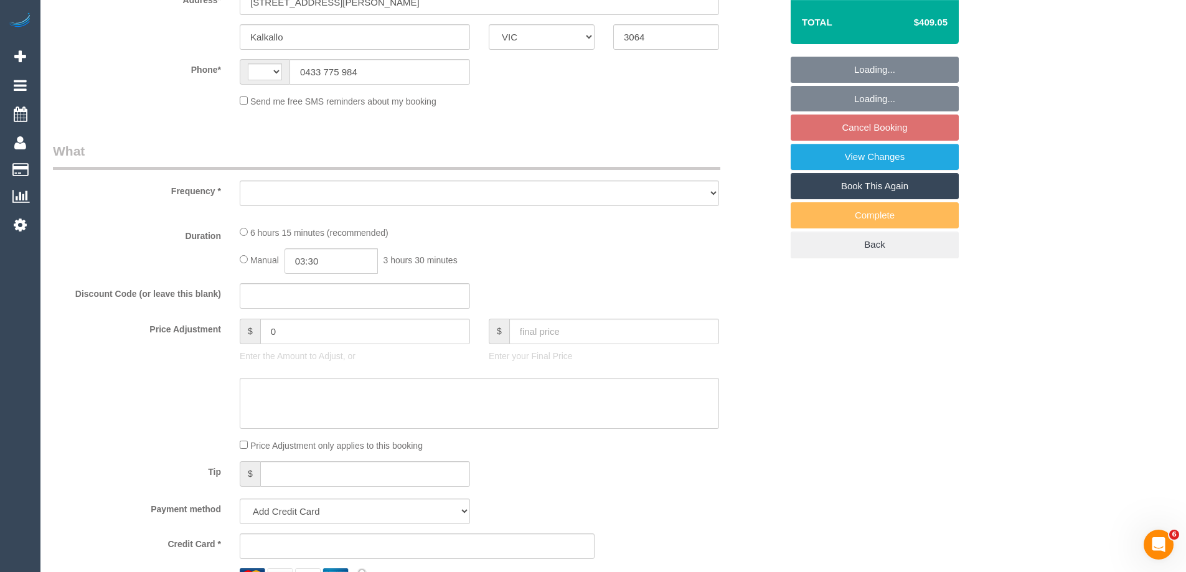
select select "string:AU"
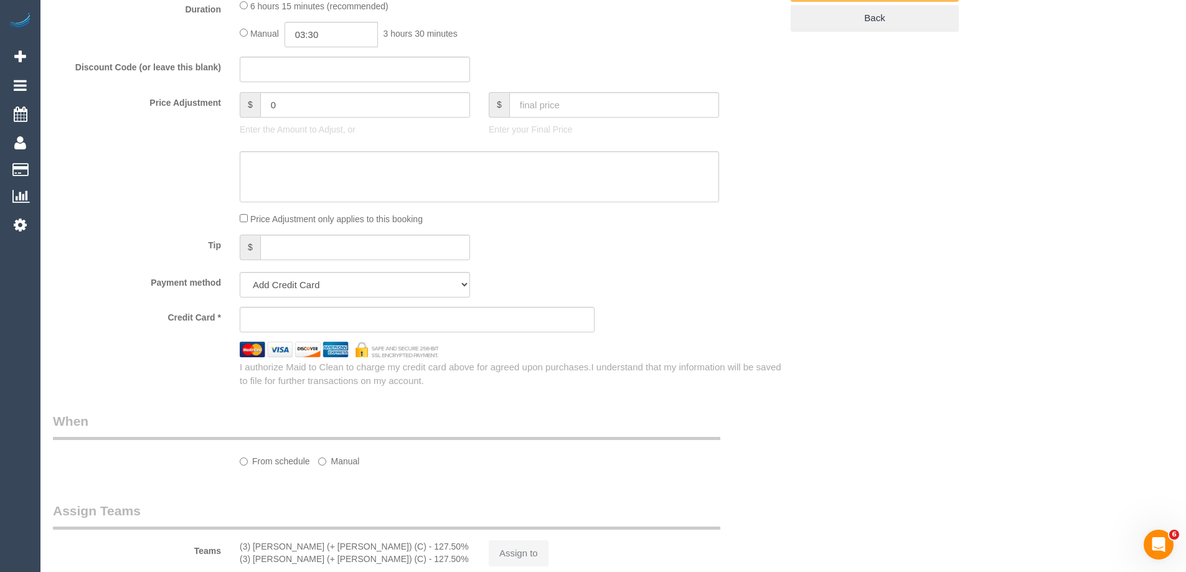
select select "string:stripe-pm_1S92Lk2GScqysDRVpAudvEzP"
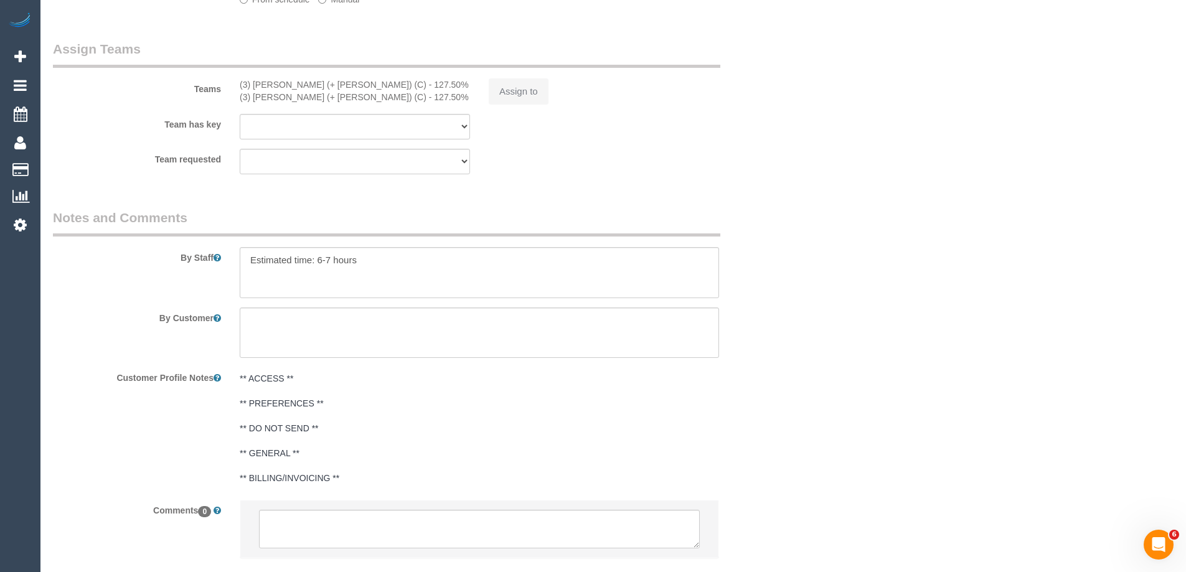
select select "number:29"
select select "number:14"
select select "number:19"
select select "number:22"
select select "number:26"
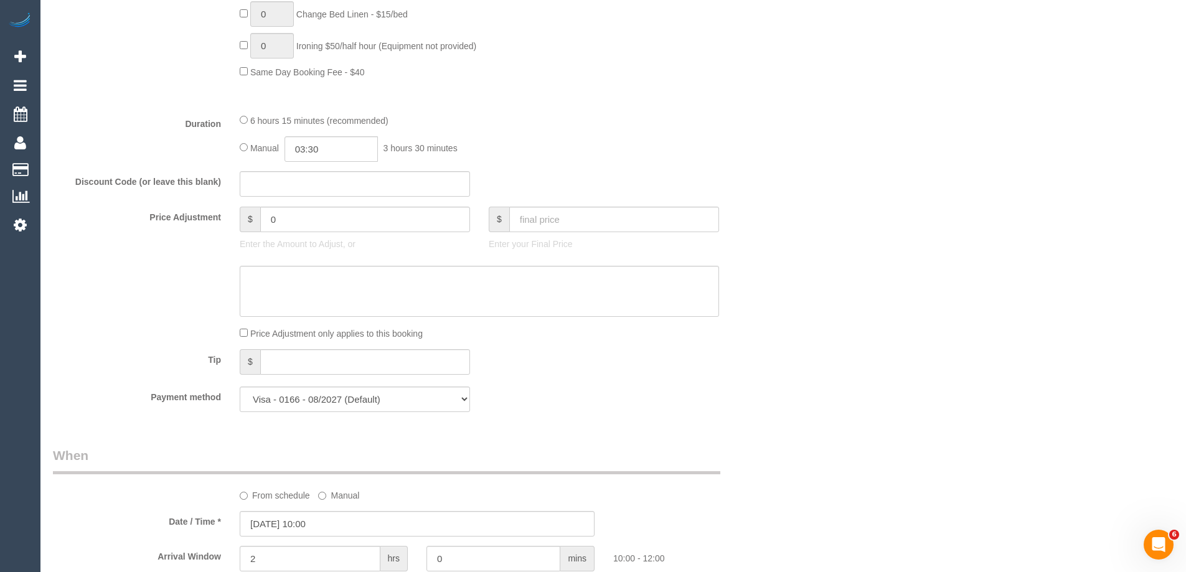
select select "object:2134"
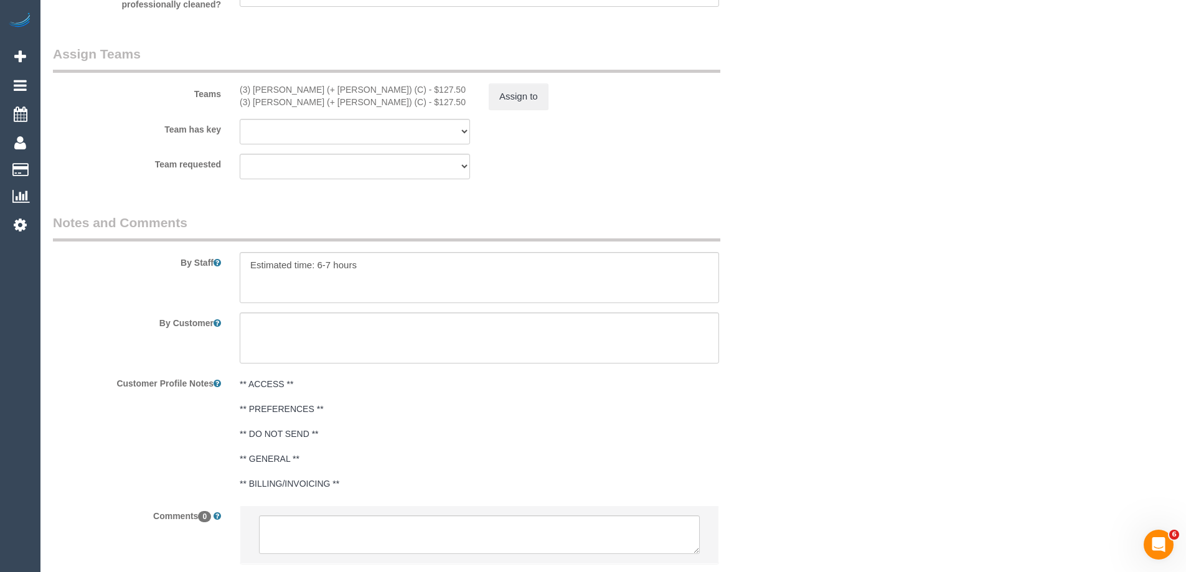
scroll to position [2009, 0]
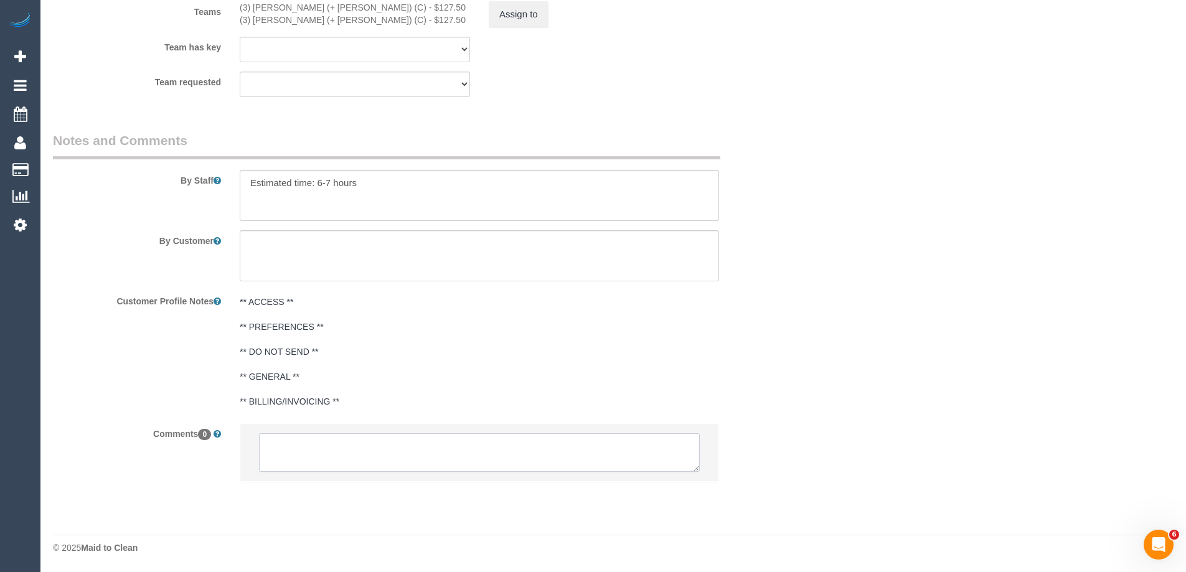
click at [339, 443] on textarea at bounding box center [479, 452] width 441 height 39
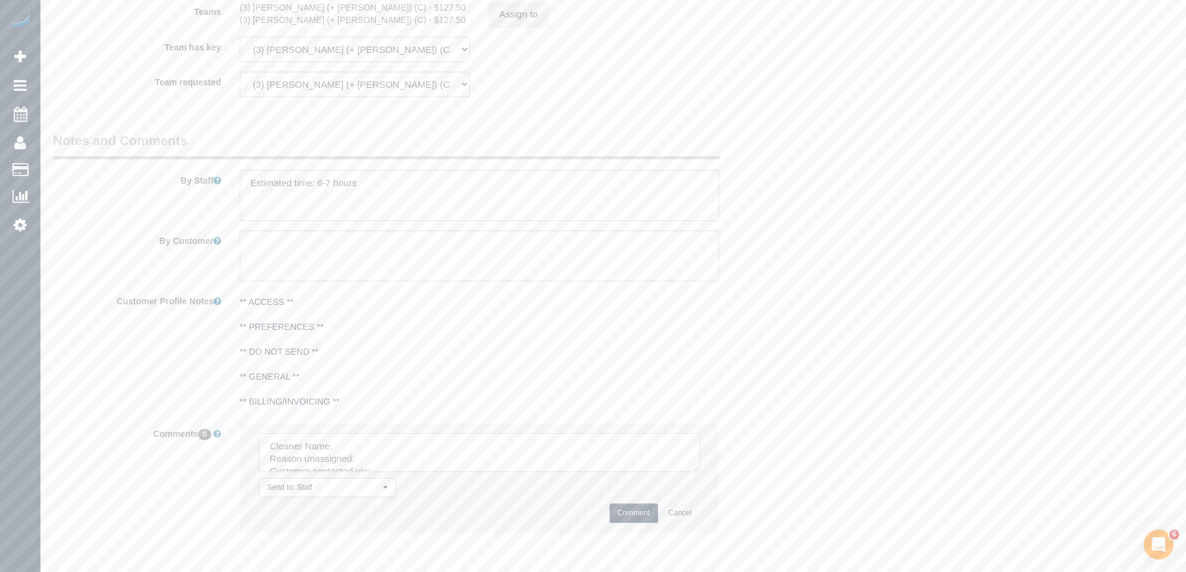
scroll to position [1823, 0]
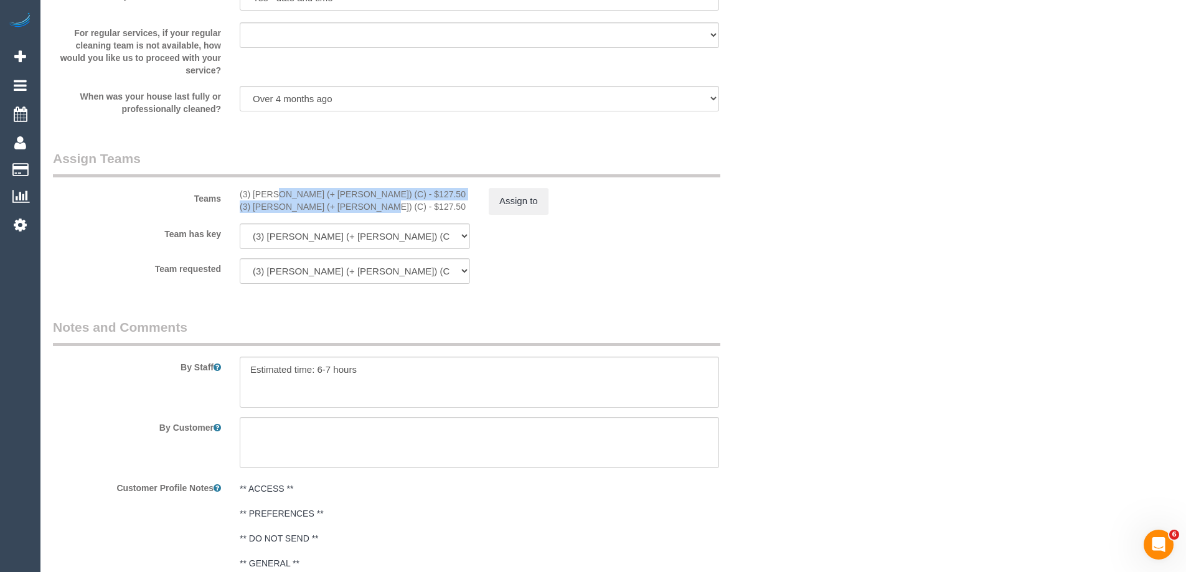
copy div "(3) Liz (+ Tony) (C) - $127.50 (3) Tony (+ Liz) (C) -"
drag, startPoint x: 237, startPoint y: 193, endPoint x: 320, endPoint y: 210, distance: 84.5
click at [320, 210] on div "(3) Liz (+ Tony) (C) - $127.50 (3) Tony (+ Liz) (C) - $127.50" at bounding box center [354, 200] width 249 height 25
click at [525, 197] on button "Assign to" at bounding box center [519, 201] width 60 height 26
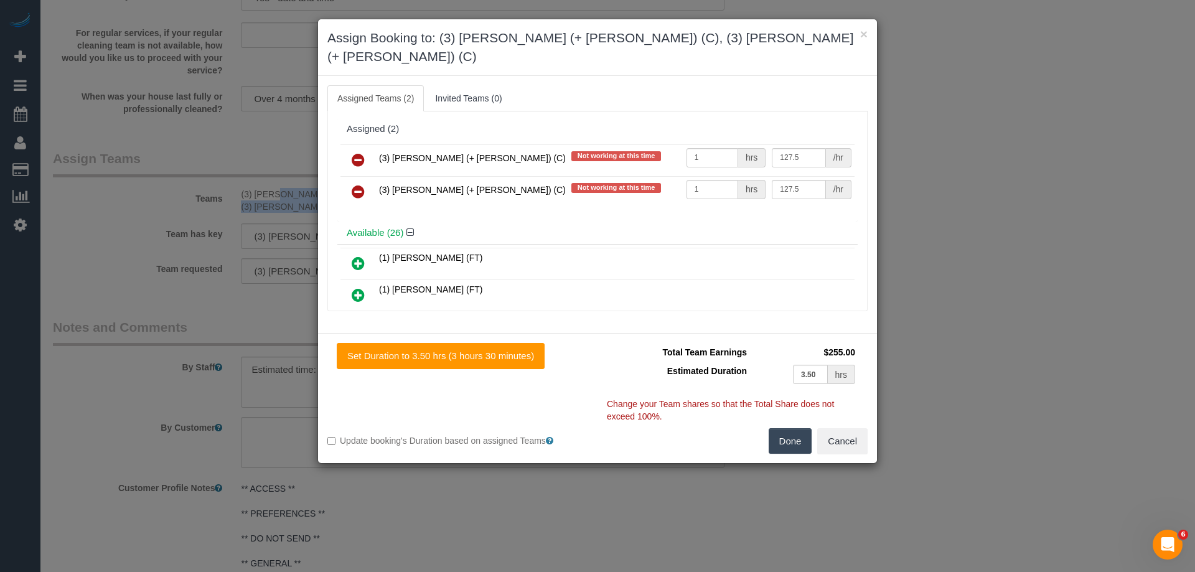
click at [359, 153] on icon at bounding box center [358, 160] width 13 height 15
click at [359, 184] on icon at bounding box center [358, 191] width 13 height 15
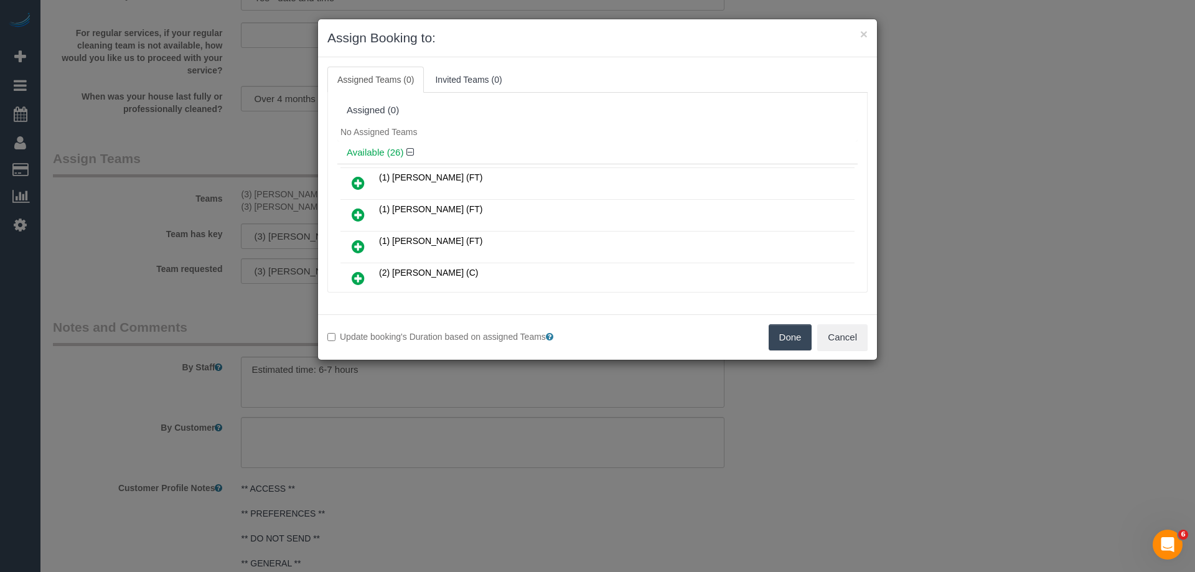
click at [817, 339] on div "Done Cancel" at bounding box center [738, 337] width 280 height 26
click at [781, 344] on button "Done" at bounding box center [791, 337] width 44 height 26
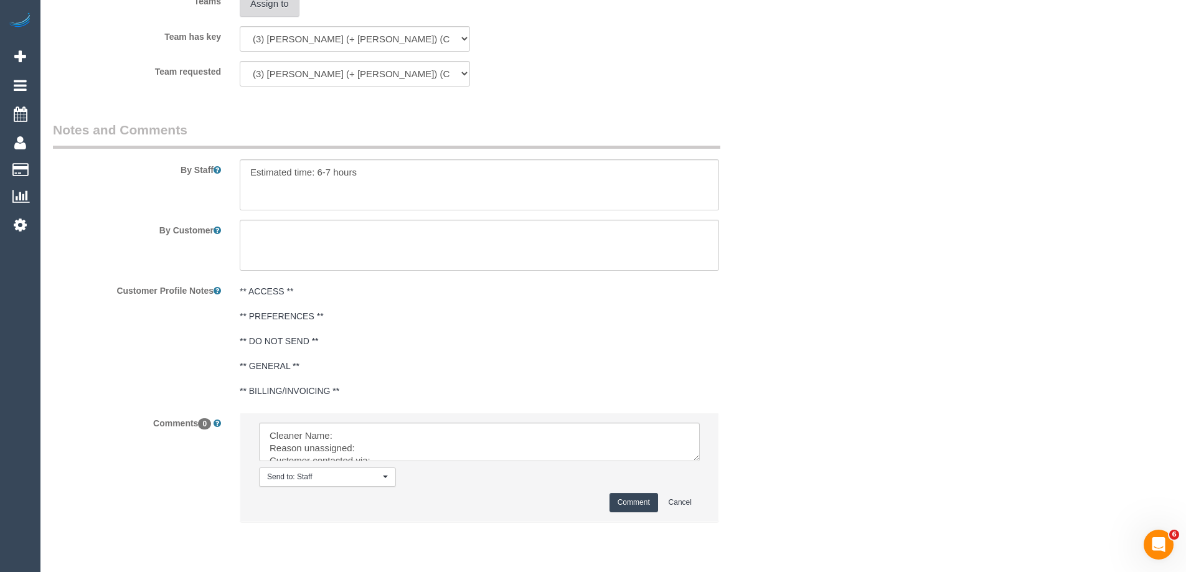
scroll to position [2060, 0]
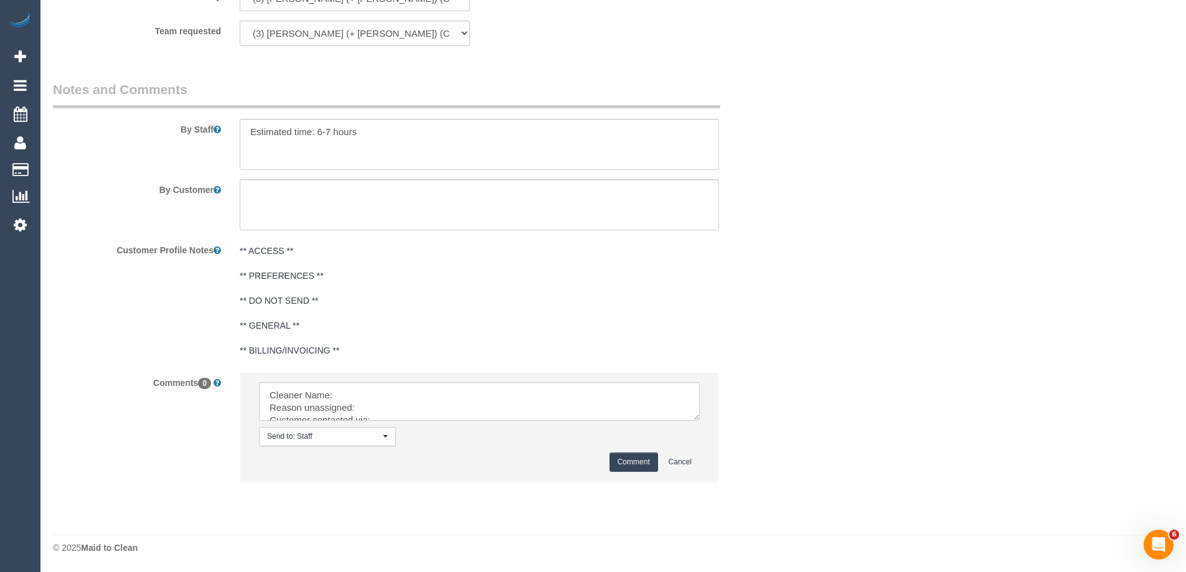
drag, startPoint x: 695, startPoint y: 416, endPoint x: 777, endPoint y: 588, distance: 190.4
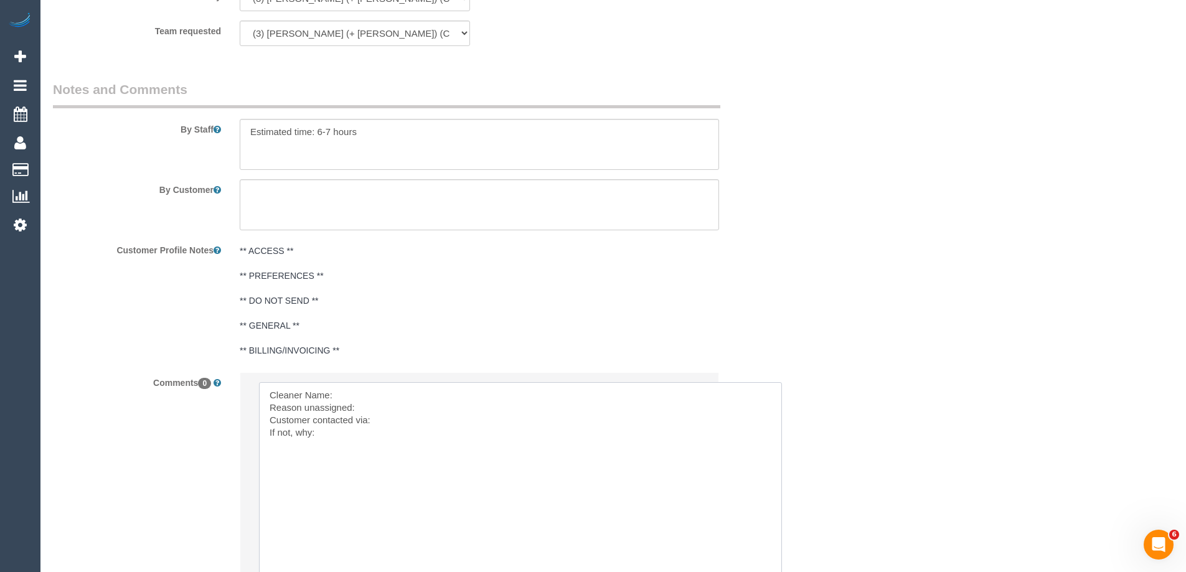
click at [411, 389] on textarea at bounding box center [520, 487] width 523 height 210
paste textarea "(3) Liz (+ Tony) (C) - $127.50 (3) Tony (+ Liz) (C) -"
drag, startPoint x: 412, startPoint y: 393, endPoint x: 503, endPoint y: 393, distance: 90.9
click at [502, 393] on textarea at bounding box center [520, 487] width 523 height 210
click at [534, 397] on textarea at bounding box center [520, 487] width 523 height 210
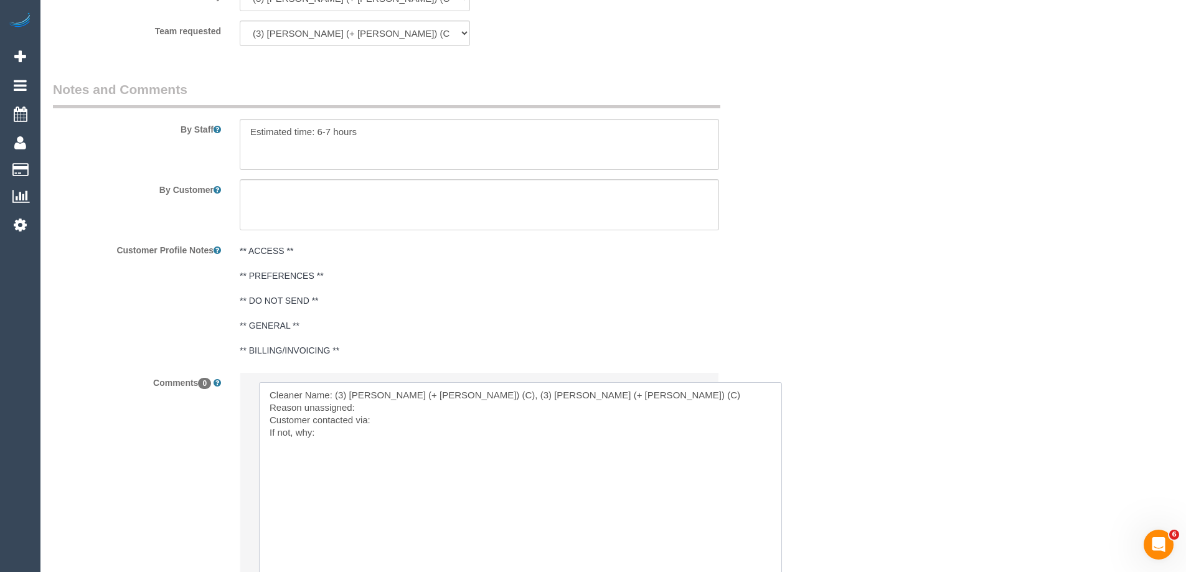
click at [395, 434] on textarea at bounding box center [520, 487] width 523 height 210
click at [425, 421] on textarea at bounding box center [520, 487] width 523 height 210
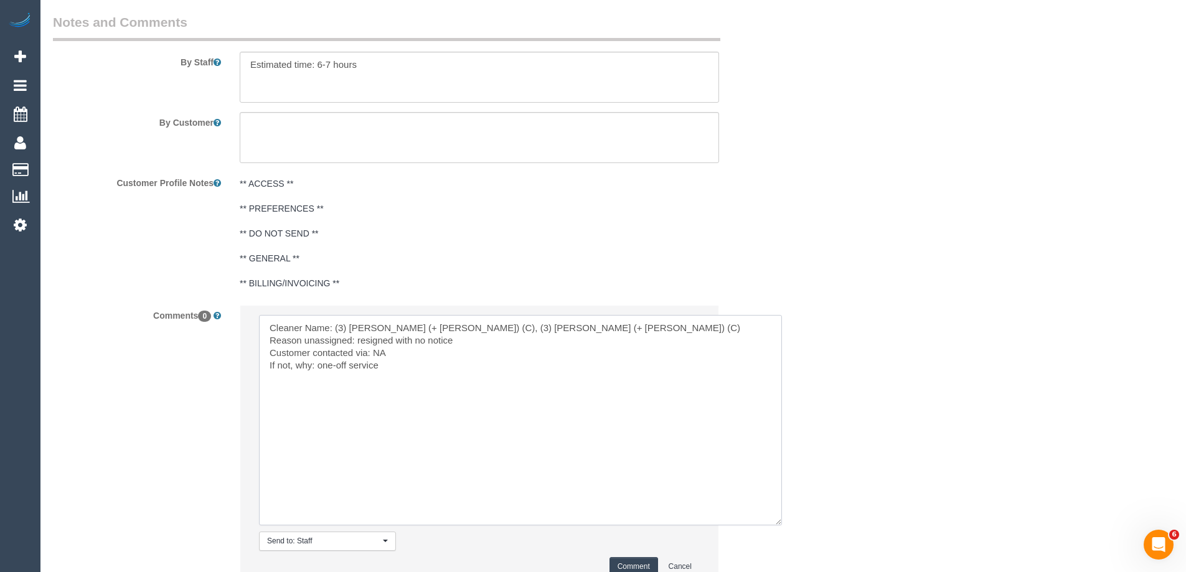
scroll to position [2232, 0]
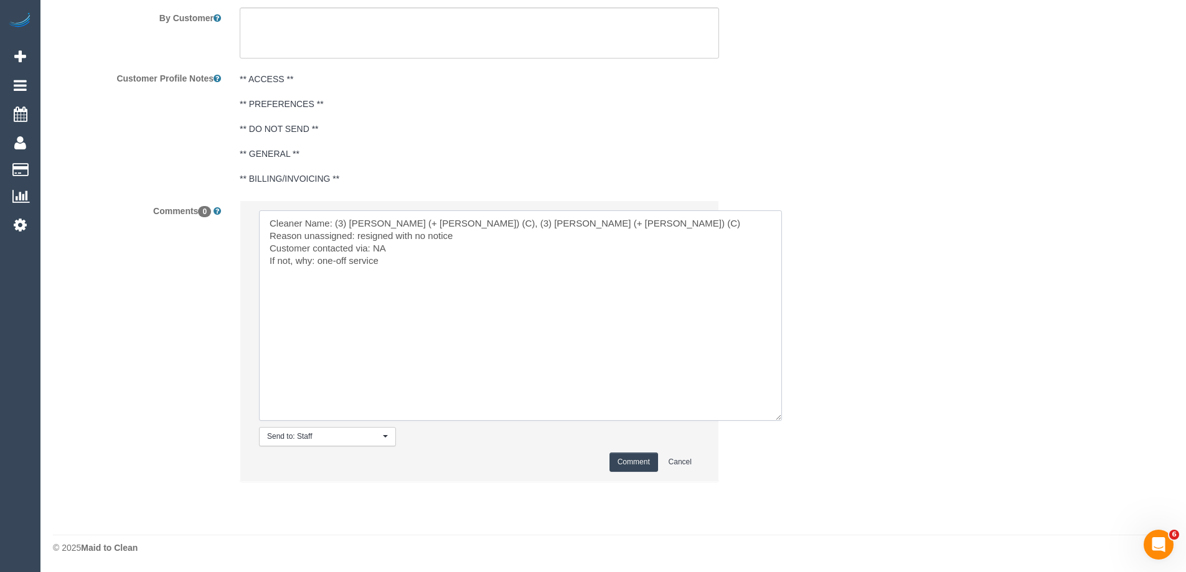
type textarea "Cleaner Name: (3) [PERSON_NAME] (+ [PERSON_NAME]) (C), (3) [PERSON_NAME] (+ [PE…"
click at [622, 466] on button "Comment" at bounding box center [633, 462] width 49 height 19
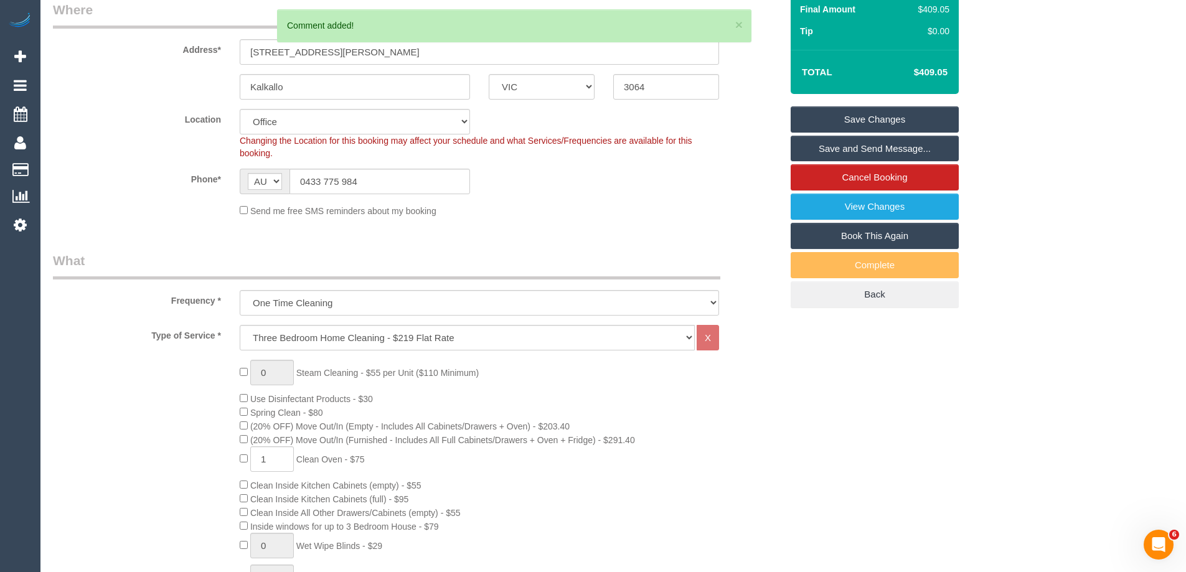
scroll to position [0, 0]
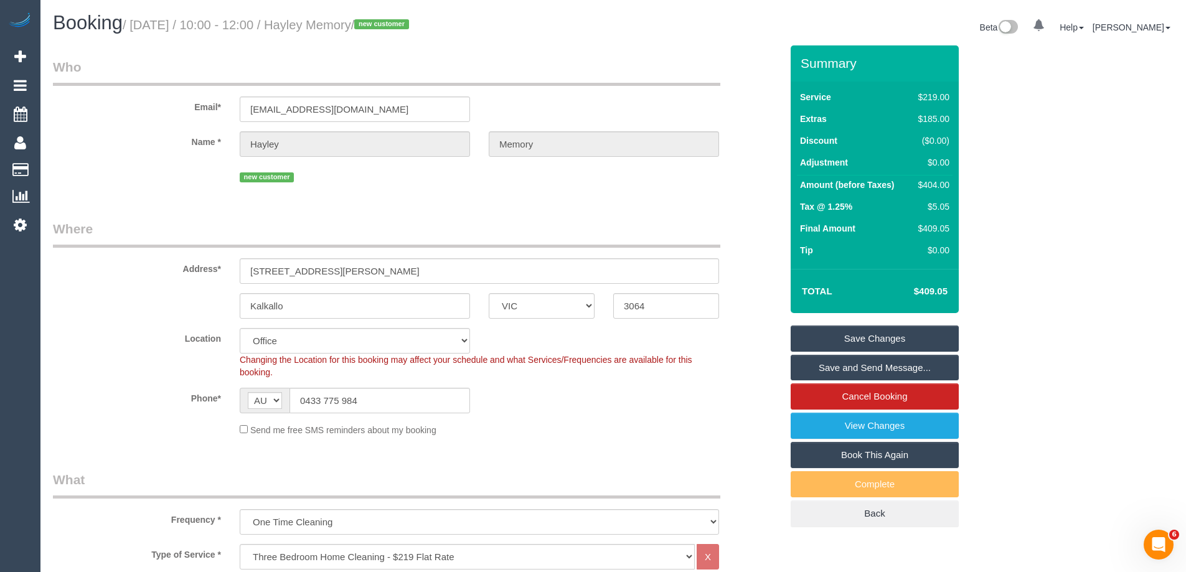
click at [883, 334] on link "Save Changes" at bounding box center [875, 339] width 168 height 26
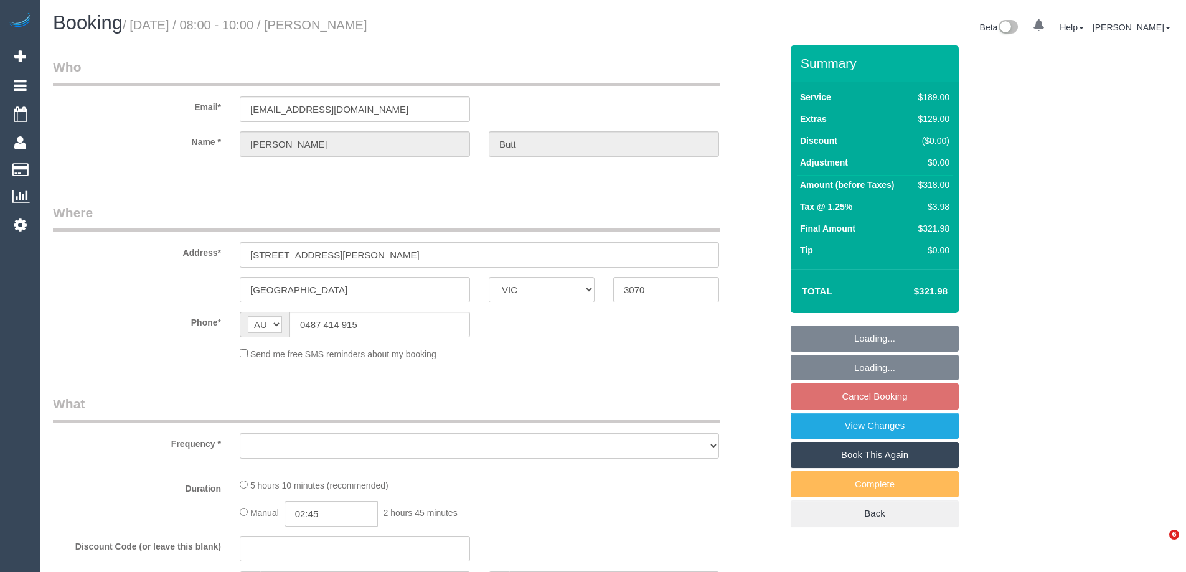
select select "VIC"
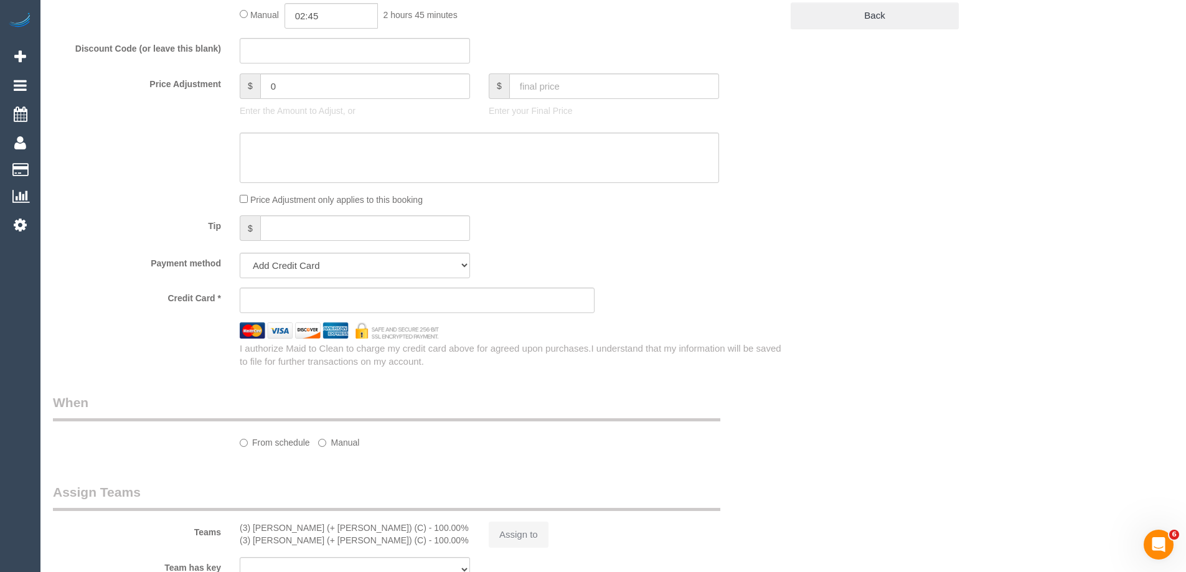
select select "object:532"
select select "string:stripe-pm_1RpUyz2GScqysDRV489LMmN8"
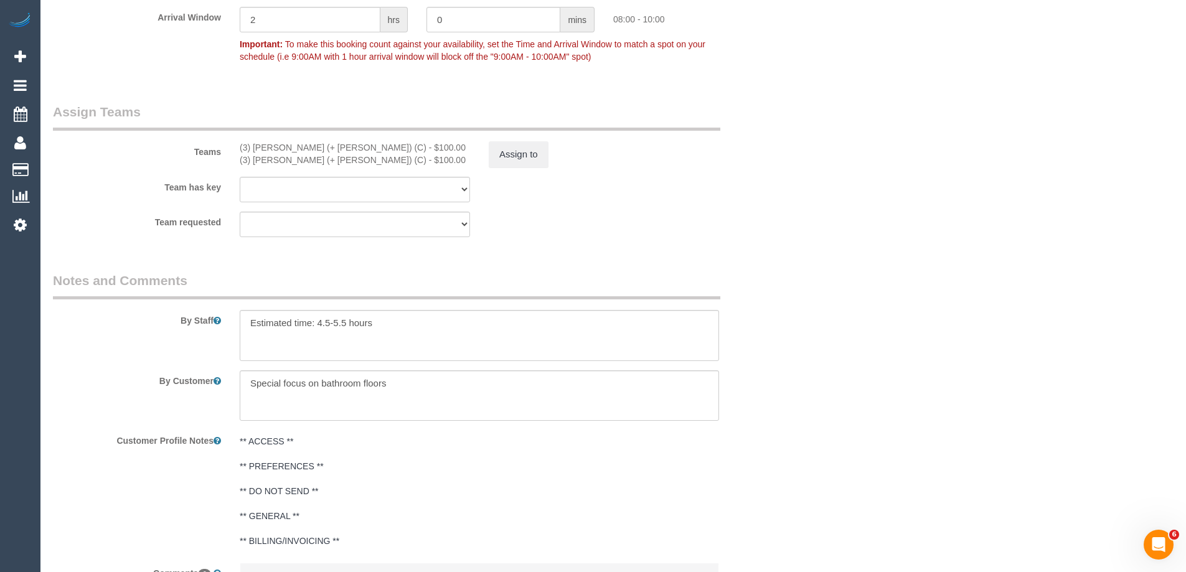
select select "number:28"
select select "number:14"
select select "number:19"
select select "number:25"
select select "number:13"
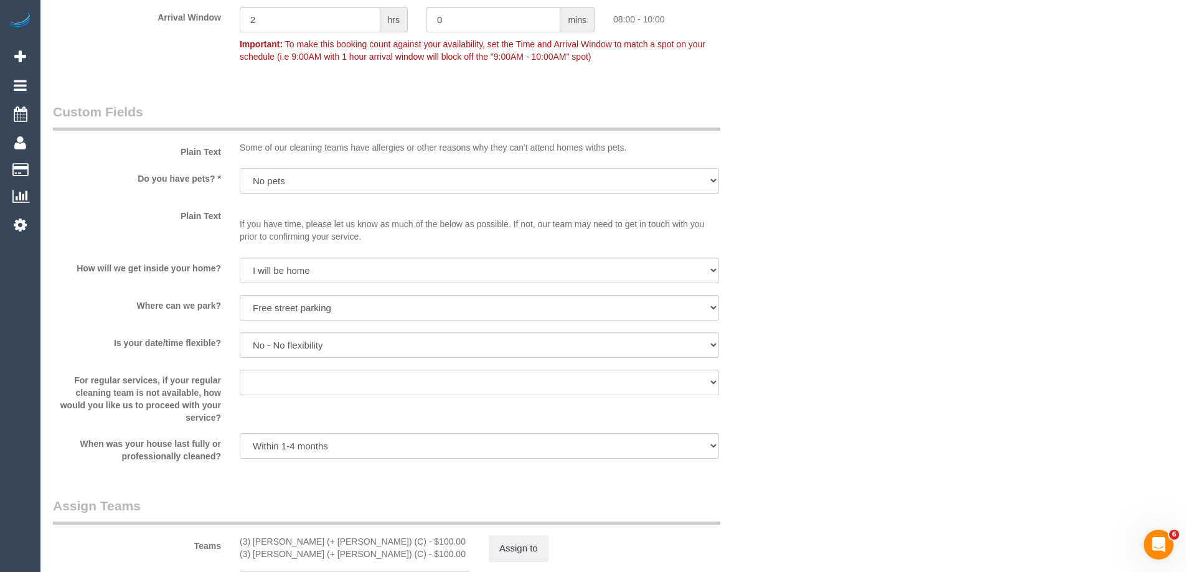
select select "object:1519"
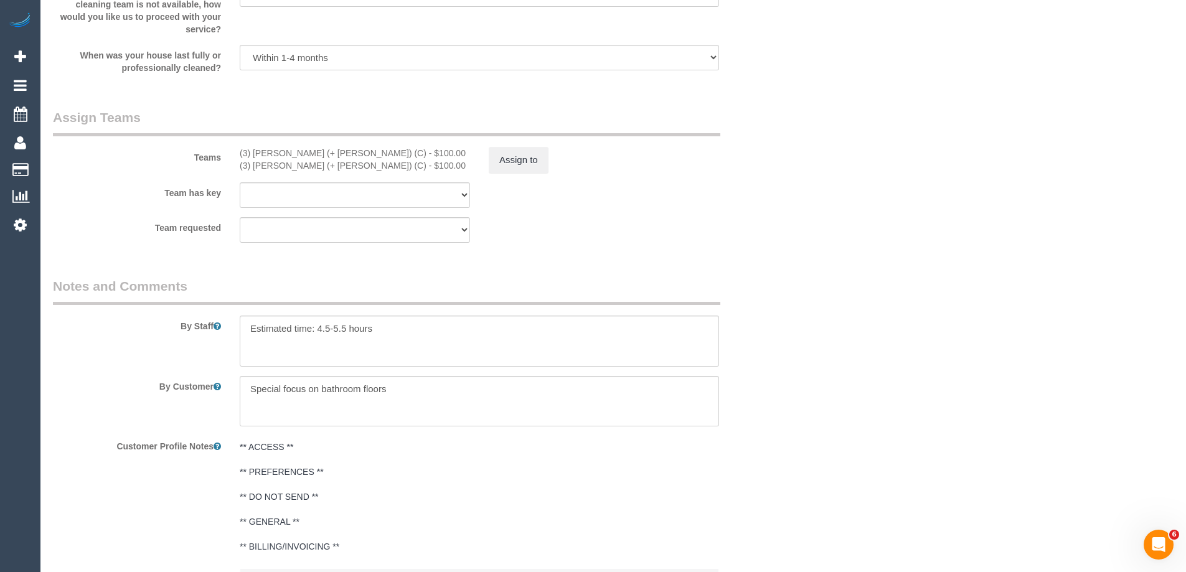
scroll to position [1993, 0]
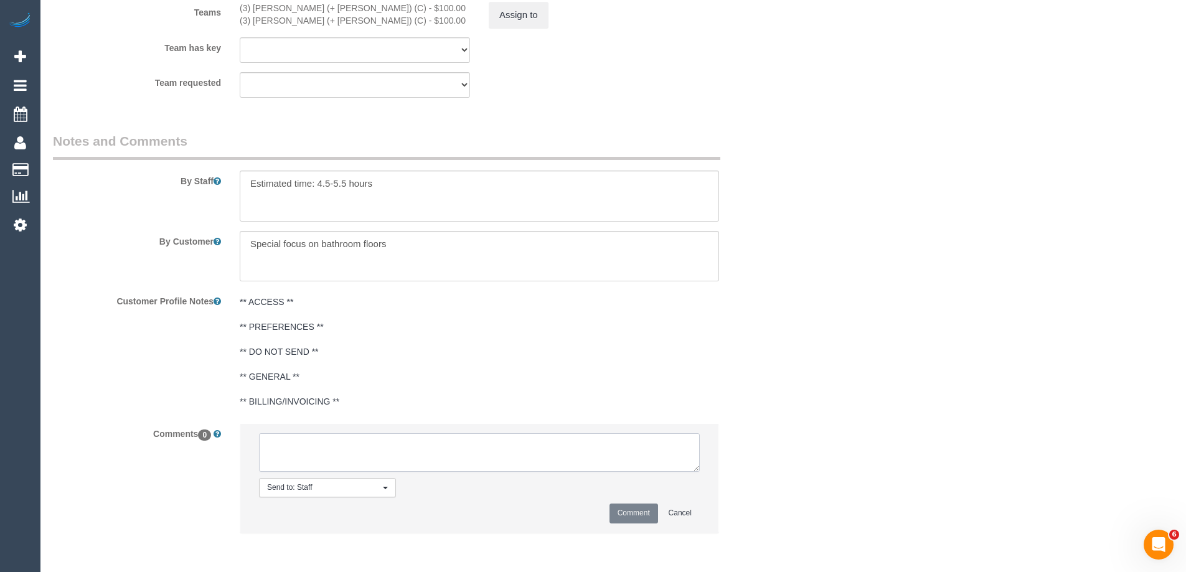
click at [383, 439] on textarea at bounding box center [479, 452] width 441 height 39
paste textarea "Cleaner Name: (3) [PERSON_NAME] (+ [PERSON_NAME]) (C), (3) [PERSON_NAME] (+ [PE…"
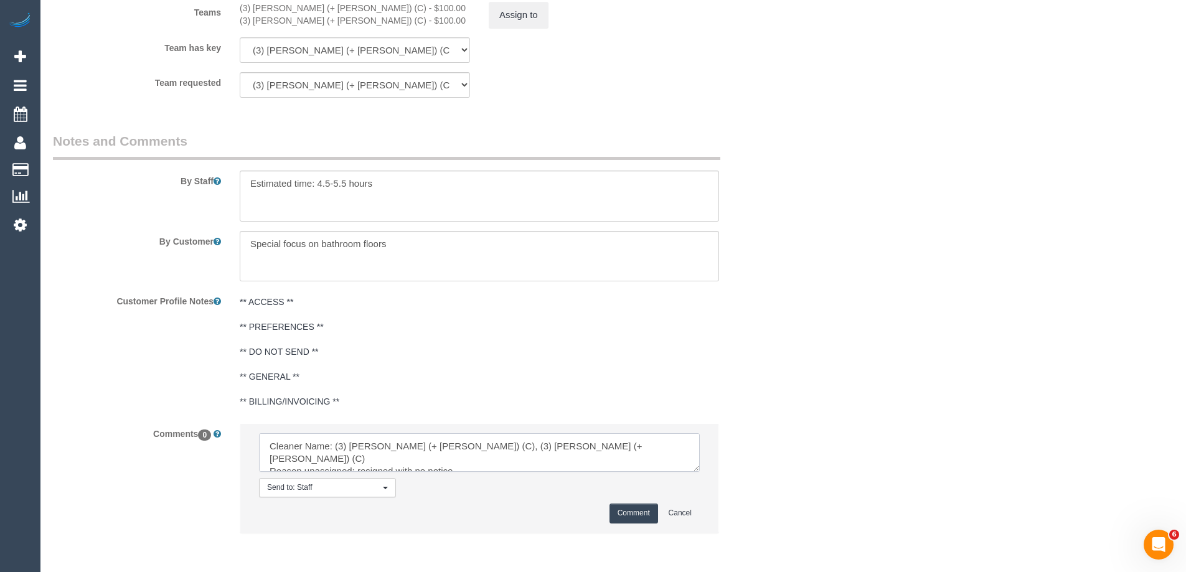
scroll to position [18, 0]
type textarea "Cleaner Name: (3) [PERSON_NAME] (+ [PERSON_NAME]) (C), (3) [PERSON_NAME] (+ [PE…"
click at [629, 514] on button "Comment" at bounding box center [633, 513] width 49 height 19
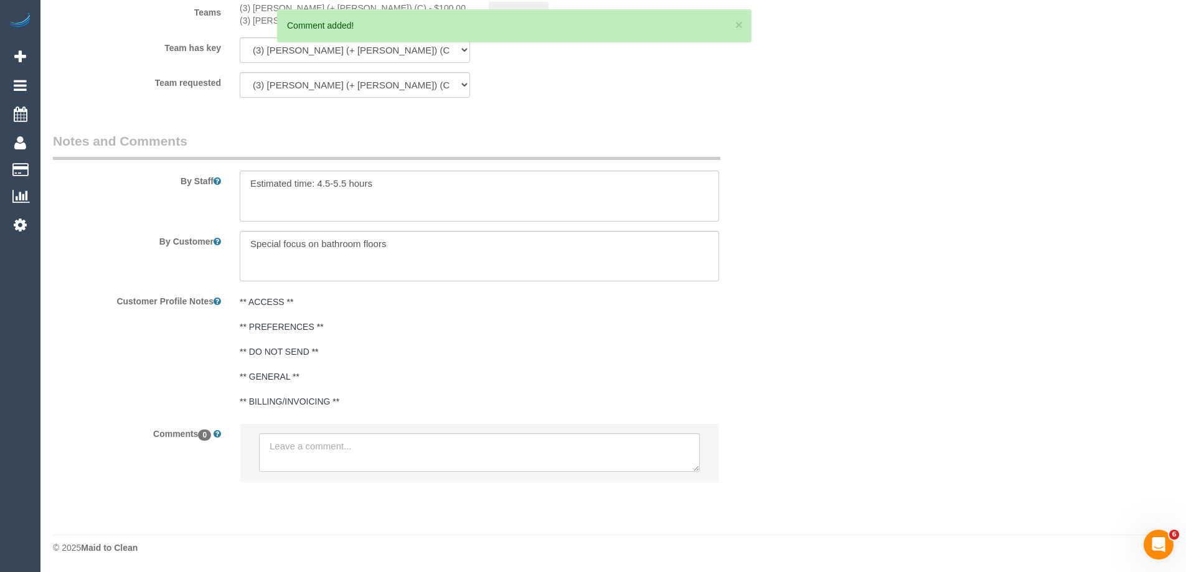
click at [512, 25] on div "Comment added!" at bounding box center [514, 25] width 454 height 12
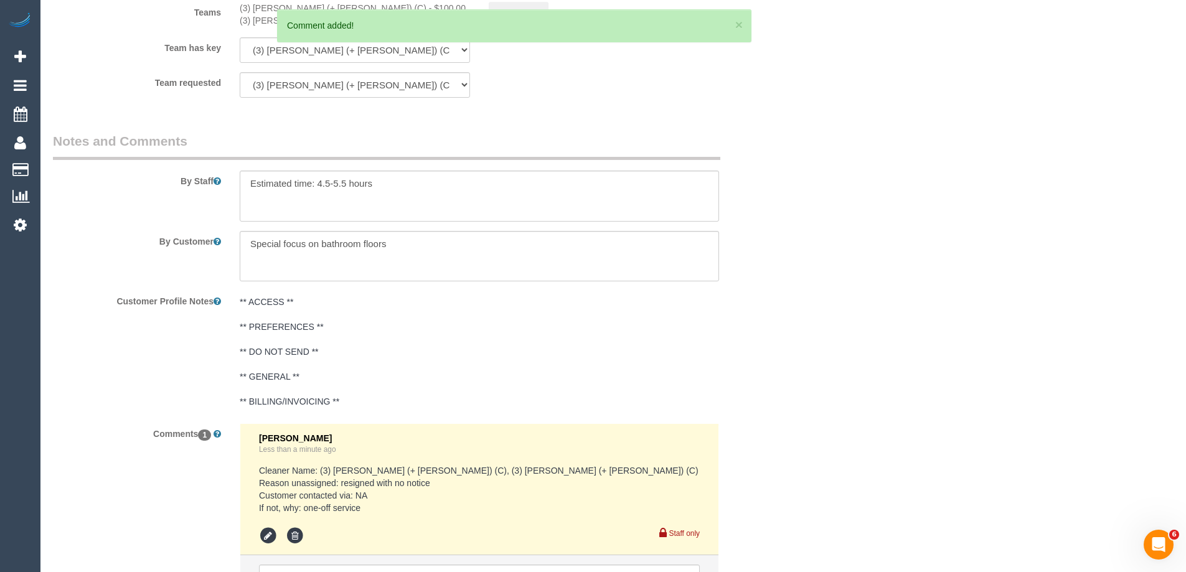
click at [743, 24] on div "× 3 Comment added!" at bounding box center [514, 25] width 474 height 33
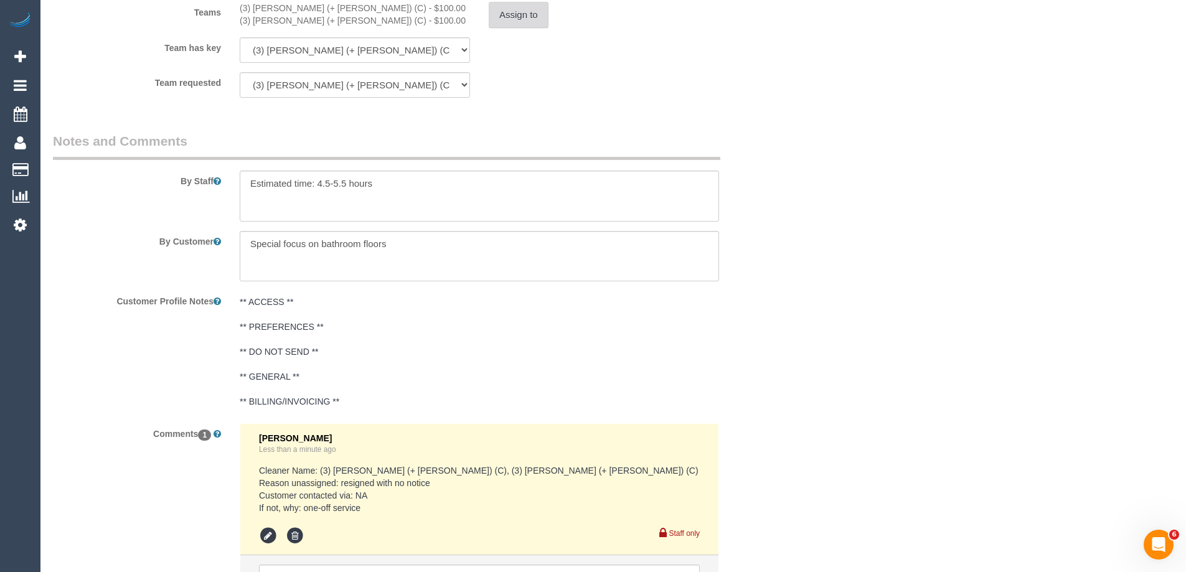
click at [526, 21] on button "Assign to" at bounding box center [519, 15] width 60 height 26
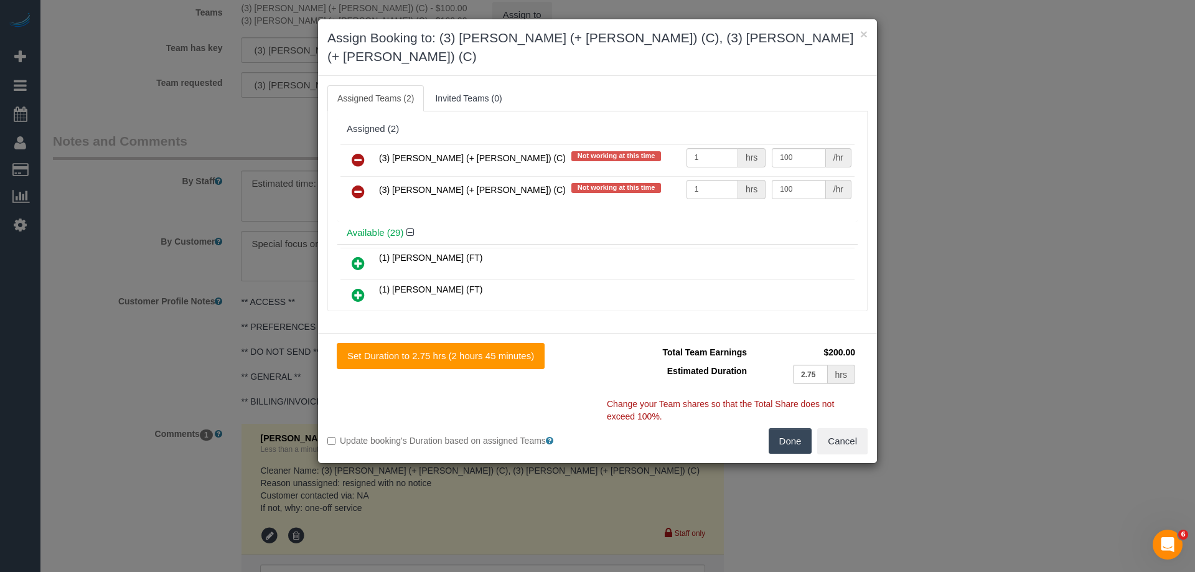
click at [356, 153] on icon at bounding box center [358, 160] width 13 height 15
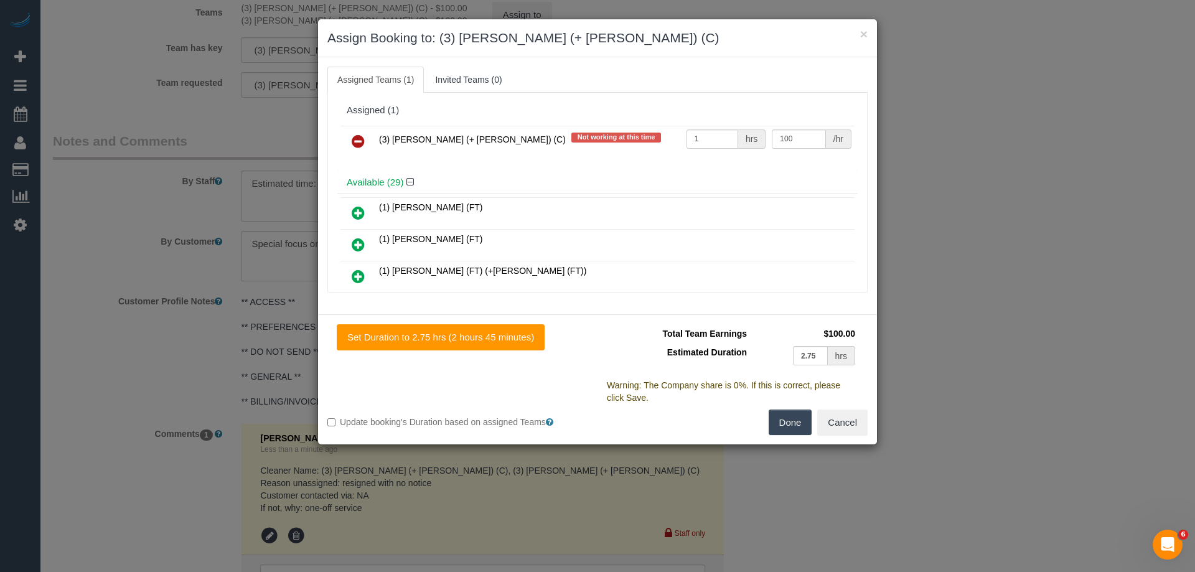
click at [356, 139] on icon at bounding box center [358, 141] width 13 height 15
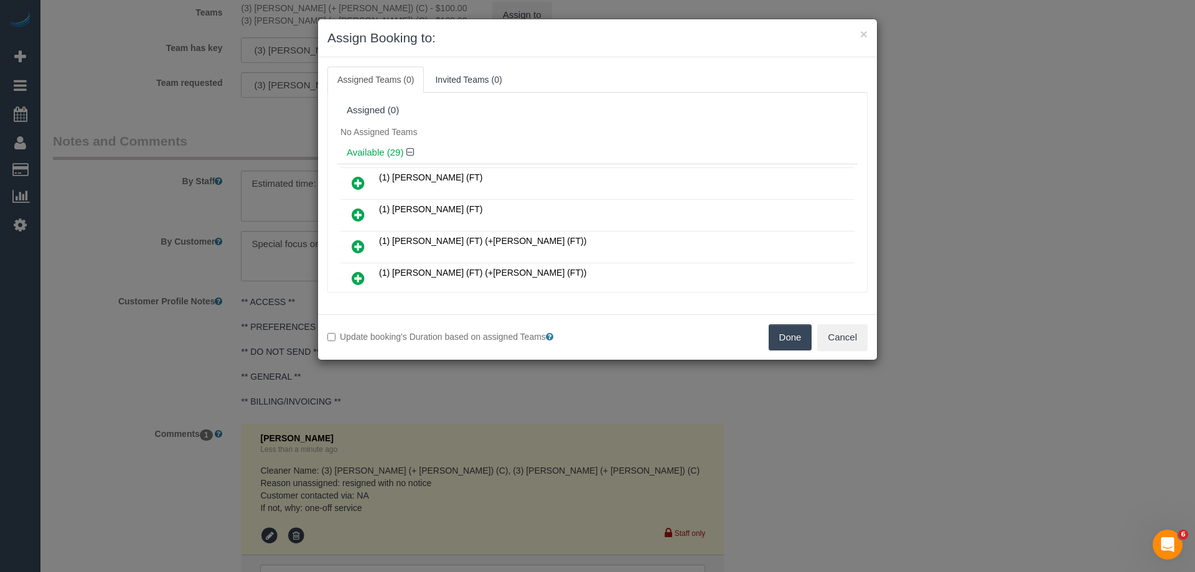
click at [802, 336] on button "Done" at bounding box center [791, 337] width 44 height 26
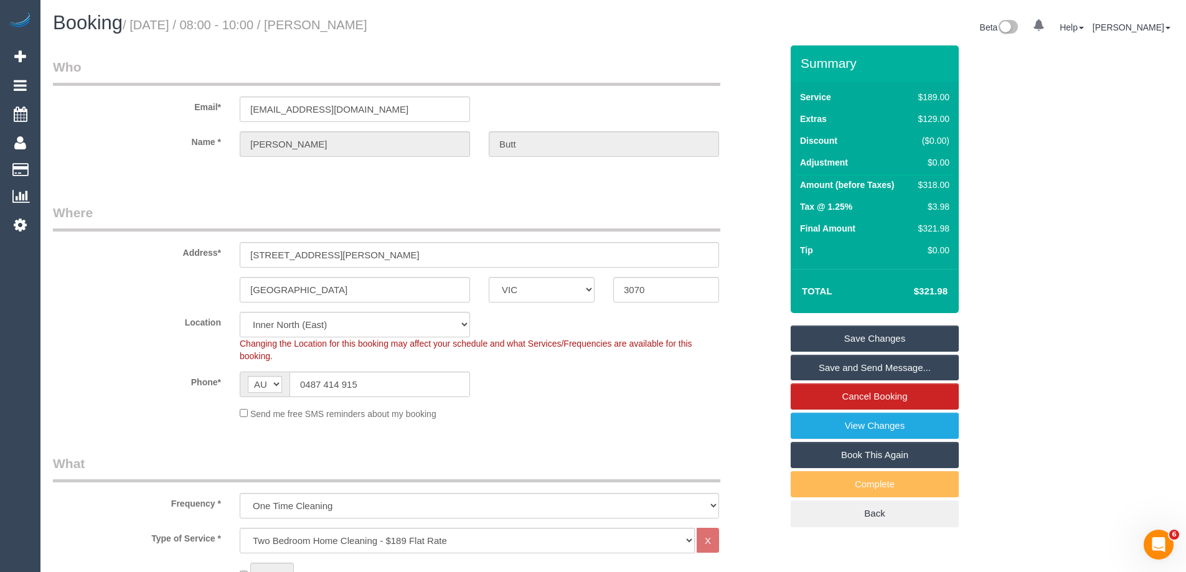
click at [883, 342] on link "Save Changes" at bounding box center [875, 339] width 168 height 26
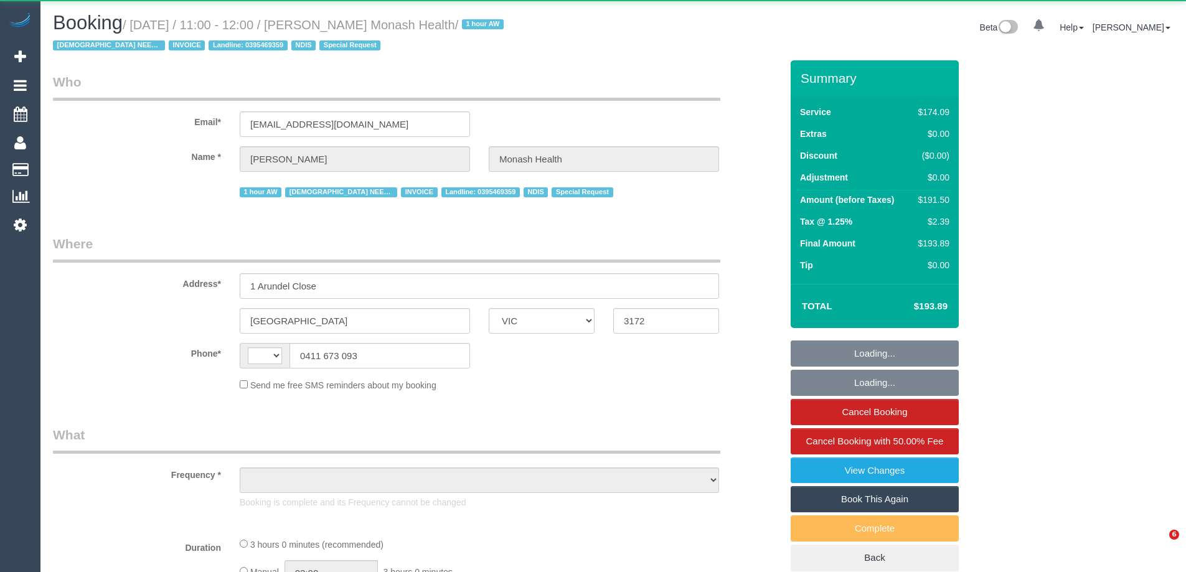
select select "VIC"
select select "string:AU"
select select "object:303"
select select "180"
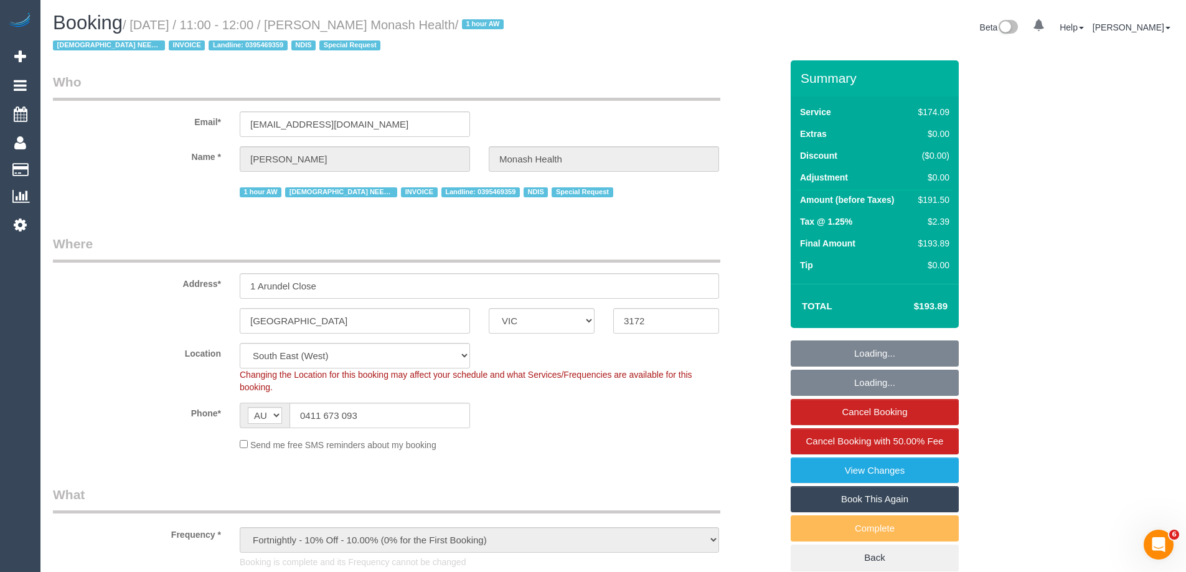
select select "number:28"
select select "number:14"
select select "number:19"
select select "number:23"
select select "number:35"
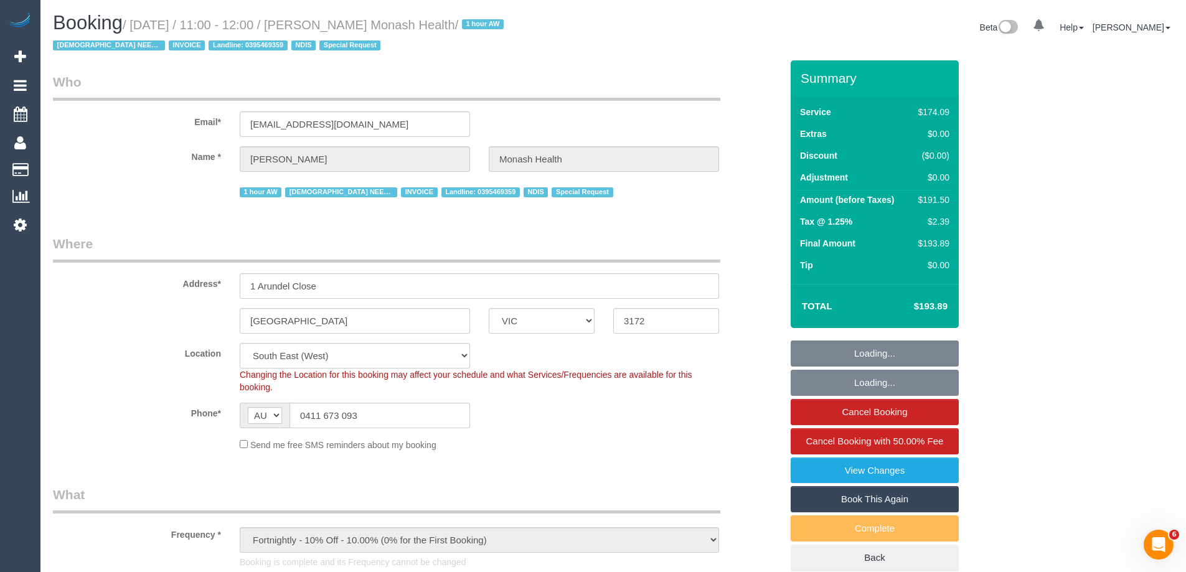
select select "object:762"
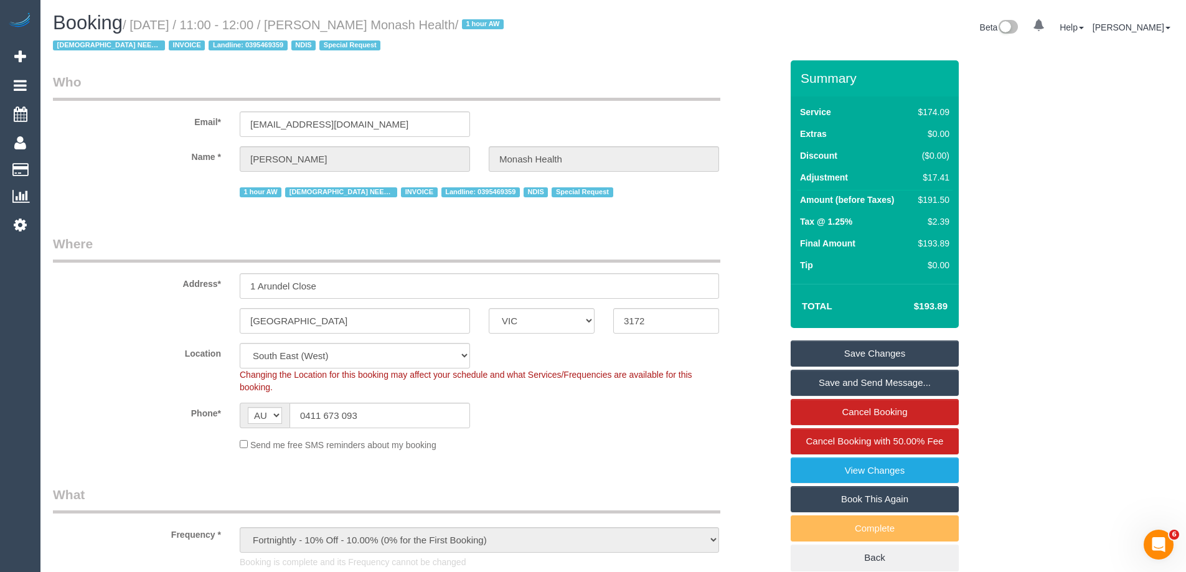
click at [389, 76] on legend "Who" at bounding box center [386, 87] width 667 height 28
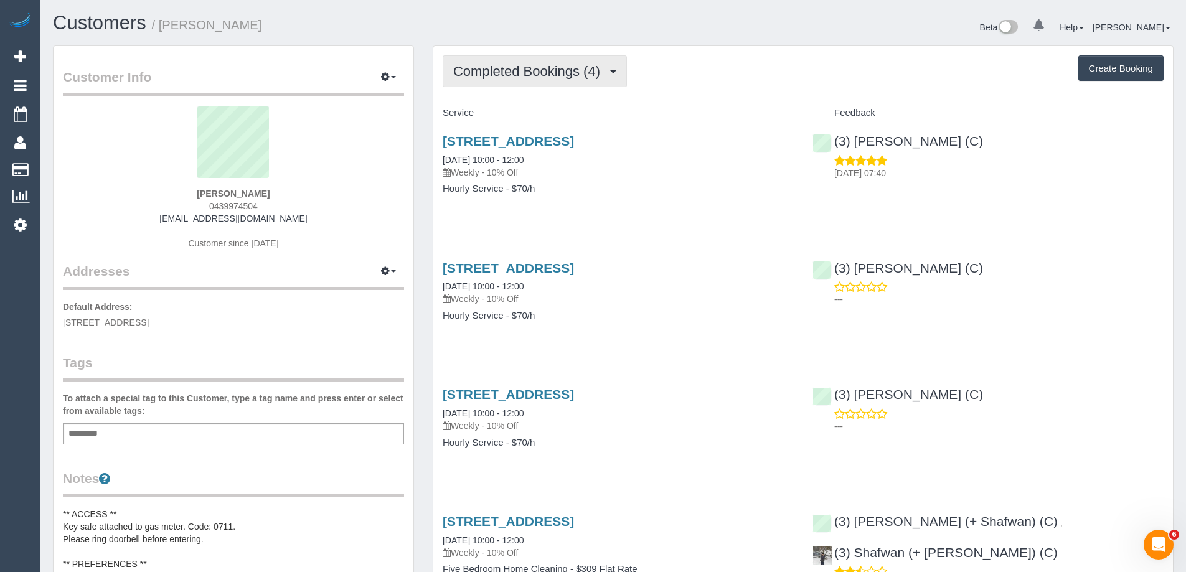
click at [506, 76] on span "Completed Bookings (4)" at bounding box center [529, 71] width 153 height 16
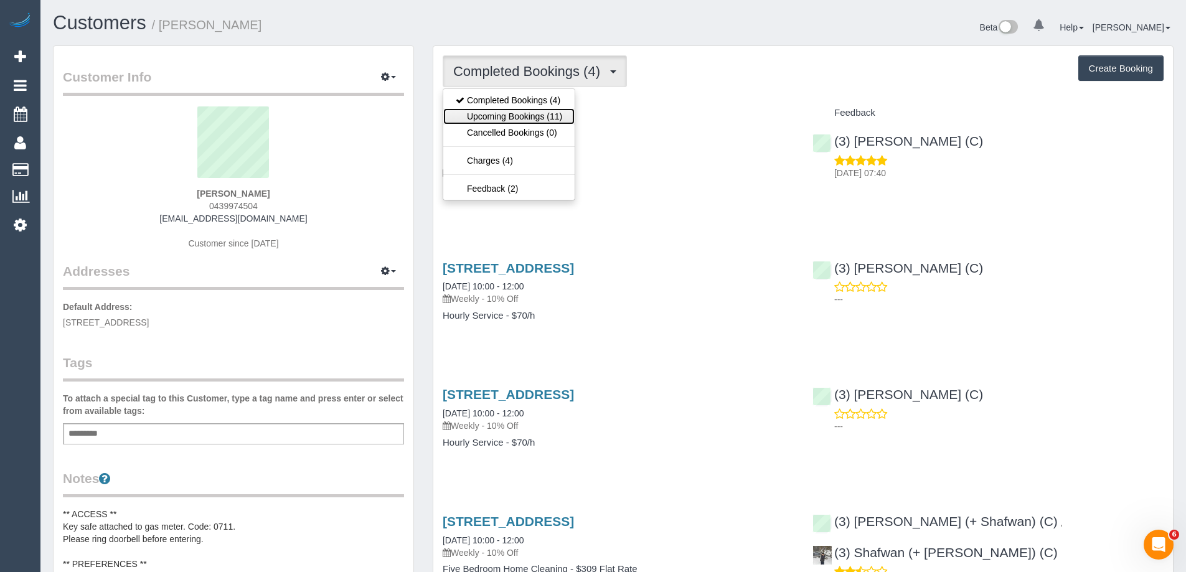
click at [510, 112] on link "Upcoming Bookings (11)" at bounding box center [508, 116] width 131 height 16
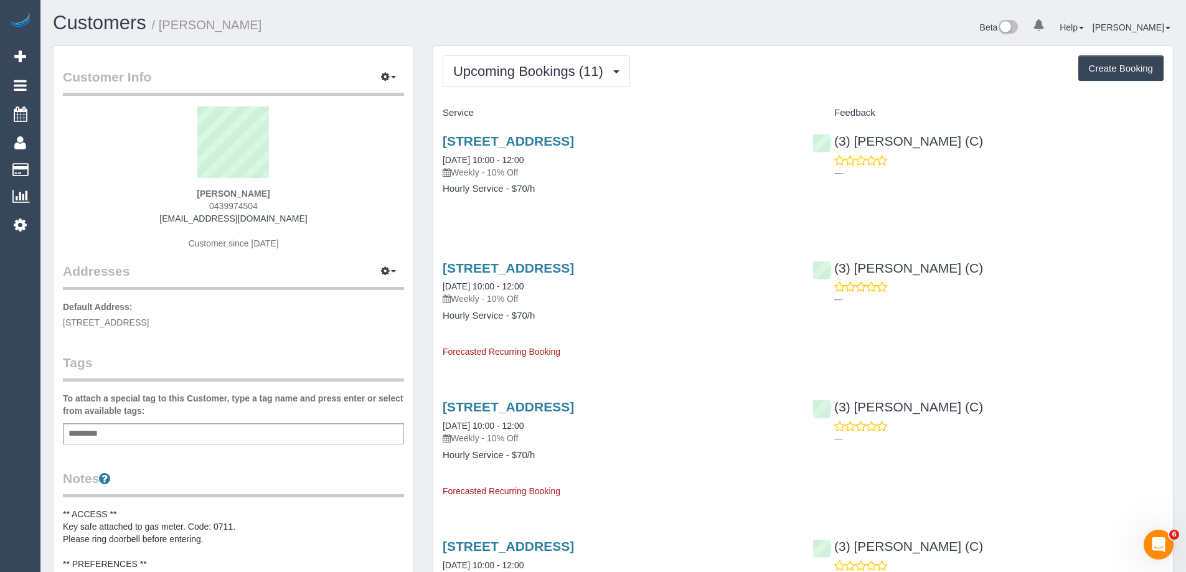
drag, startPoint x: 297, startPoint y: 28, endPoint x: 164, endPoint y: 36, distance: 132.8
click at [164, 36] on div "Customers / Kevin OCONNELL" at bounding box center [329, 25] width 570 height 27
copy small "Kevin OCONNELL"
click at [375, 31] on h1 "Customers / Kevin OCONNELL" at bounding box center [328, 22] width 551 height 21
copy small "Kevin OCONNELL"
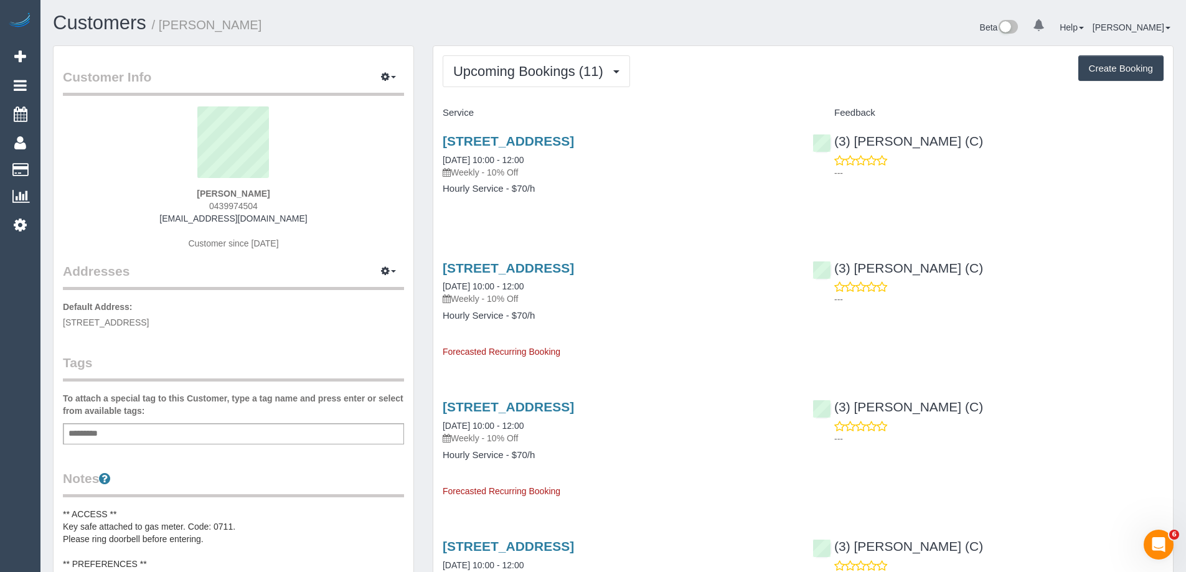
drag, startPoint x: 324, startPoint y: 21, endPoint x: 164, endPoint y: 22, distance: 160.0
click at [164, 22] on h1 "Customers / Kevin OCONNELL" at bounding box center [328, 22] width 551 height 21
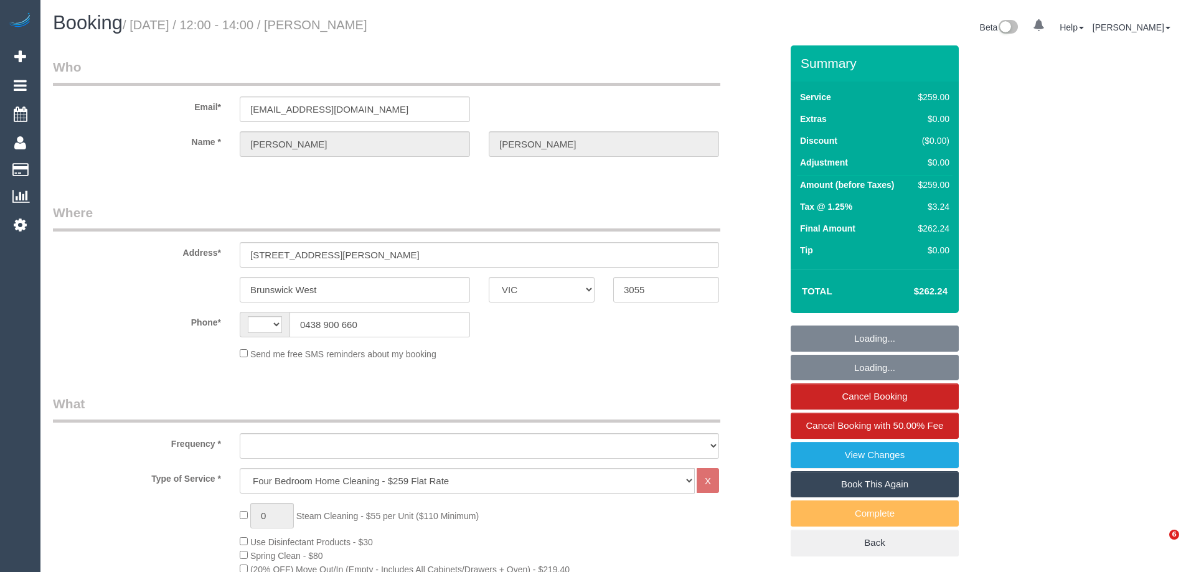
select select "VIC"
select select "string:AU"
select select "number:28"
select select "number:14"
select select "number:19"
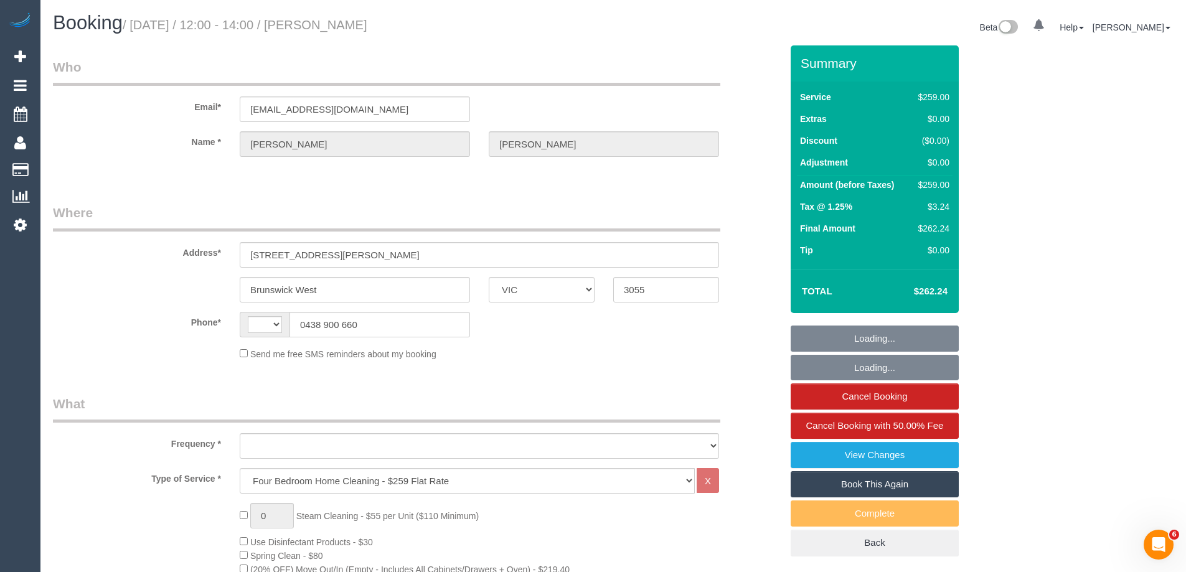
select select "number:24"
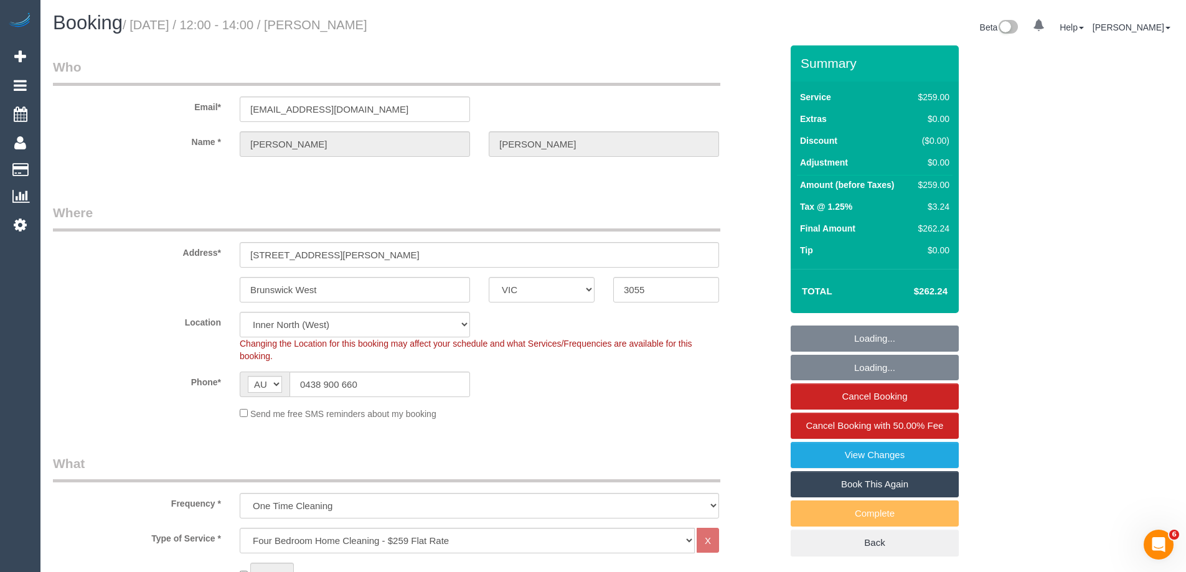
select select "object:837"
select select "string:stripe-pm_1S08Tm2GScqysDRV3DshriRn"
select select "object:1732"
select select "spot1"
click at [740, 174] on fieldset "Who Email* sallypbrooks@gmail.com Name * Sally Brooks" at bounding box center [417, 118] width 728 height 121
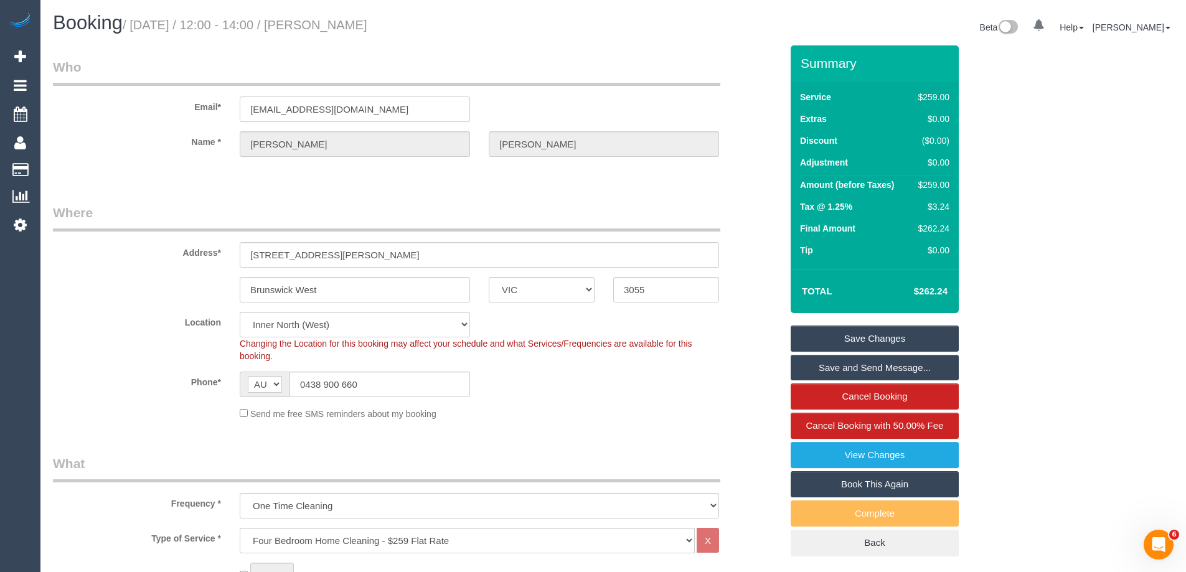
click at [401, 113] on input "[EMAIL_ADDRESS][DOMAIN_NAME]" at bounding box center [355, 109] width 230 height 26
click at [401, 113] on input "sallypbrooks@gmail.com" at bounding box center [355, 109] width 230 height 26
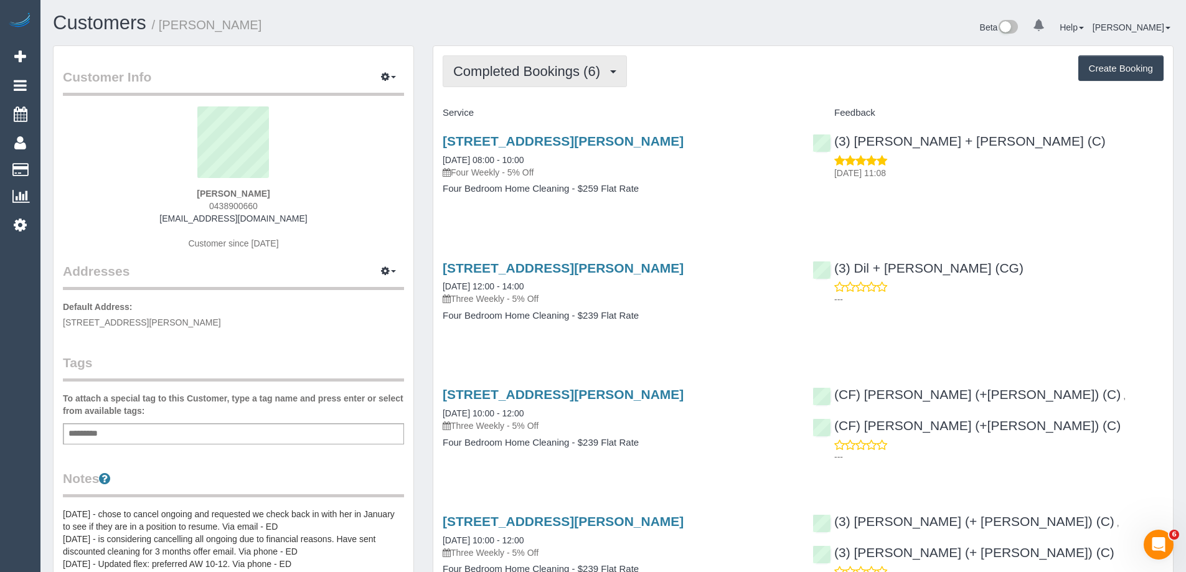
click at [538, 78] on span "Completed Bookings (6)" at bounding box center [529, 71] width 153 height 16
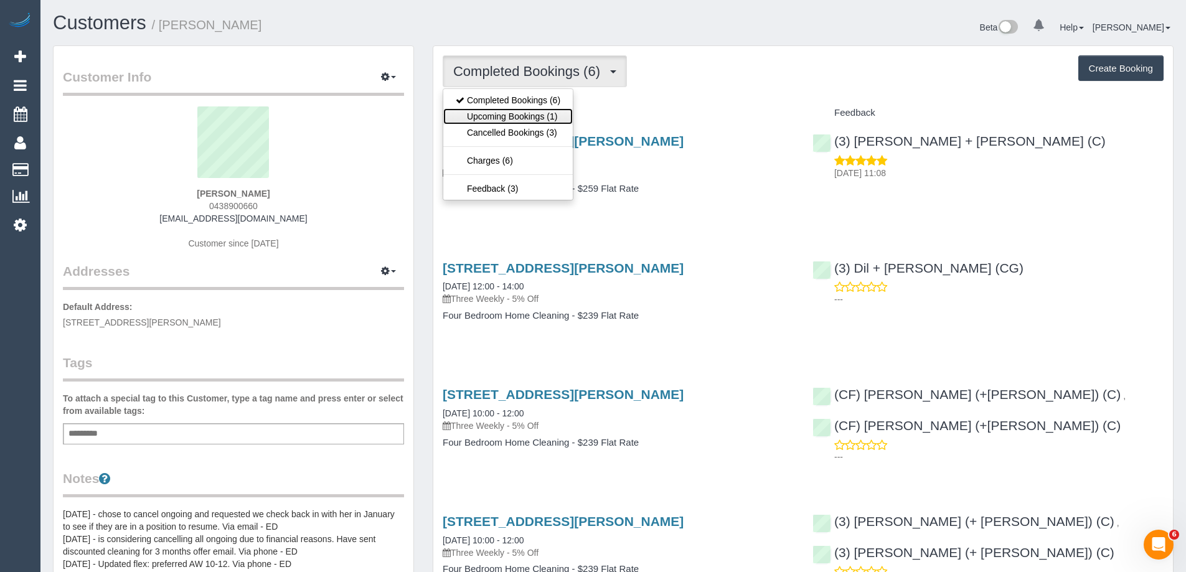
click at [534, 113] on link "Upcoming Bookings (1)" at bounding box center [507, 116] width 129 height 16
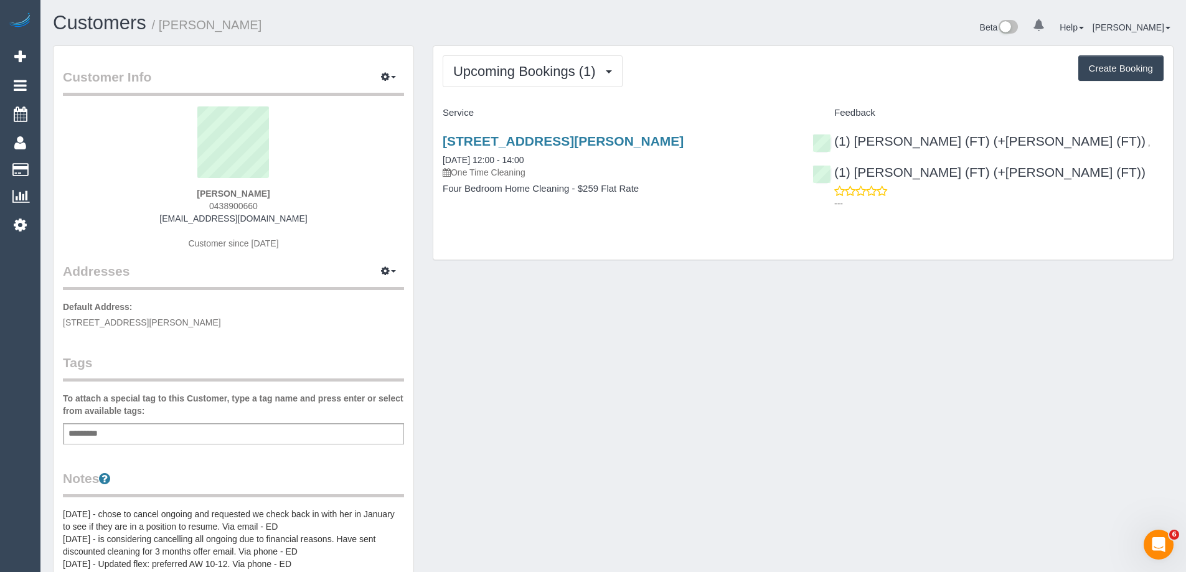
click at [240, 204] on span "0438900660" at bounding box center [233, 206] width 49 height 10
copy span "0438900660"
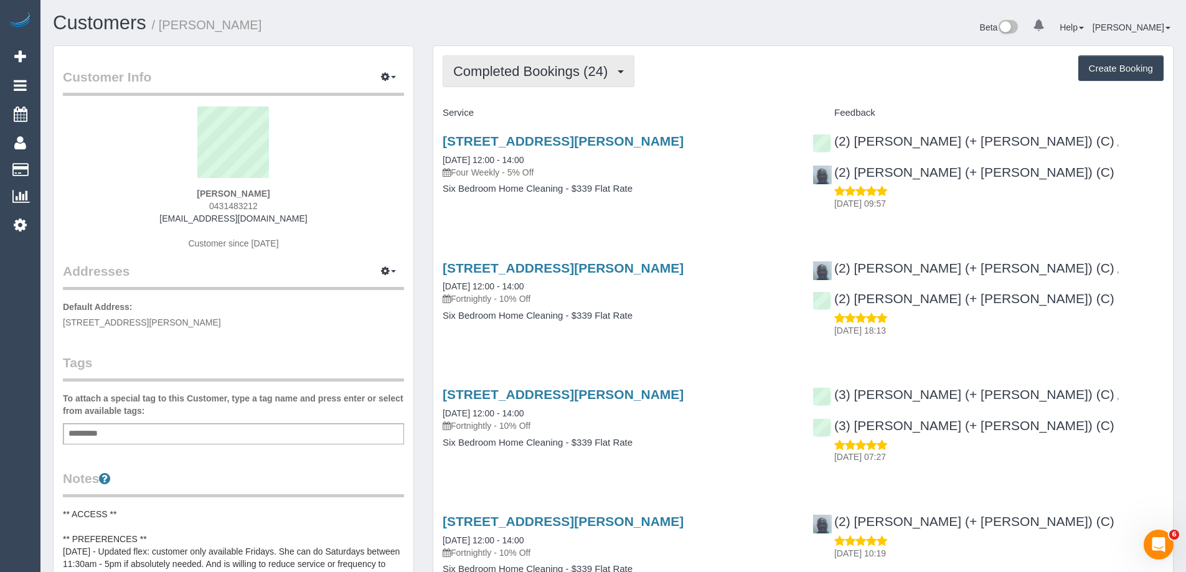
click at [543, 80] on button "Completed Bookings (24)" at bounding box center [539, 71] width 192 height 32
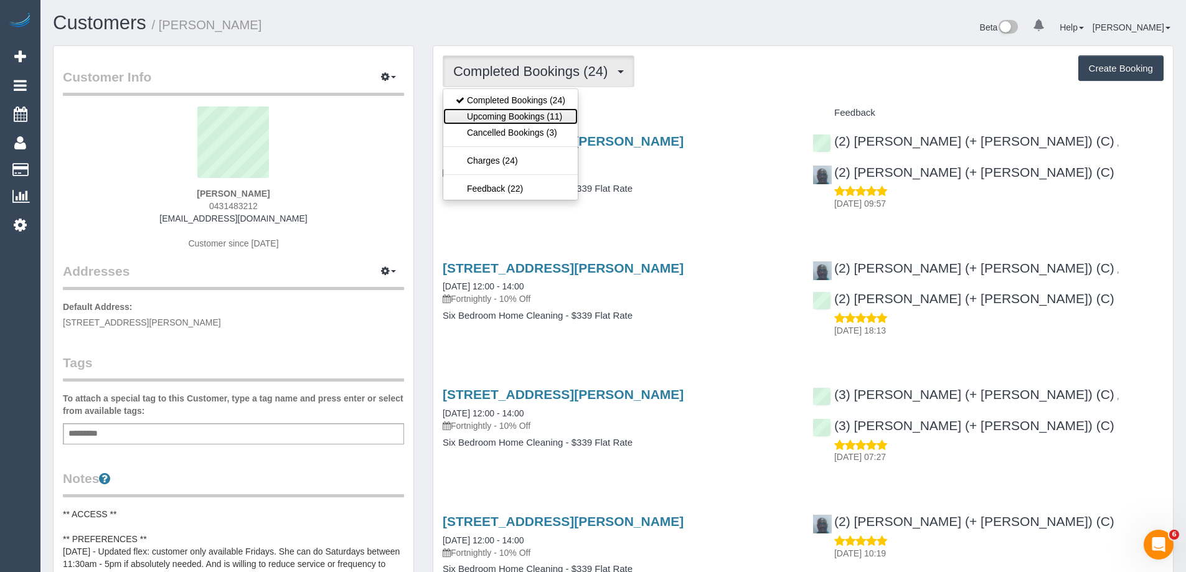
click at [535, 113] on link "Upcoming Bookings (11)" at bounding box center [510, 116] width 134 height 16
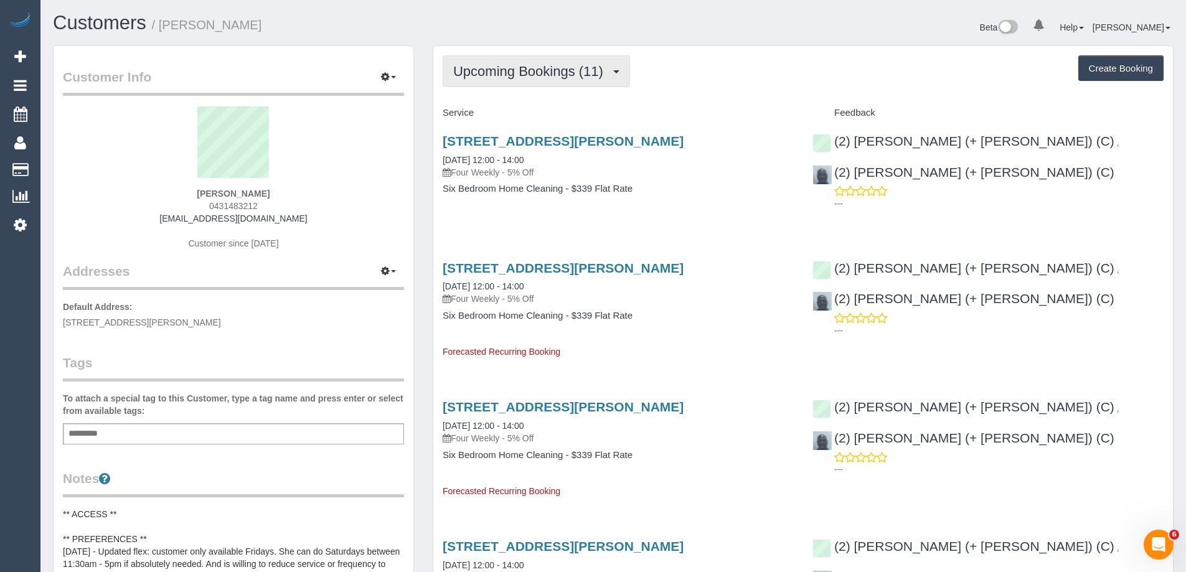
click at [550, 80] on button "Upcoming Bookings (11)" at bounding box center [536, 71] width 187 height 32
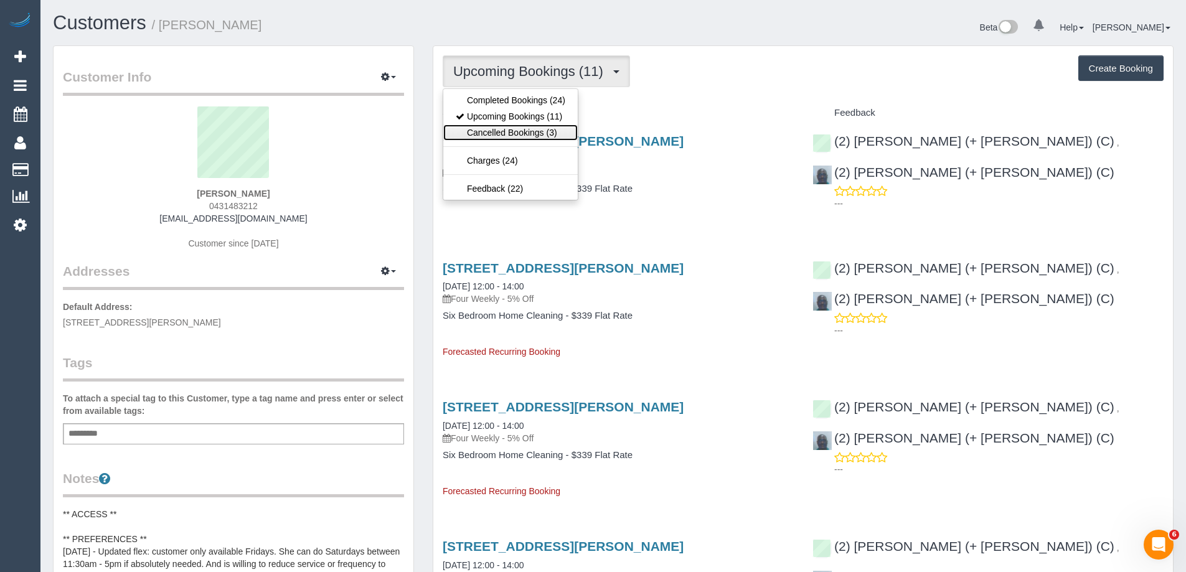
click at [530, 130] on link "Cancelled Bookings (3)" at bounding box center [510, 132] width 134 height 16
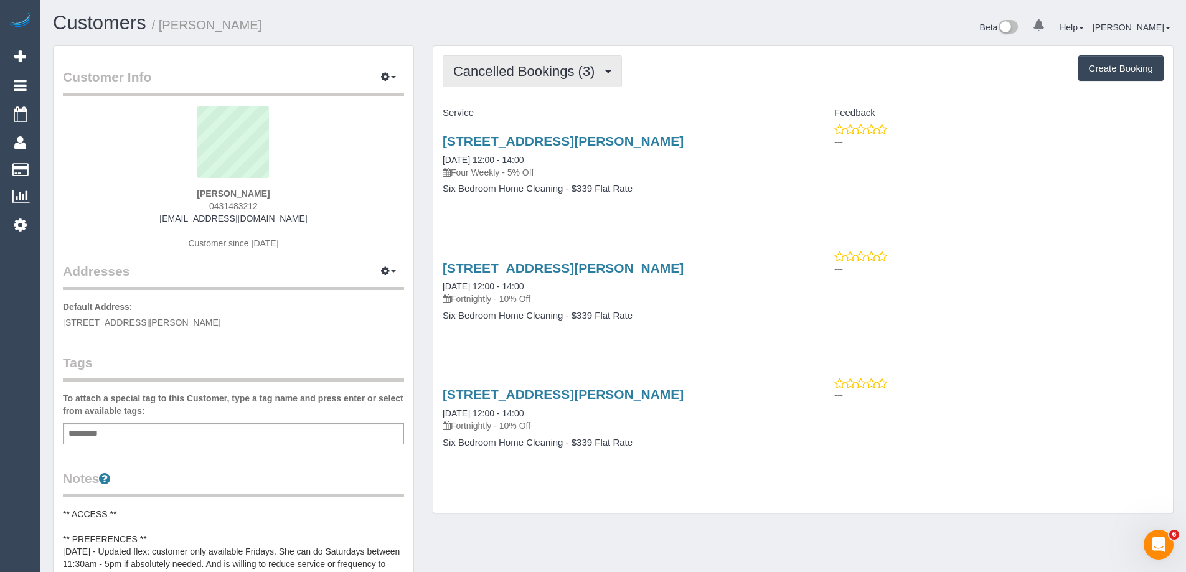
click at [491, 69] on span "Cancelled Bookings (3)" at bounding box center [527, 71] width 148 height 16
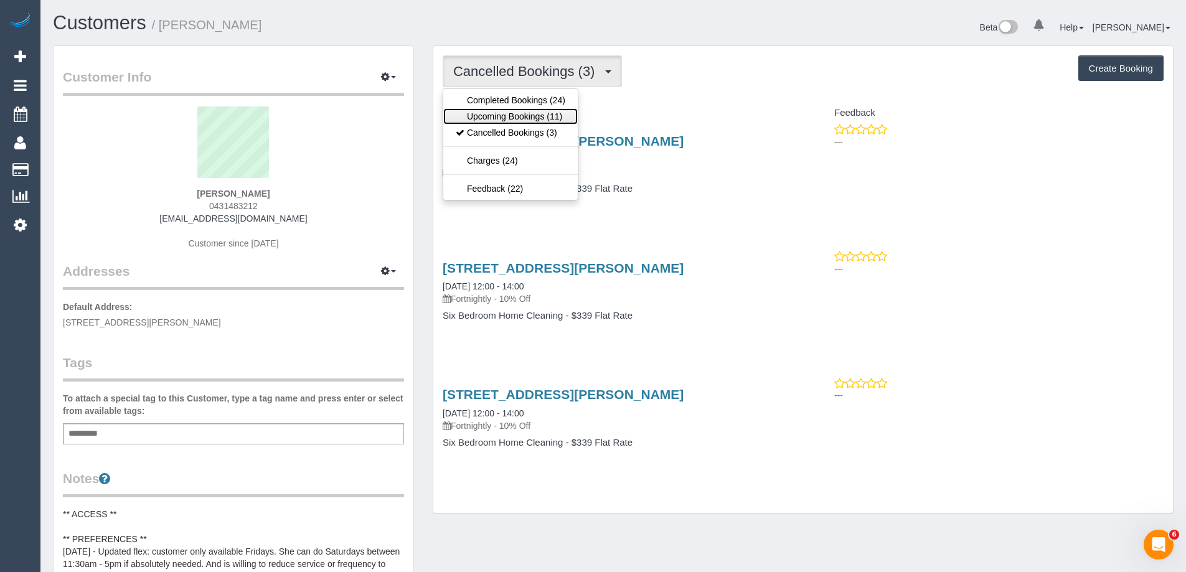
click at [495, 114] on link "Upcoming Bookings (11)" at bounding box center [510, 116] width 134 height 16
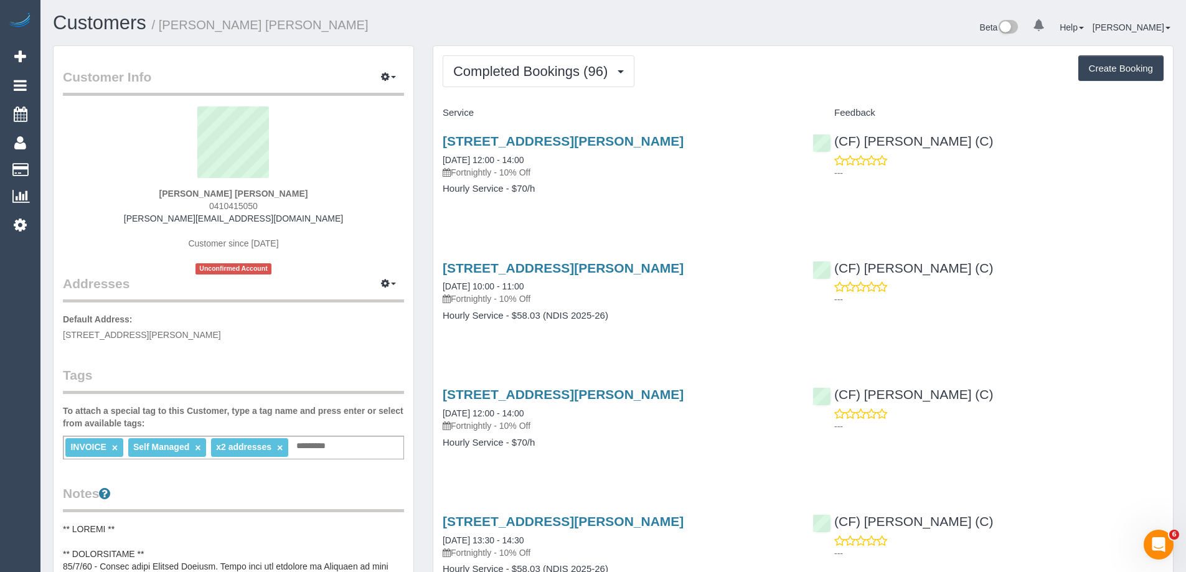
click at [241, 205] on span "0410415050" at bounding box center [233, 206] width 49 height 10
copy span "0410415050"
click at [542, 72] on span "Completed Bookings (96)" at bounding box center [533, 71] width 161 height 16
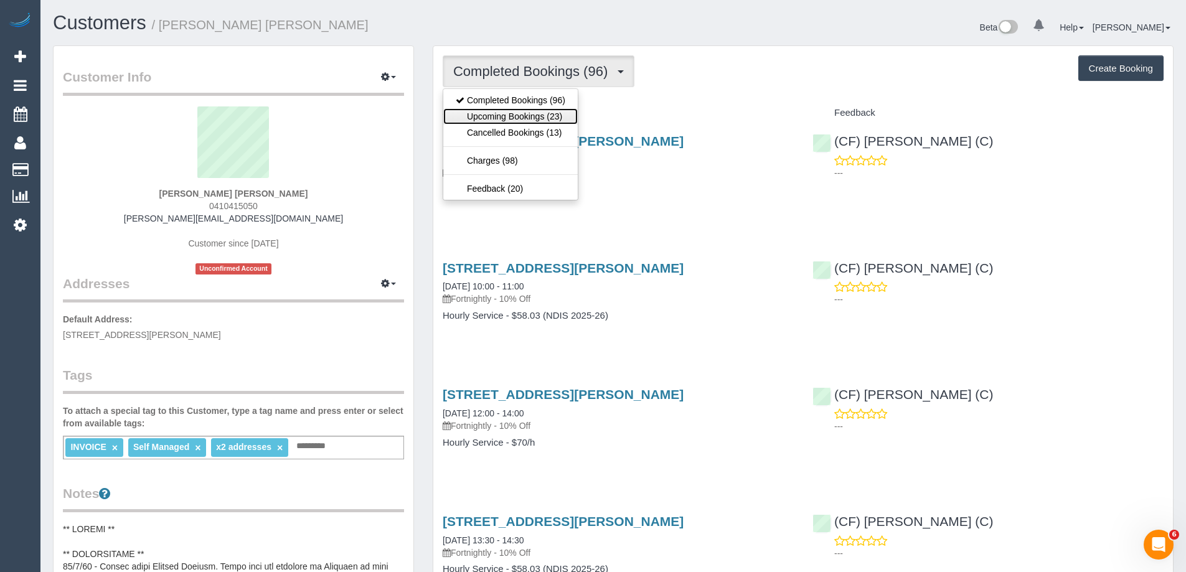
click at [532, 113] on link "Upcoming Bookings (23)" at bounding box center [510, 116] width 134 height 16
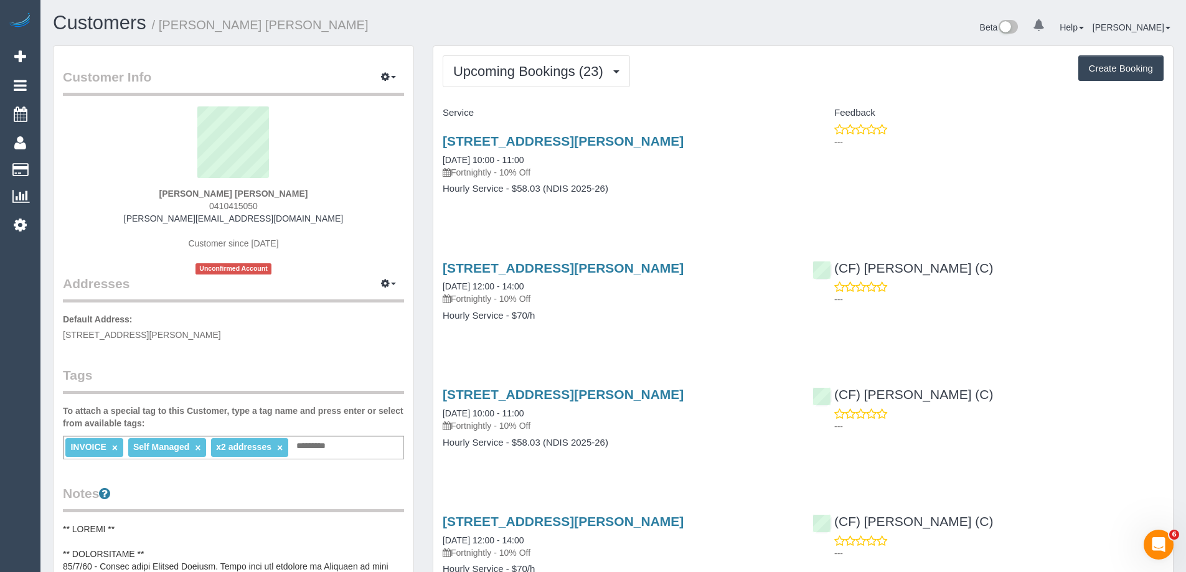
click at [164, 18] on small "/ Deborah Jan Harrison" at bounding box center [260, 25] width 217 height 14
copy small "Deborah"
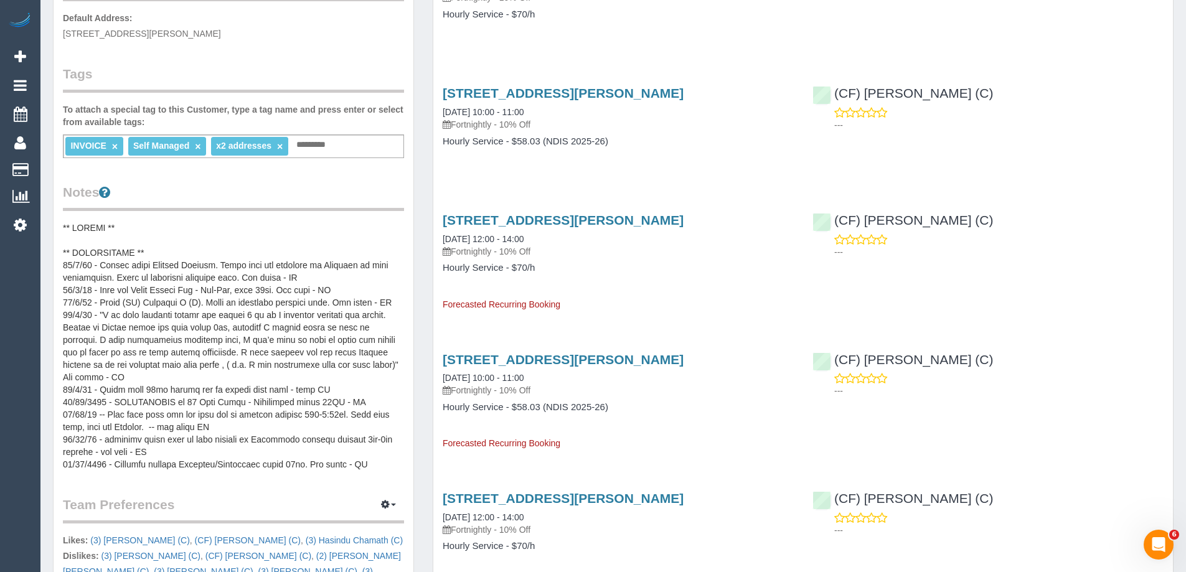
scroll to position [373, 0]
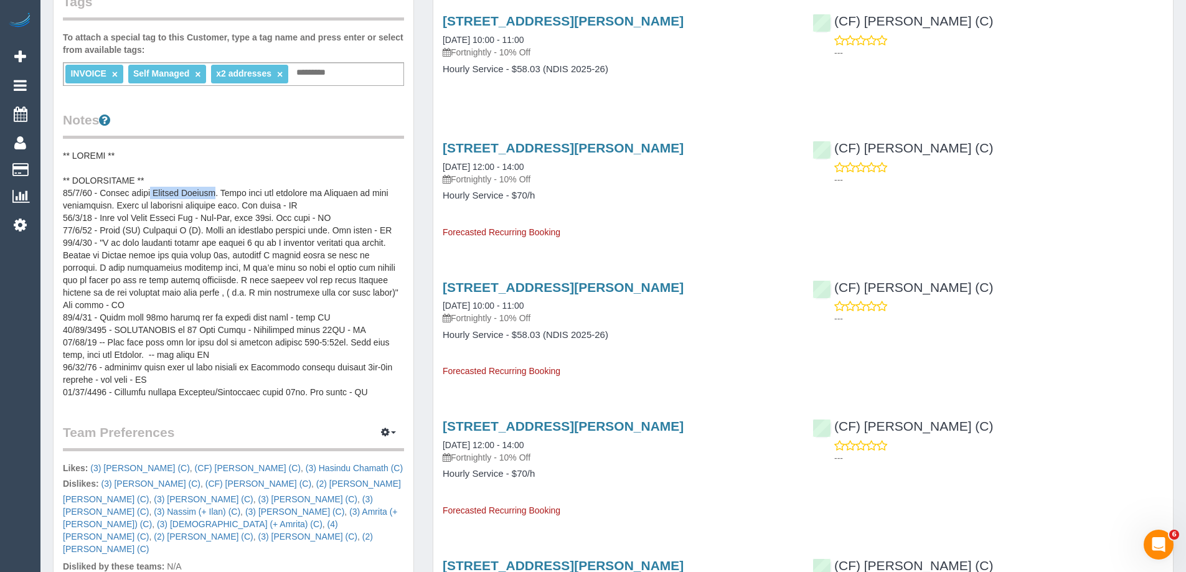
copy pre "Hasindu Chamath"
drag, startPoint x: 144, startPoint y: 189, endPoint x: 215, endPoint y: 188, distance: 71.6
click at [215, 188] on pre at bounding box center [233, 273] width 341 height 249
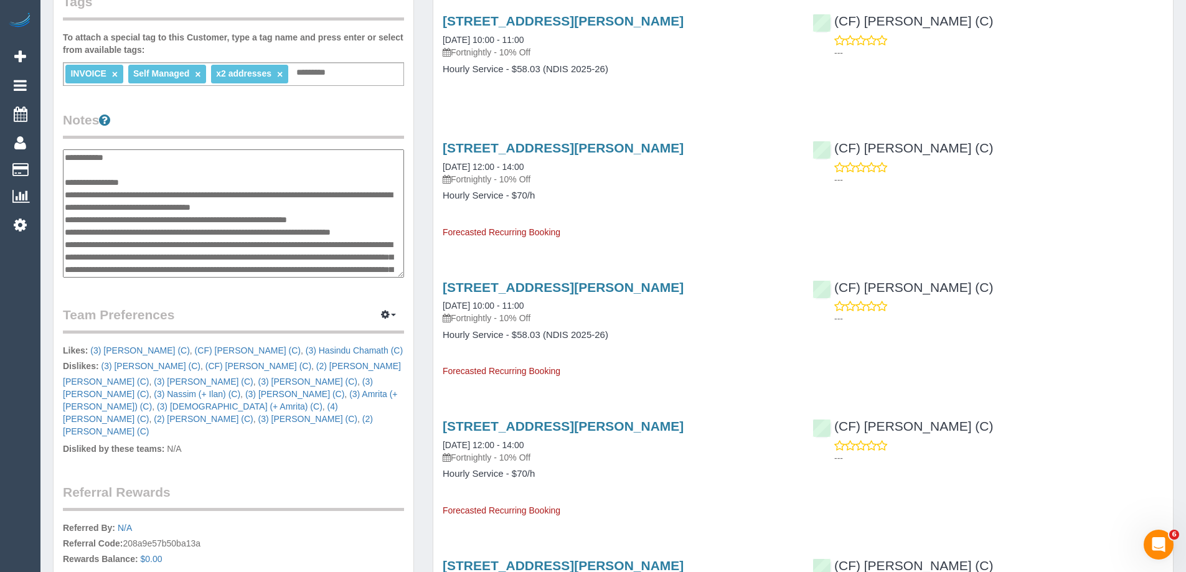
scroll to position [697, 0]
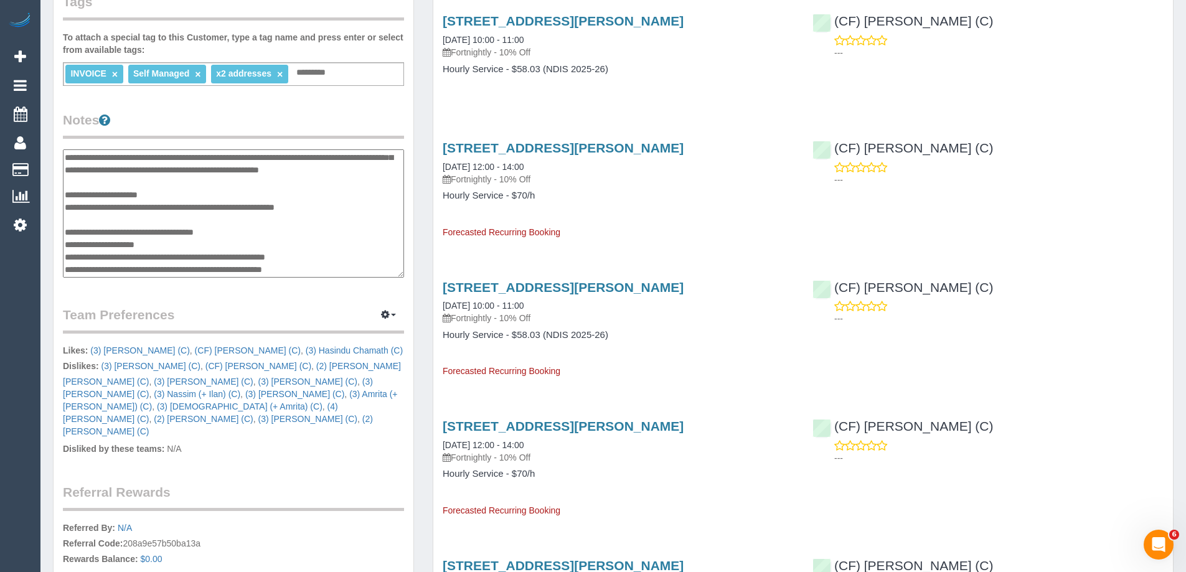
click at [422, 163] on div "Customer Info Edit Contact Info Send Message Email Preferences Special Sales Ta…" at bounding box center [234, 184] width 380 height 1024
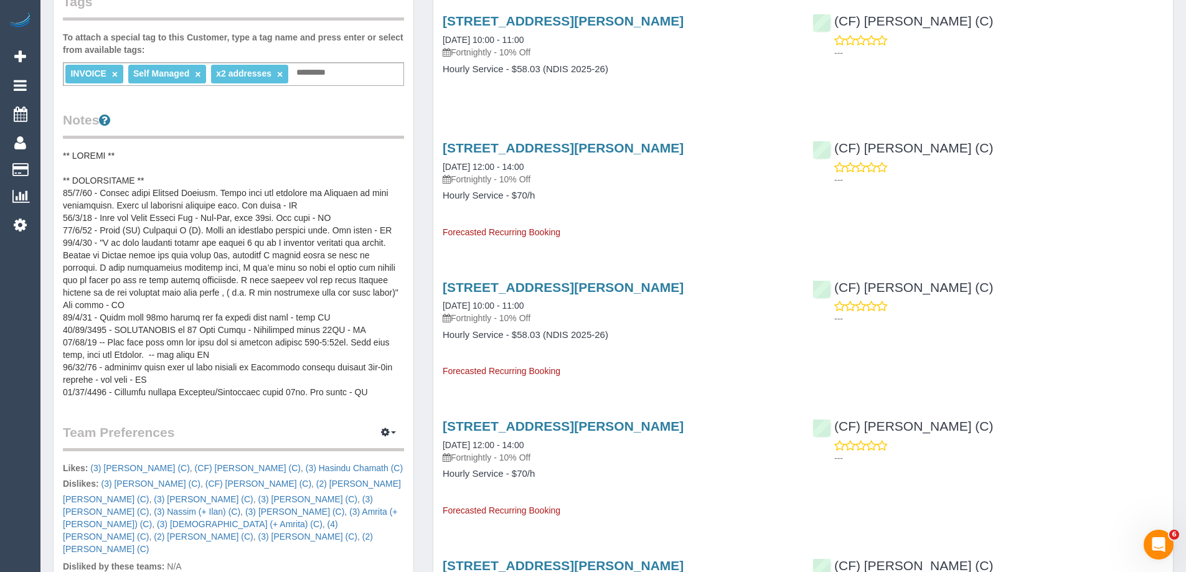
scroll to position [0, 0]
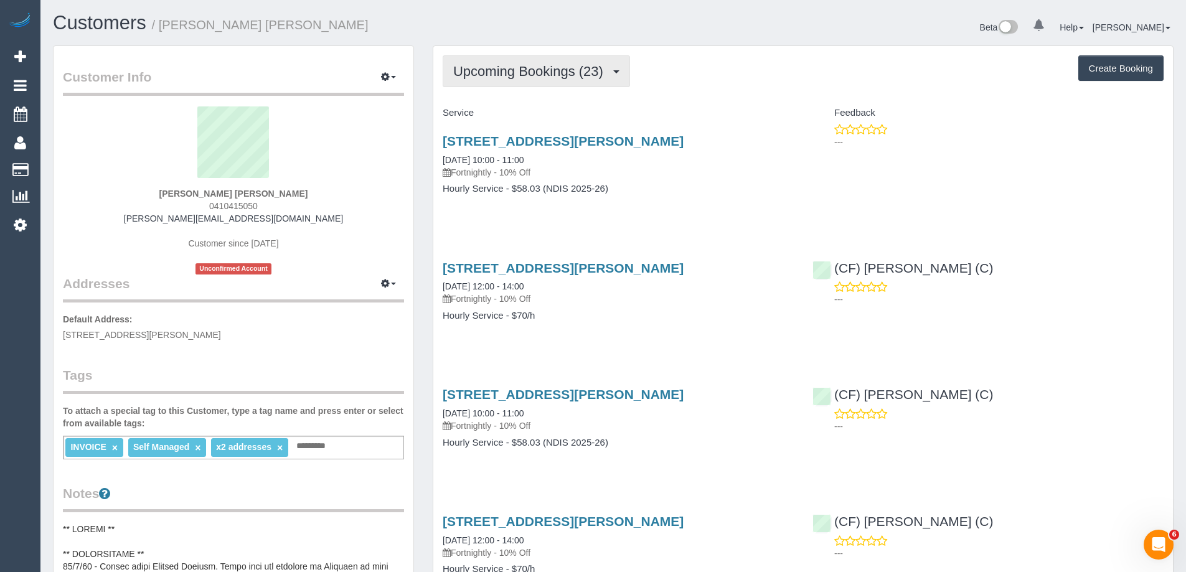
click at [512, 78] on span "Upcoming Bookings (23)" at bounding box center [531, 71] width 156 height 16
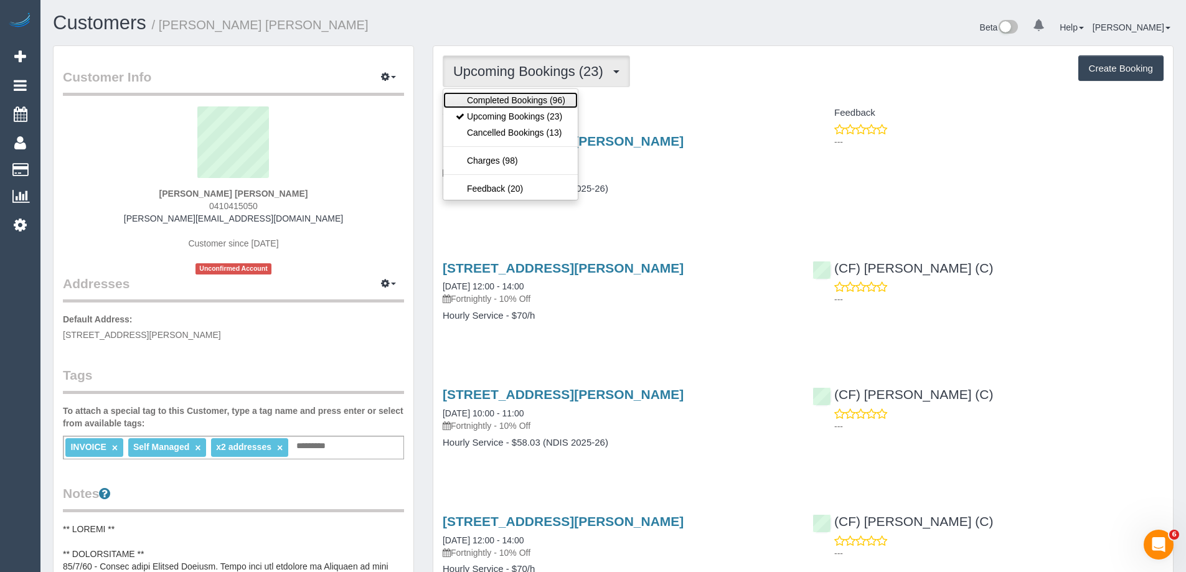
click at [511, 103] on link "Completed Bookings (96)" at bounding box center [510, 100] width 134 height 16
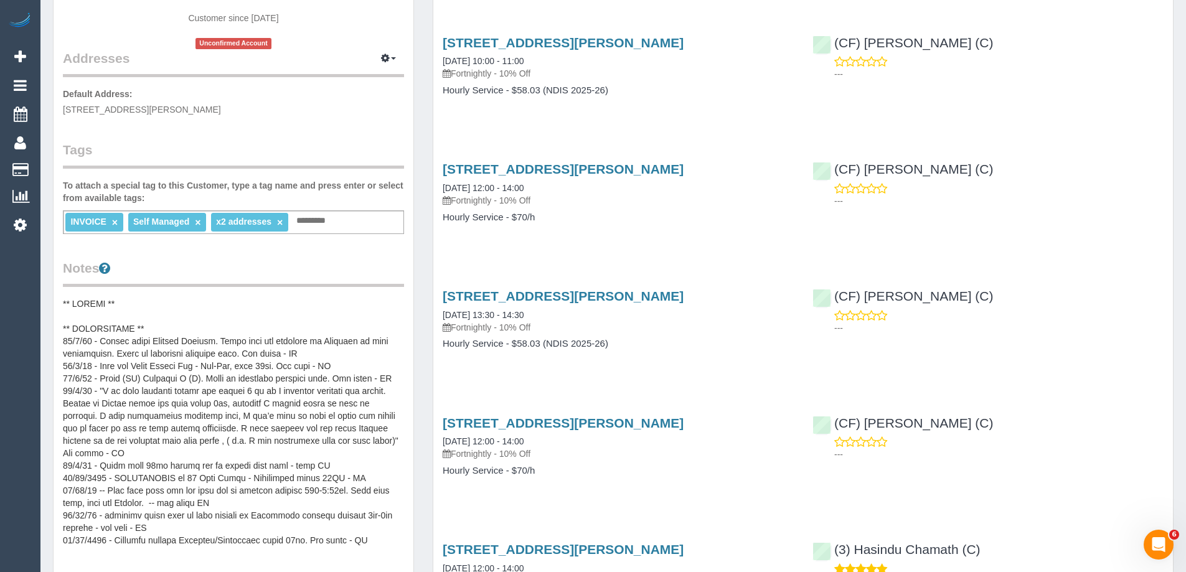
scroll to position [436, 0]
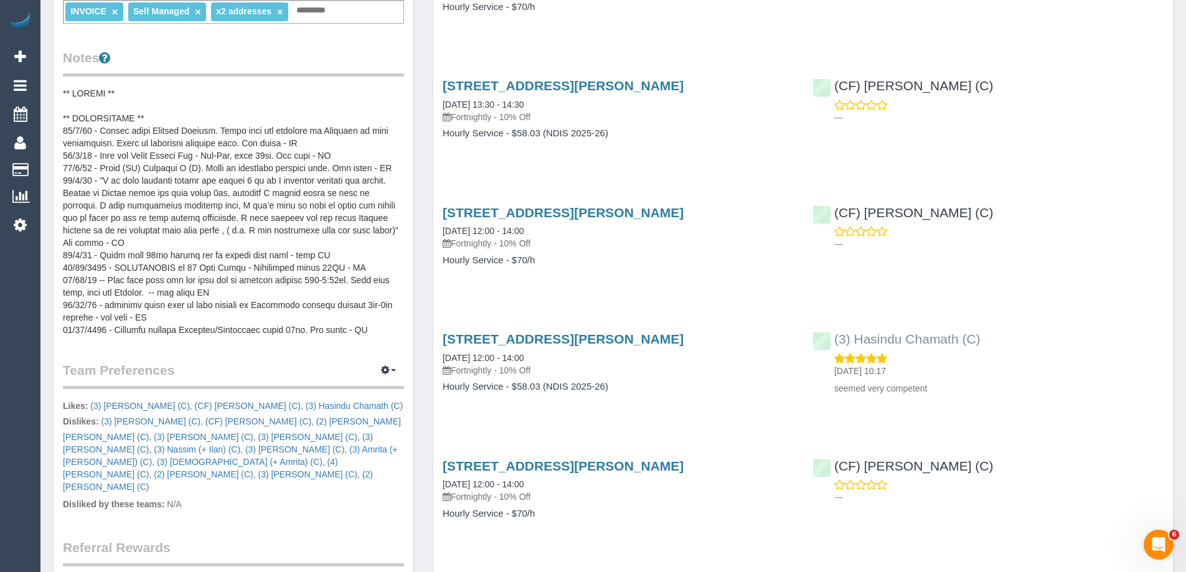
click at [829, 341] on div "(3) Hasindu Chamath (C) 16/08/2025 10:17 seemed very competent" at bounding box center [988, 360] width 370 height 79
copy link "(3) Hasindu Chamath (C)"
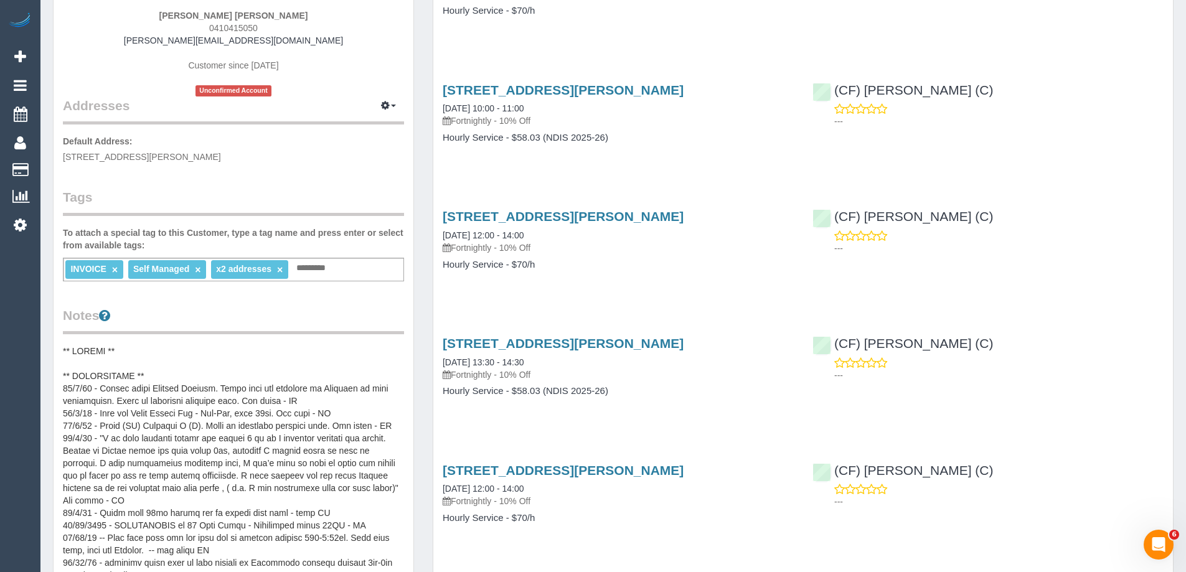
scroll to position [0, 0]
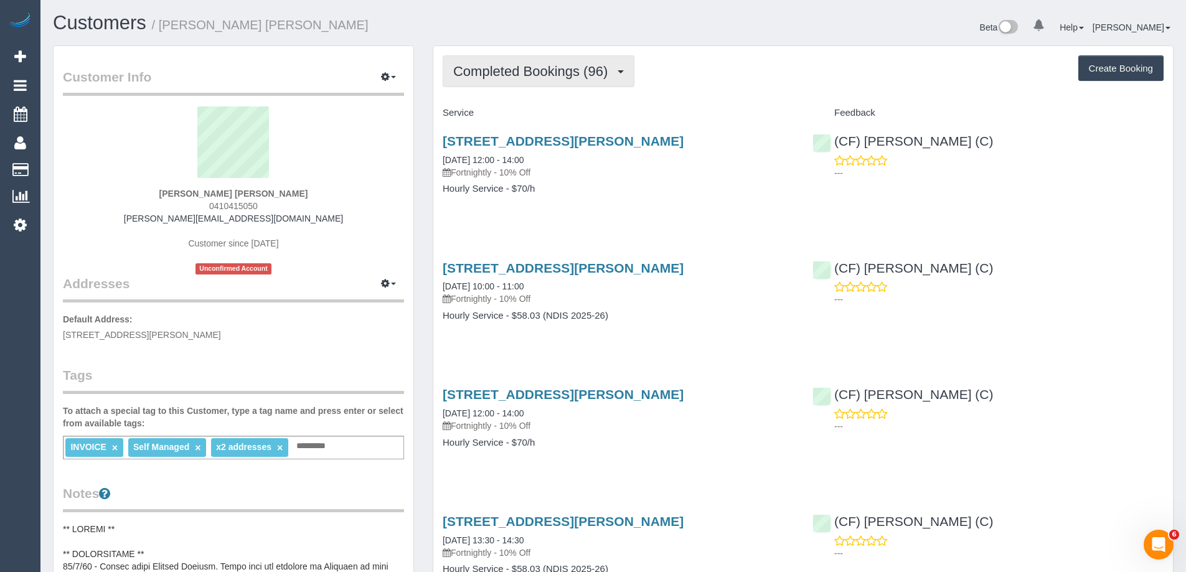
click at [510, 77] on span "Completed Bookings (96)" at bounding box center [533, 71] width 161 height 16
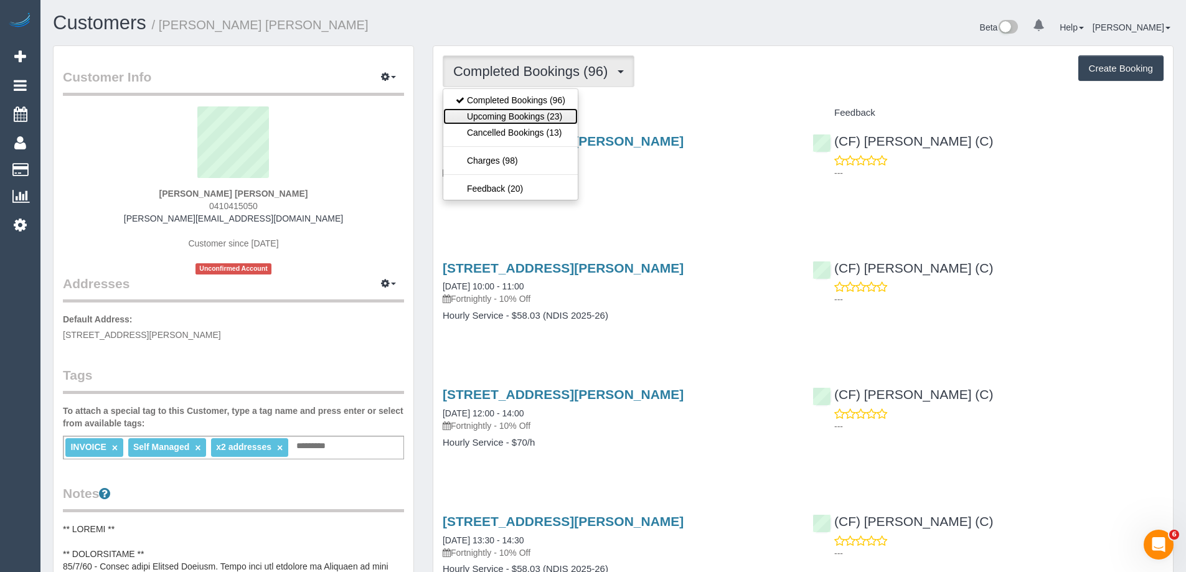
click at [524, 118] on link "Upcoming Bookings (23)" at bounding box center [510, 116] width 134 height 16
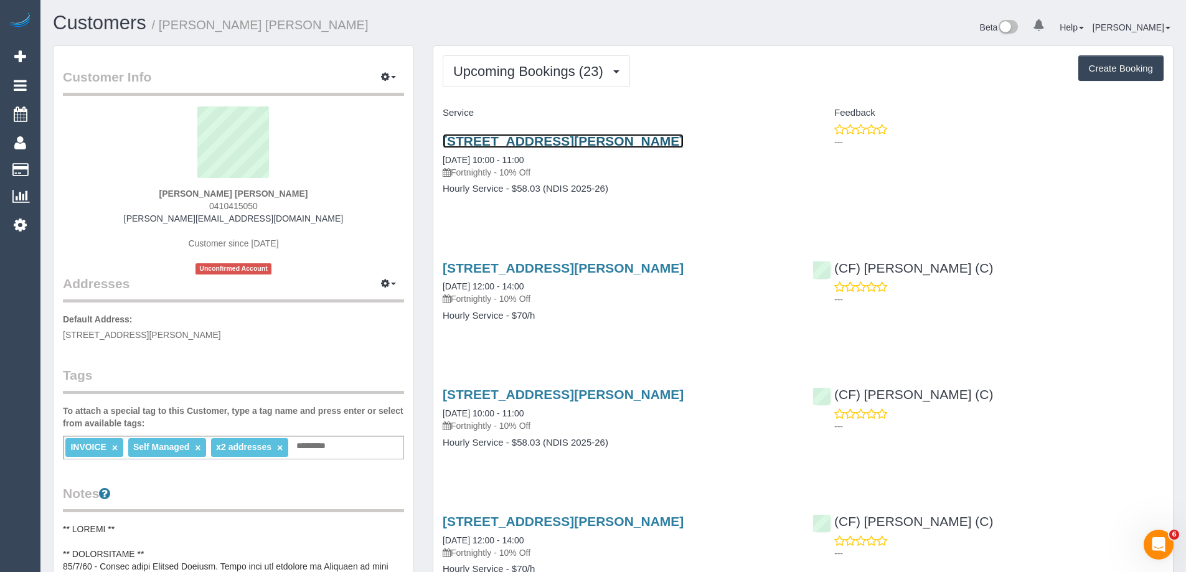
click at [540, 143] on link "18 Mount Eccles Way, South Morang, VIC 3752" at bounding box center [563, 141] width 241 height 14
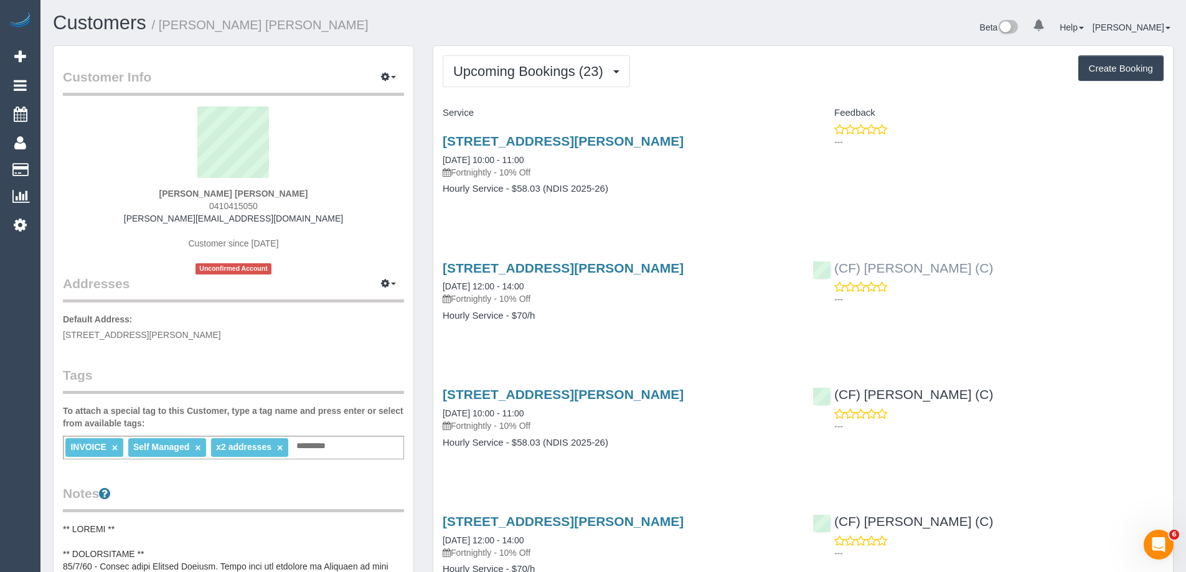
drag, startPoint x: 951, startPoint y: 277, endPoint x: 833, endPoint y: 272, distance: 118.4
click at [833, 272] on div "(CF) Dhanusha S (C) ---" at bounding box center [988, 280] width 370 height 61
copy link "(CF) Dhanusha S (C)"
click at [525, 72] on span "Upcoming Bookings (23)" at bounding box center [531, 71] width 156 height 16
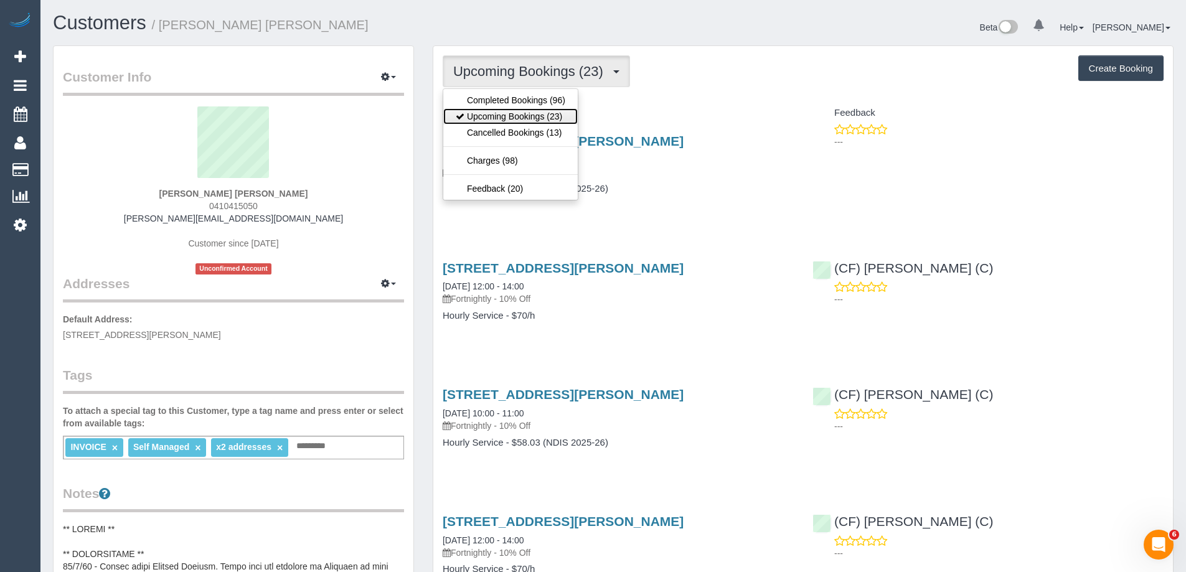
click at [530, 113] on link "Upcoming Bookings (23)" at bounding box center [510, 116] width 134 height 16
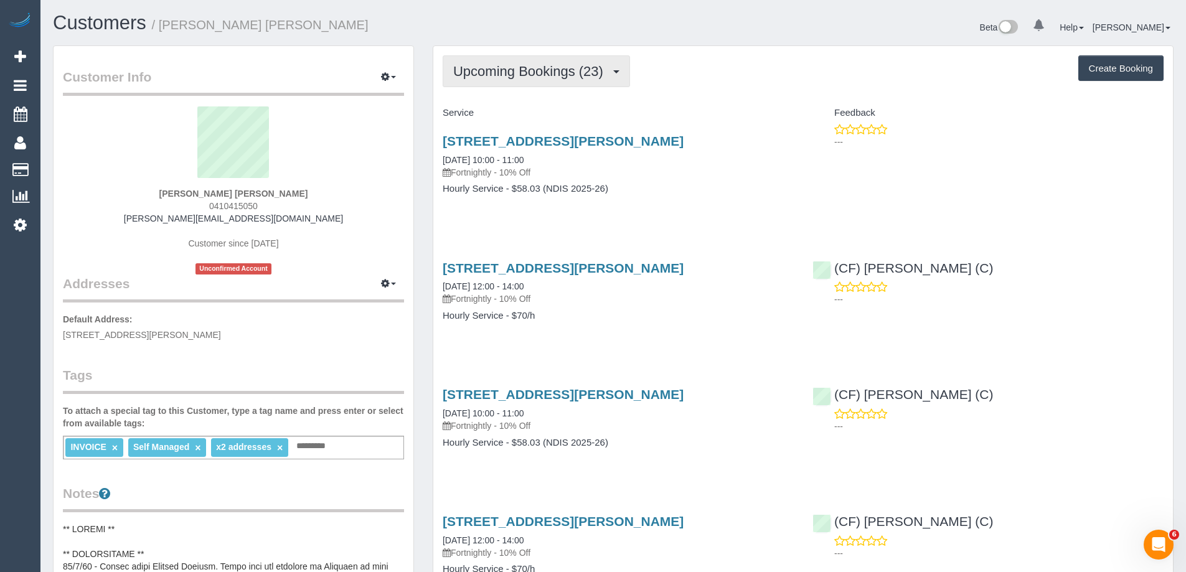
click at [560, 77] on span "Upcoming Bookings (23)" at bounding box center [531, 71] width 156 height 16
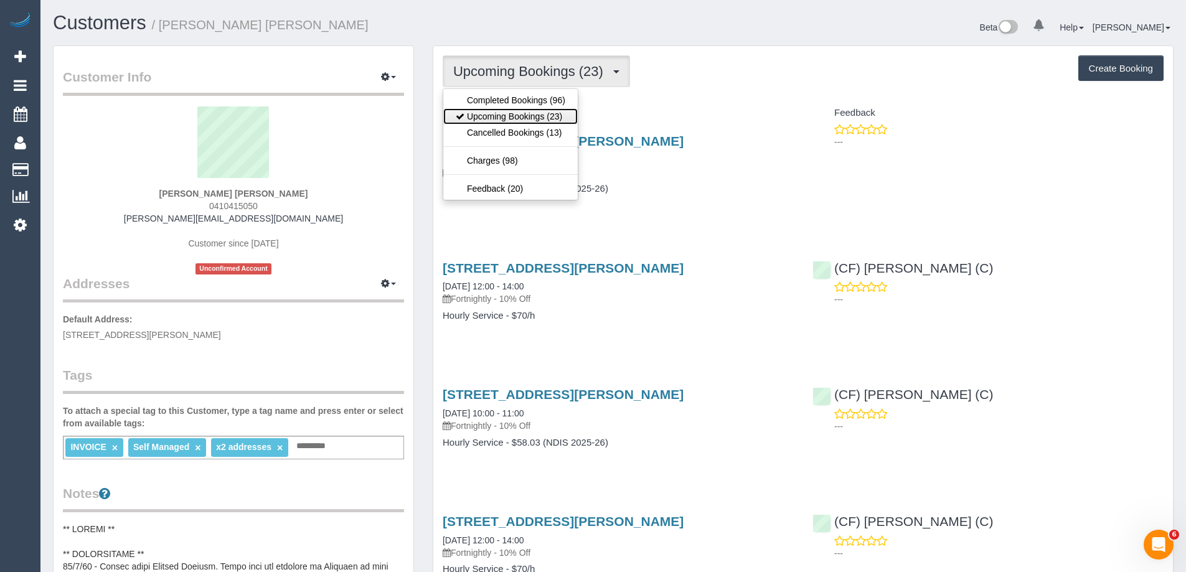
click at [545, 118] on link "Upcoming Bookings (23)" at bounding box center [510, 116] width 134 height 16
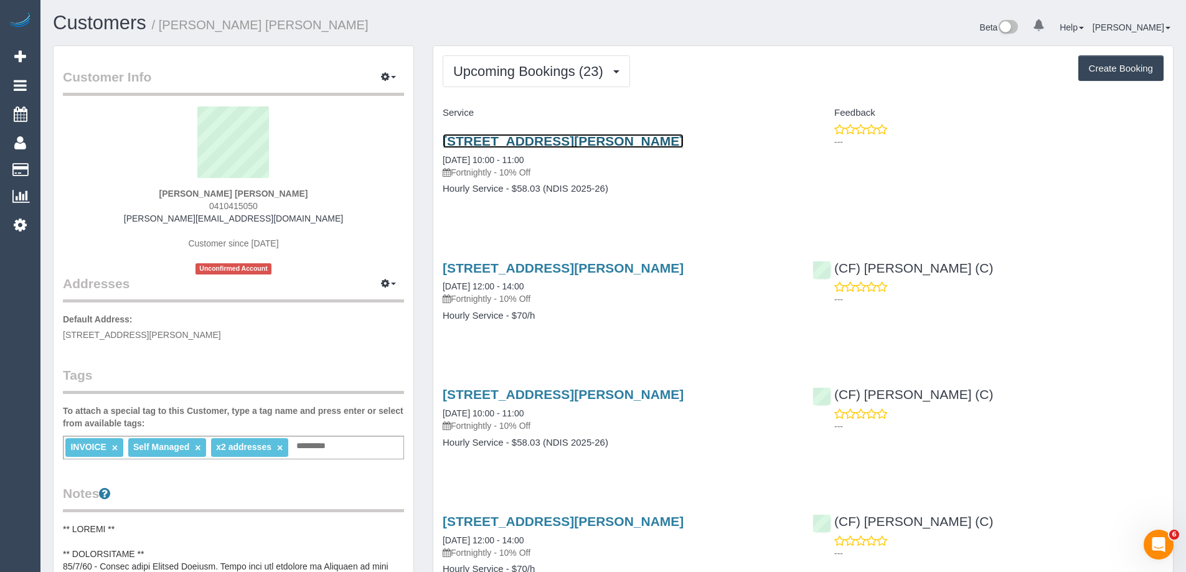
click at [583, 136] on link "18 Mount Eccles Way, South Morang, VIC 3752" at bounding box center [563, 141] width 241 height 14
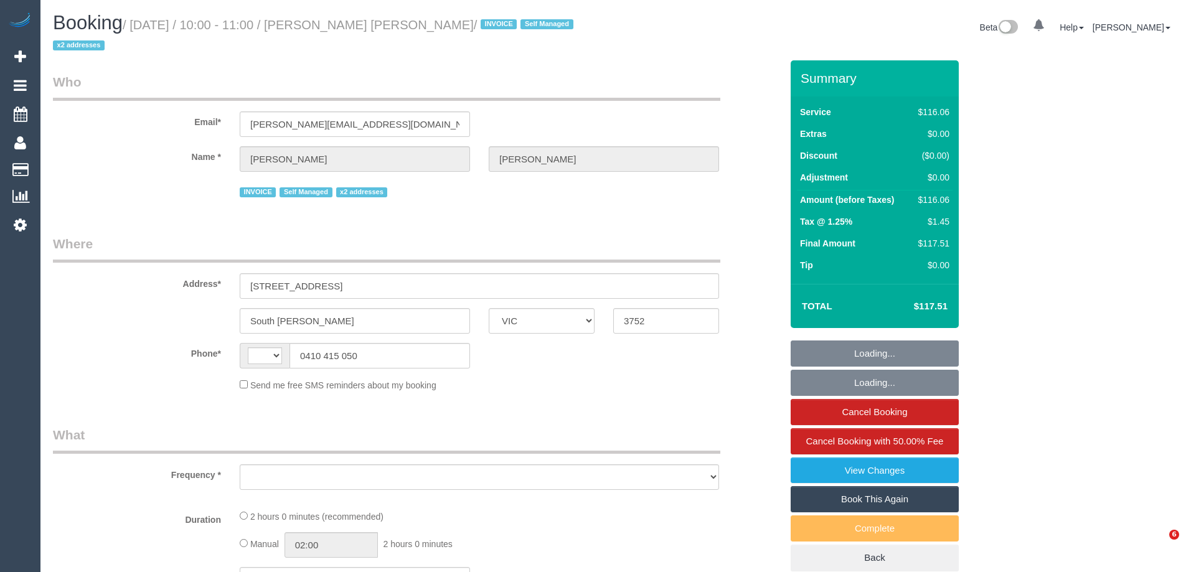
select select "VIC"
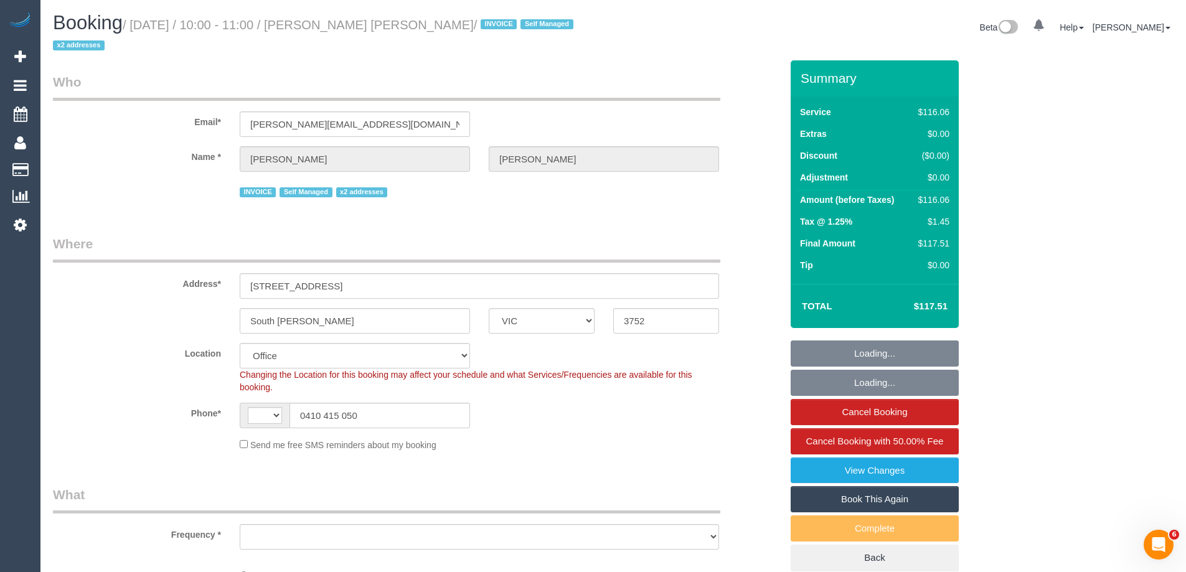
select select "string:AU"
select select "object:308"
select select "number:28"
select select "number:14"
select select "number:19"
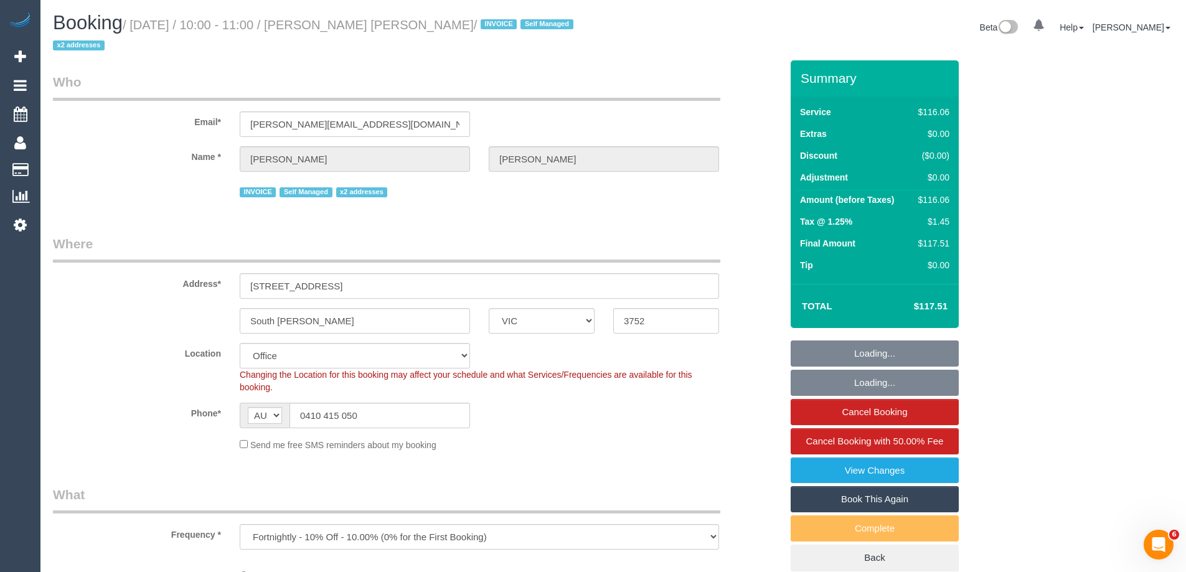
select select "number:36"
select select "number:35"
select select "number:11"
select select "34298"
select select "object:2032"
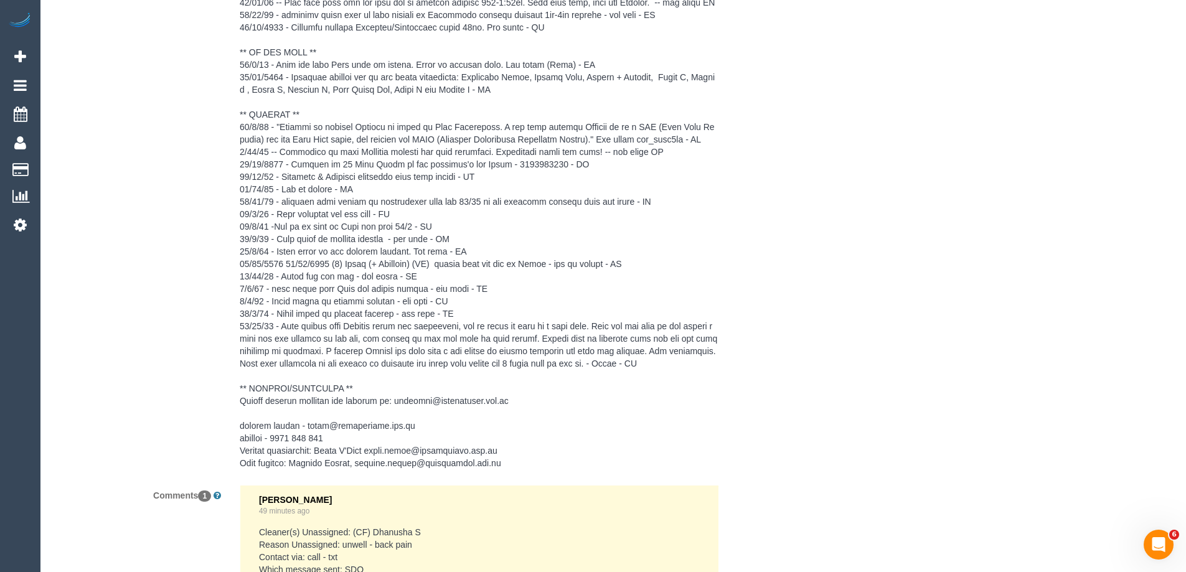
scroll to position [2337, 0]
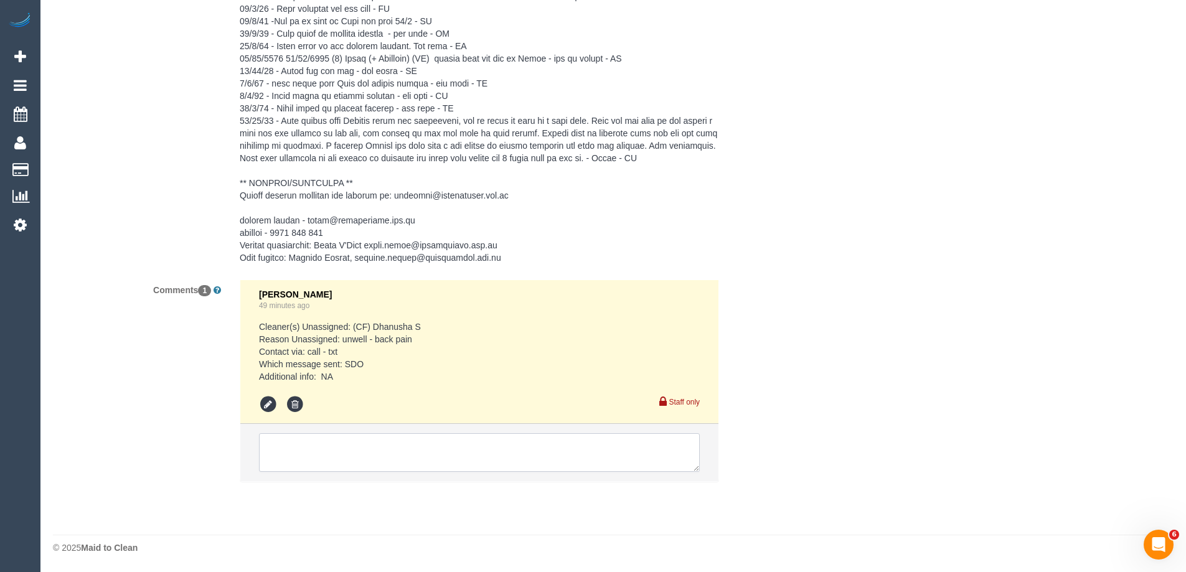
click at [328, 444] on textarea at bounding box center [479, 452] width 441 height 39
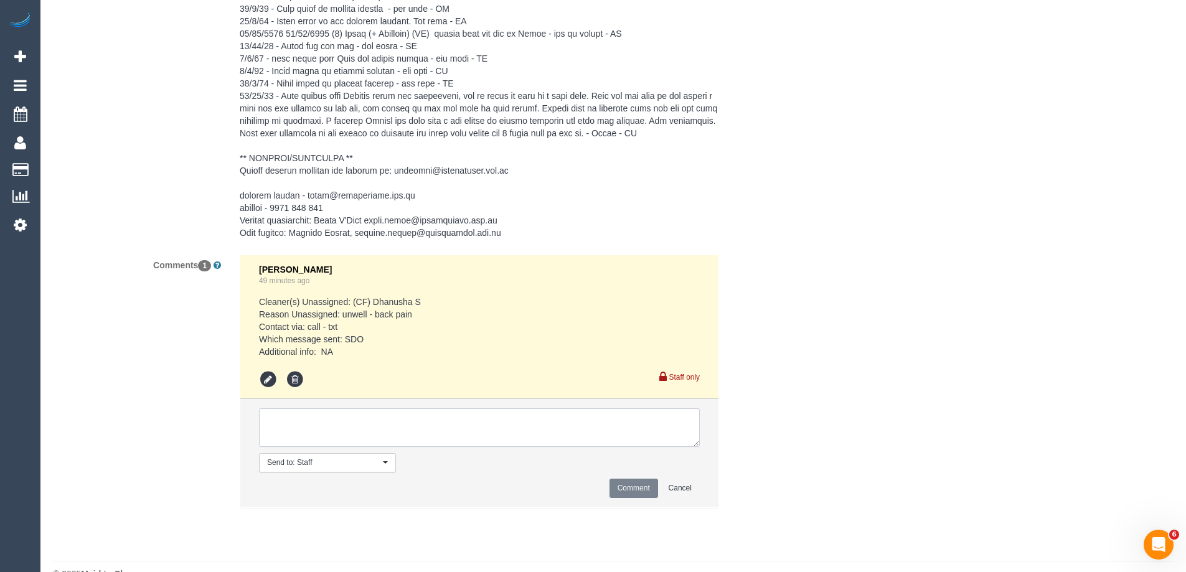
paste textarea "Flex: today until 5pm Fri 26/9, 10-2 Would like the service with (3) Hasindu Ch…"
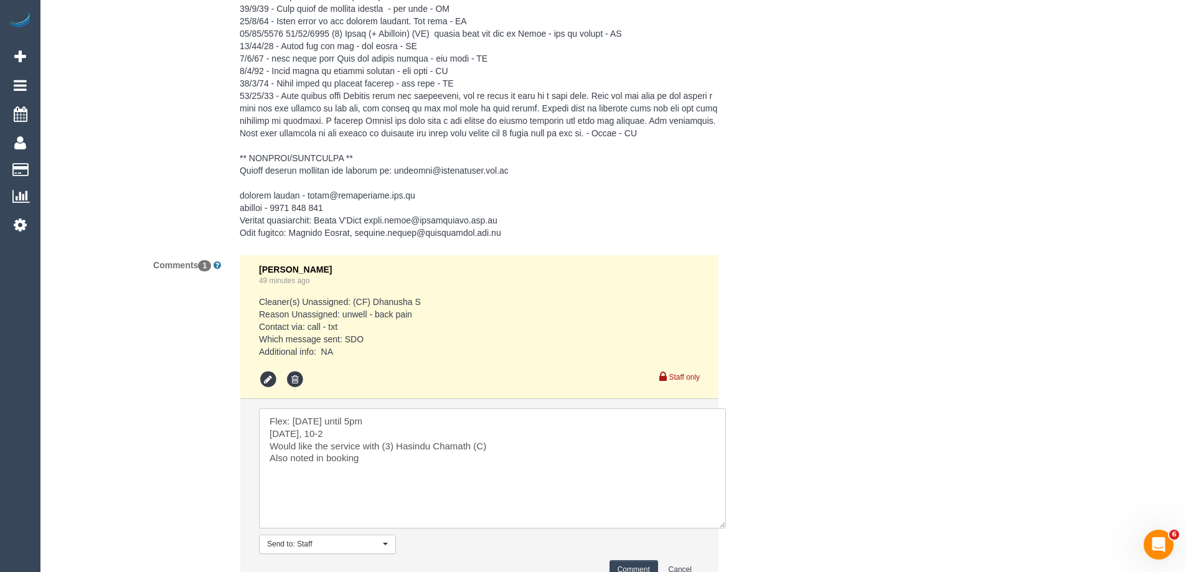
drag, startPoint x: 693, startPoint y: 465, endPoint x: 719, endPoint y: 547, distance: 85.6
click at [719, 528] on textarea at bounding box center [492, 468] width 467 height 120
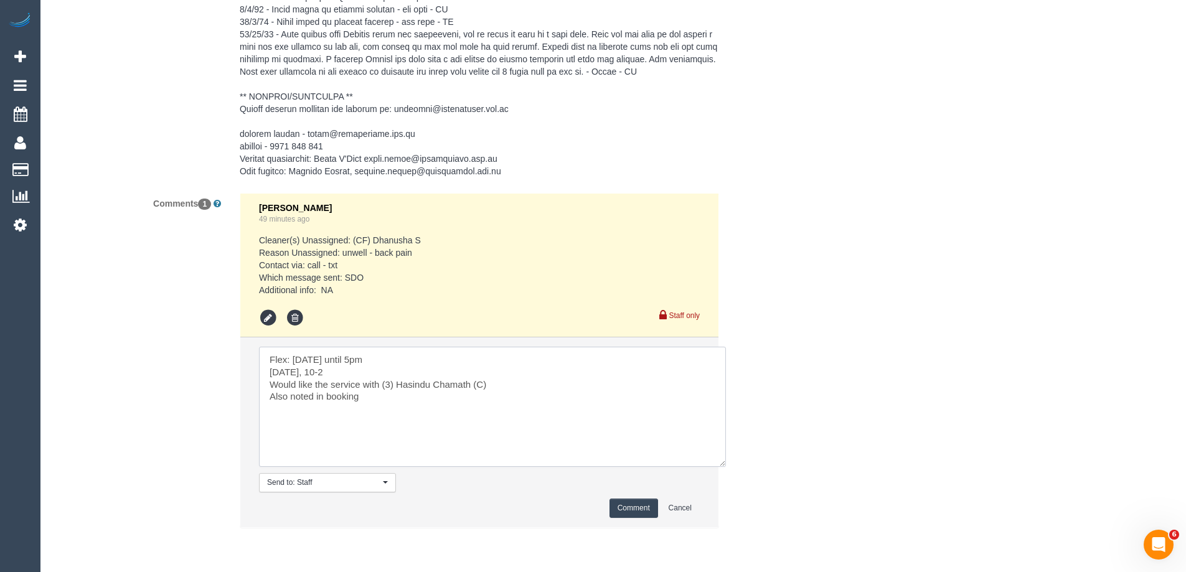
scroll to position [2399, 0]
click at [396, 387] on textarea at bounding box center [492, 406] width 467 height 120
click at [477, 410] on textarea at bounding box center [492, 406] width 467 height 120
click at [524, 393] on textarea at bounding box center [492, 406] width 467 height 120
paste textarea "(CF) [PERSON_NAME] (C)"
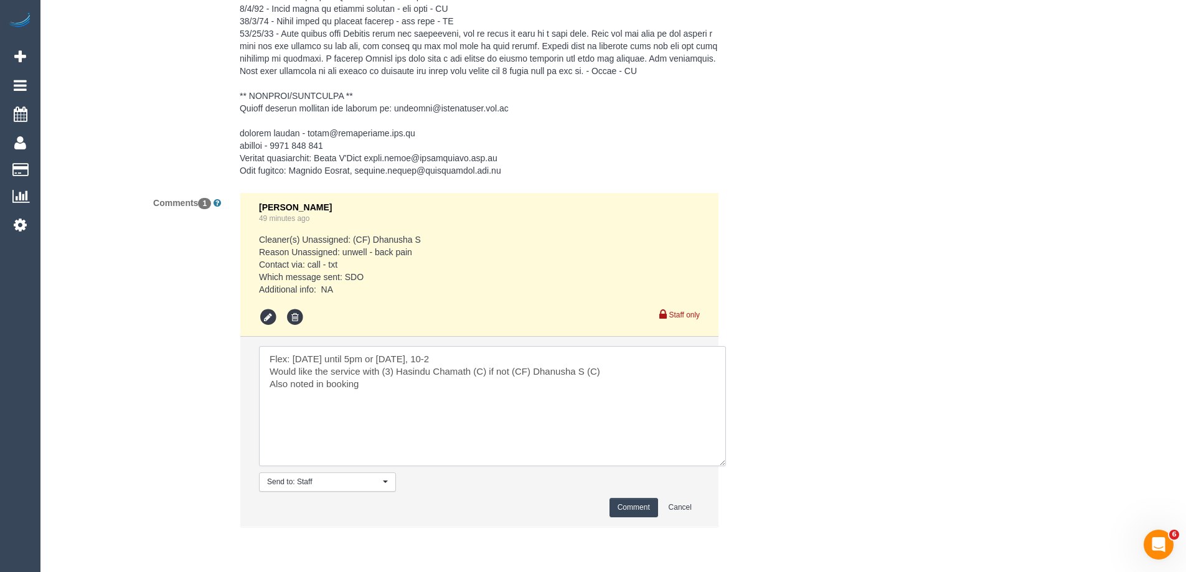
type textarea "Flex: [DATE] until 5pm or [DATE], 10-2 Would like the service with (3) Hasindu …"
click at [621, 517] on button "Comment" at bounding box center [633, 507] width 49 height 19
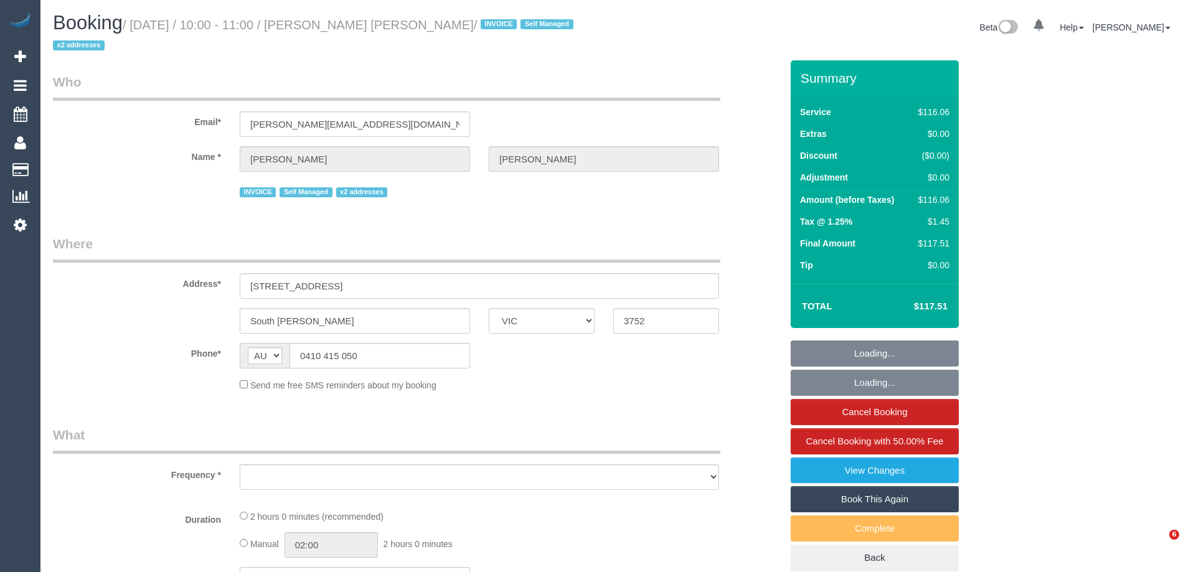
select select "VIC"
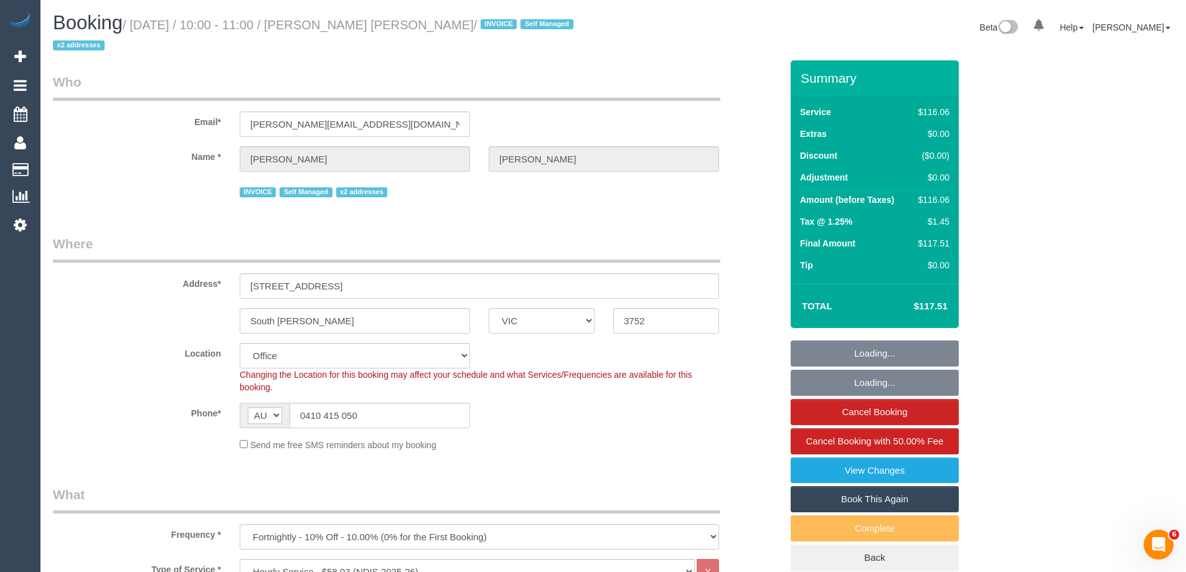
select select "object:787"
select select "number:28"
select select "number:14"
select select "number:19"
select select "number:36"
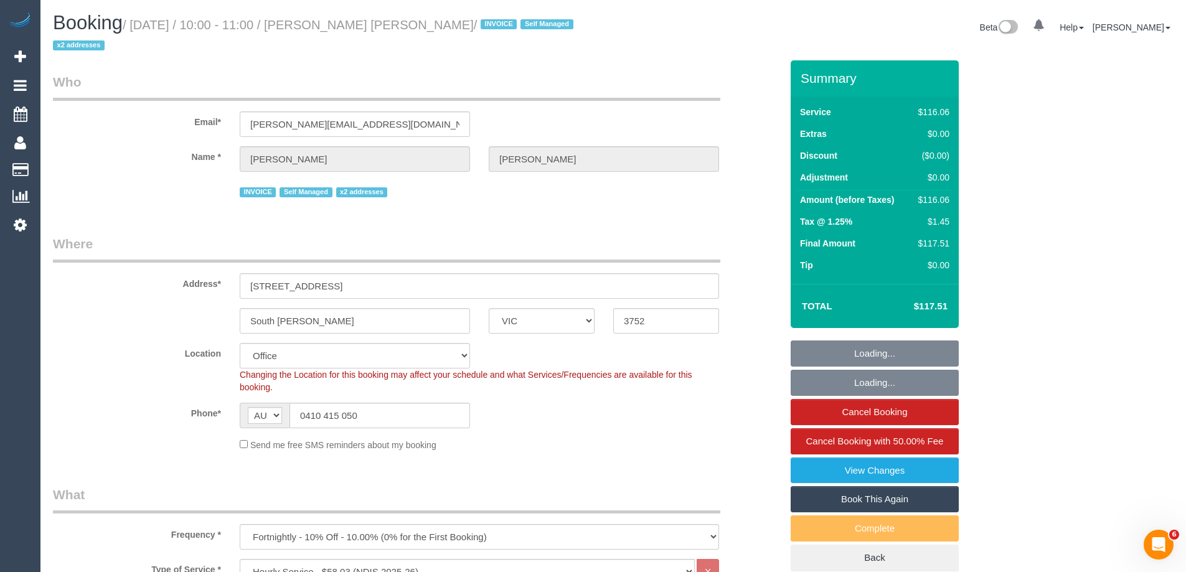
select select "number:35"
select select "number:11"
select select "34298"
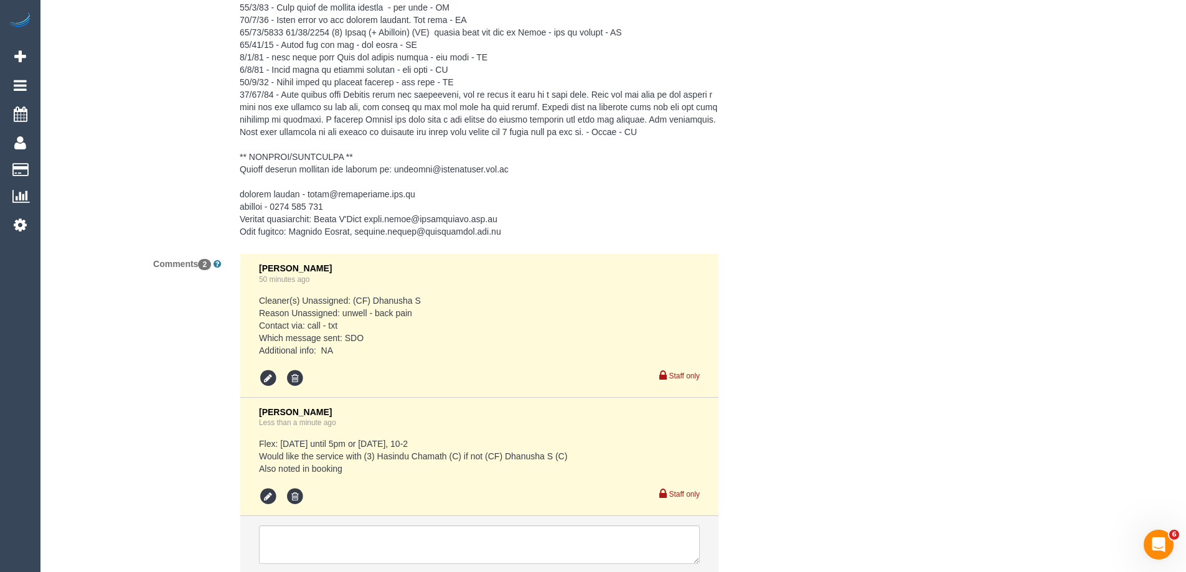
scroll to position [2455, 0]
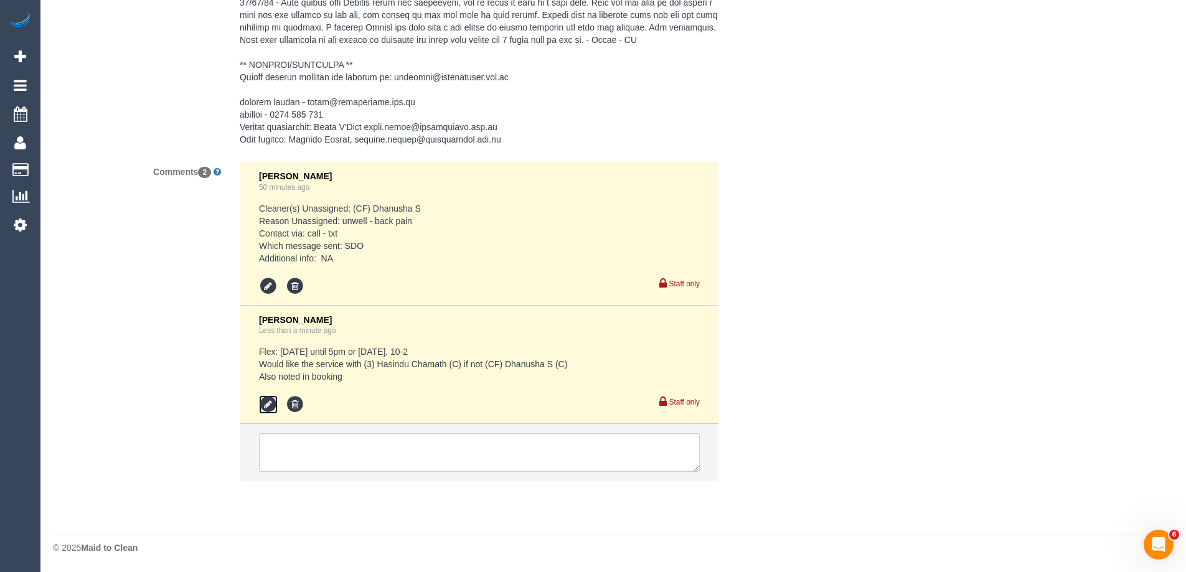
click at [263, 398] on icon at bounding box center [268, 404] width 19 height 19
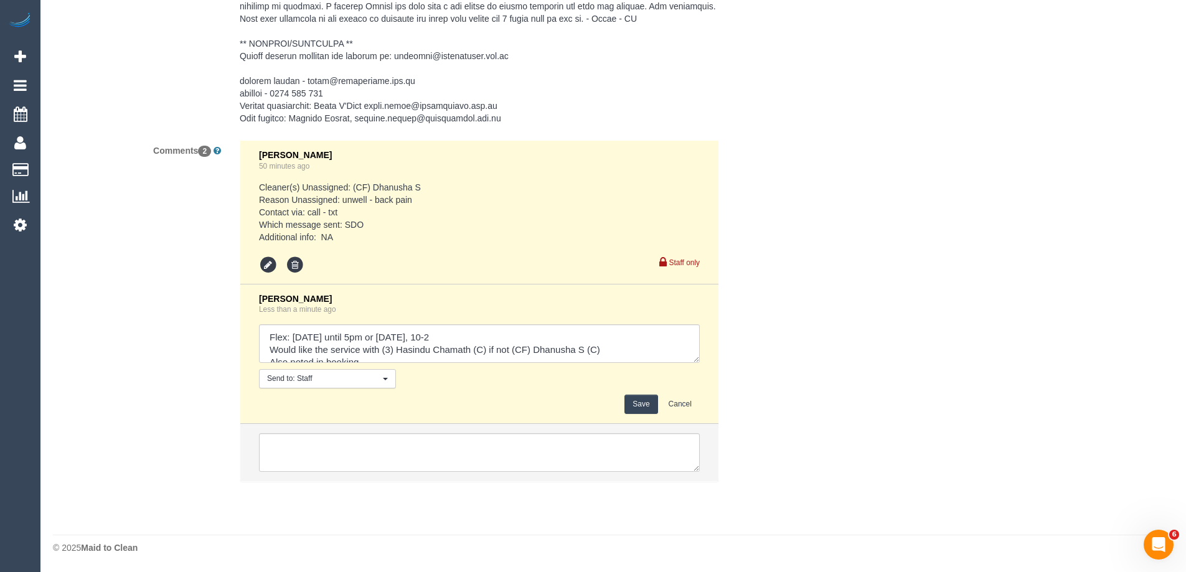
drag, startPoint x: 693, startPoint y: 380, endPoint x: 703, endPoint y: 446, distance: 66.0
click at [700, 363] on textarea at bounding box center [479, 343] width 441 height 39
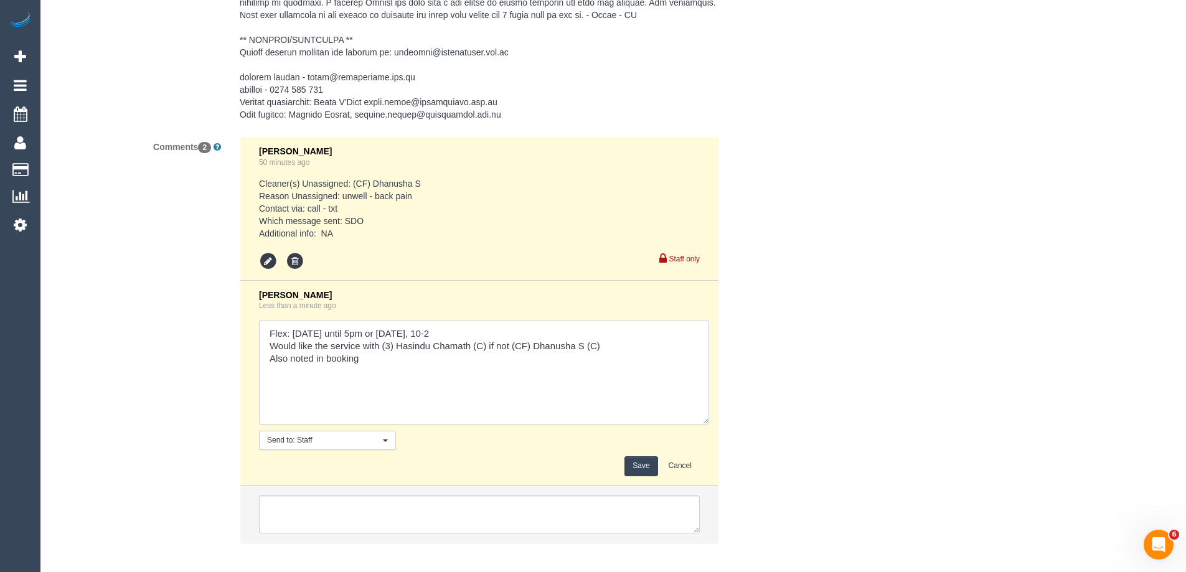
click at [445, 388] on textarea at bounding box center [484, 373] width 450 height 104
type textarea "Flex: today until 5pm or Fri 26/9, 10-2 Would like the service with (3) Hasindu…"
click at [647, 476] on button "Save" at bounding box center [640, 465] width 33 height 19
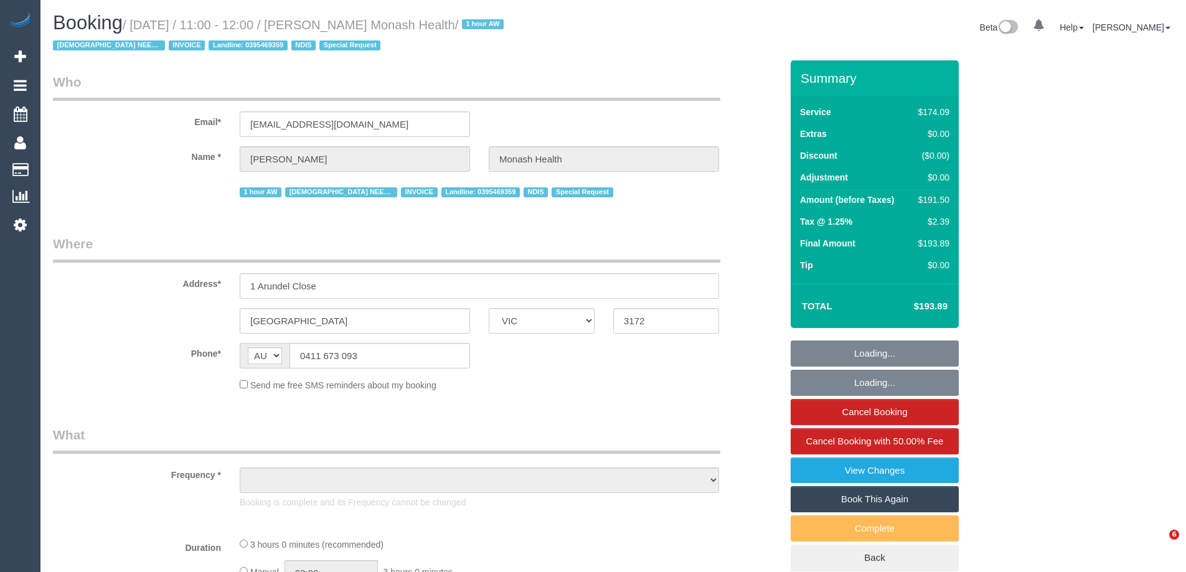
select select "VIC"
select select "object:550"
select select "180"
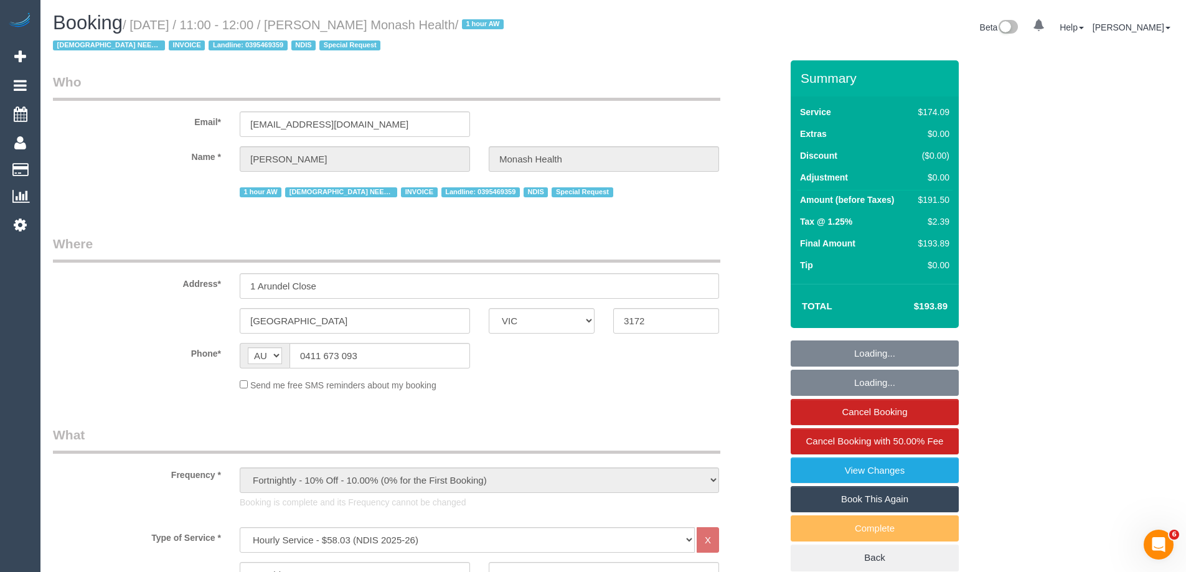
select select "number:28"
select select "number:14"
select select "number:19"
select select "number:23"
select select "number:35"
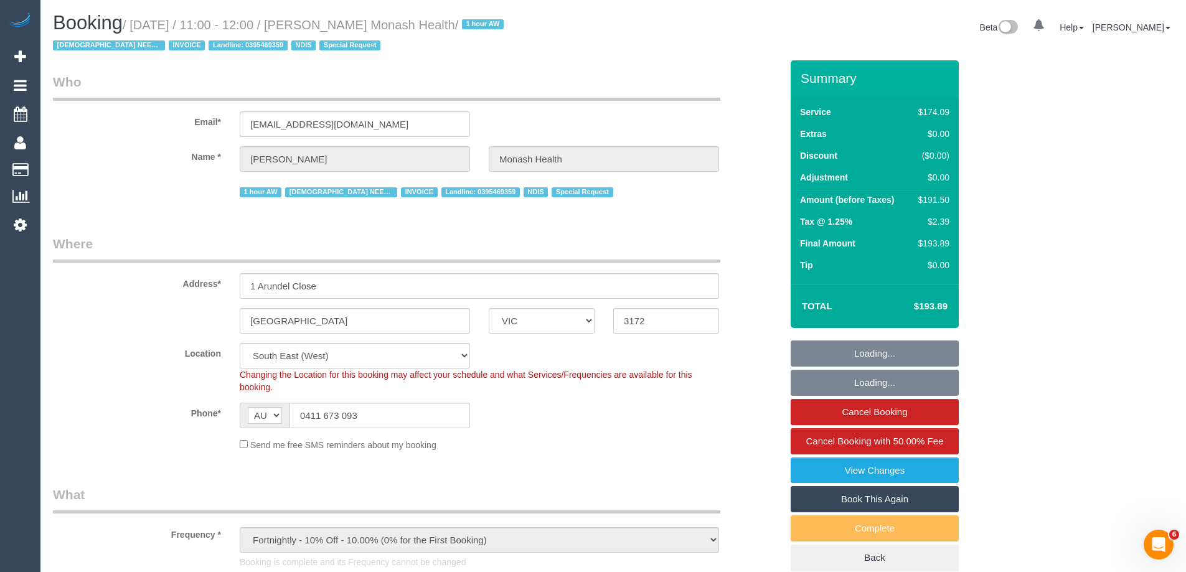
select select "object:778"
